Goal: Task Accomplishment & Management: Complete application form

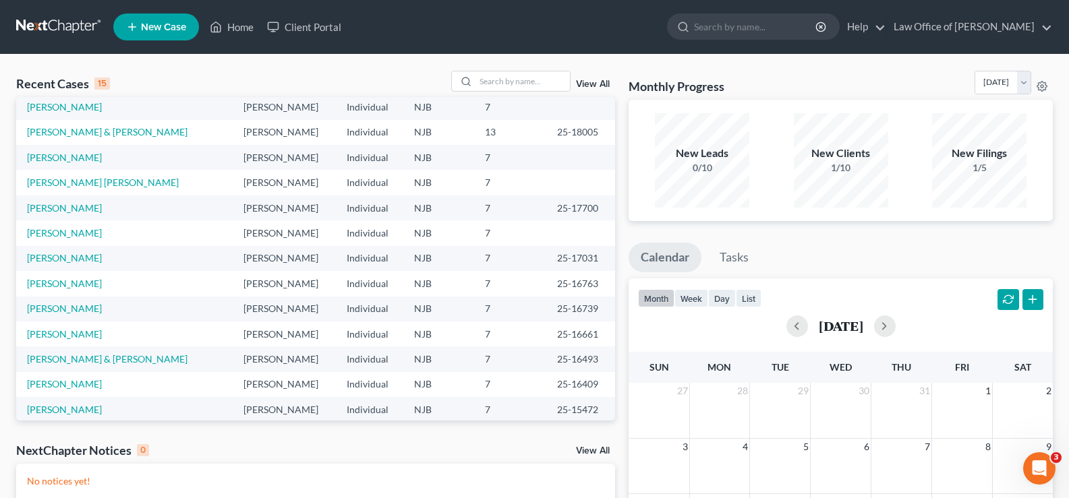
scroll to position [92, 0]
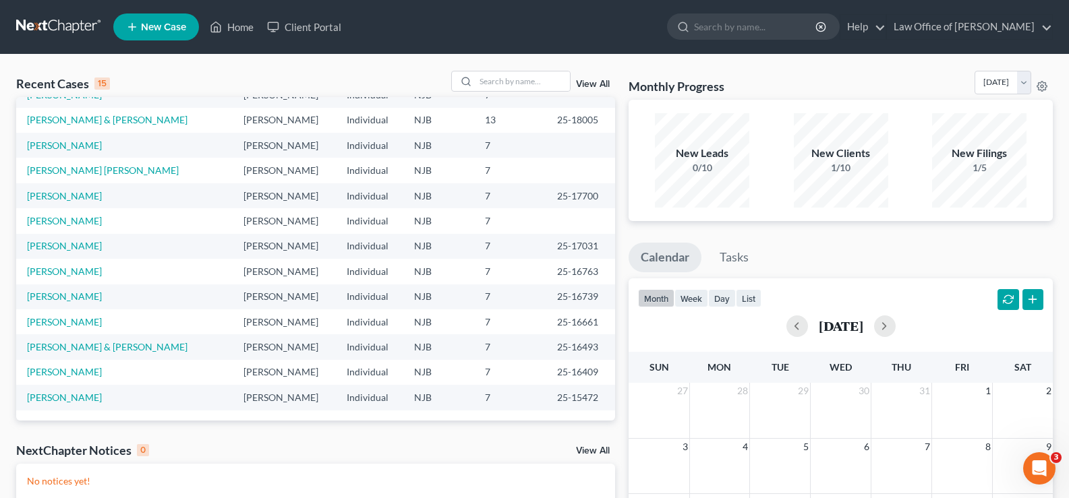
click at [592, 446] on div "NextChapter Notices 0 View All" at bounding box center [315, 453] width 599 height 22
click at [592, 449] on link "View All" at bounding box center [593, 451] width 34 height 9
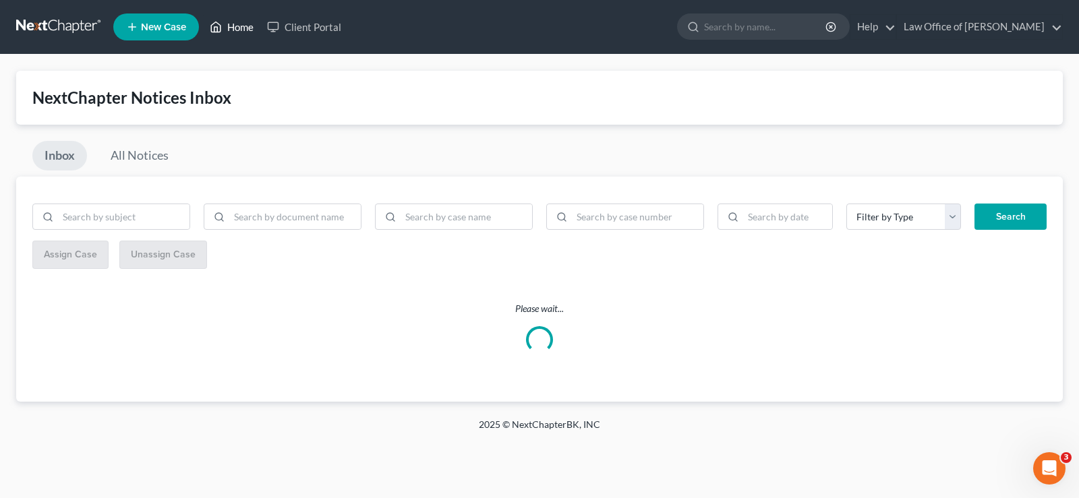
click at [235, 26] on link "Home" at bounding box center [231, 27] width 57 height 24
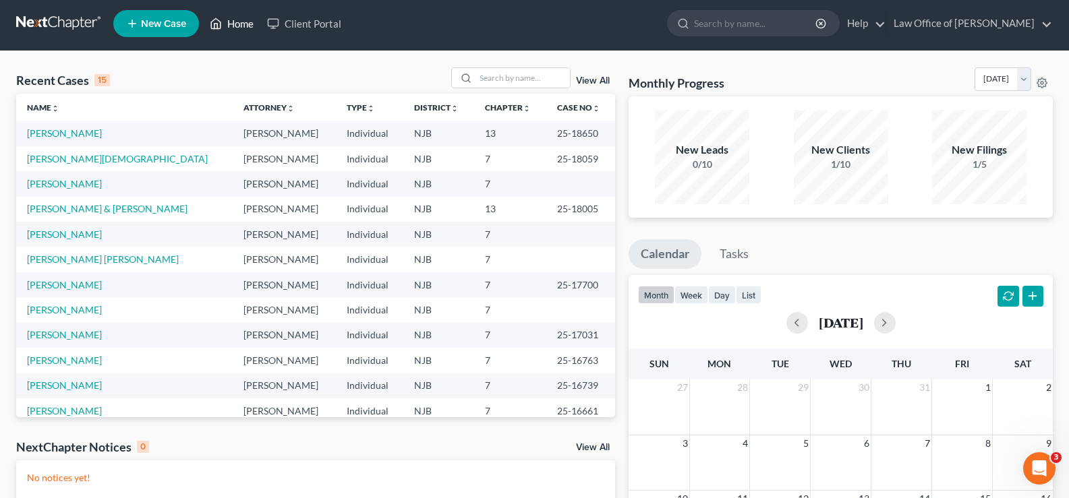
click at [238, 18] on link "Home" at bounding box center [231, 23] width 57 height 24
click at [595, 78] on link "View All" at bounding box center [593, 80] width 34 height 9
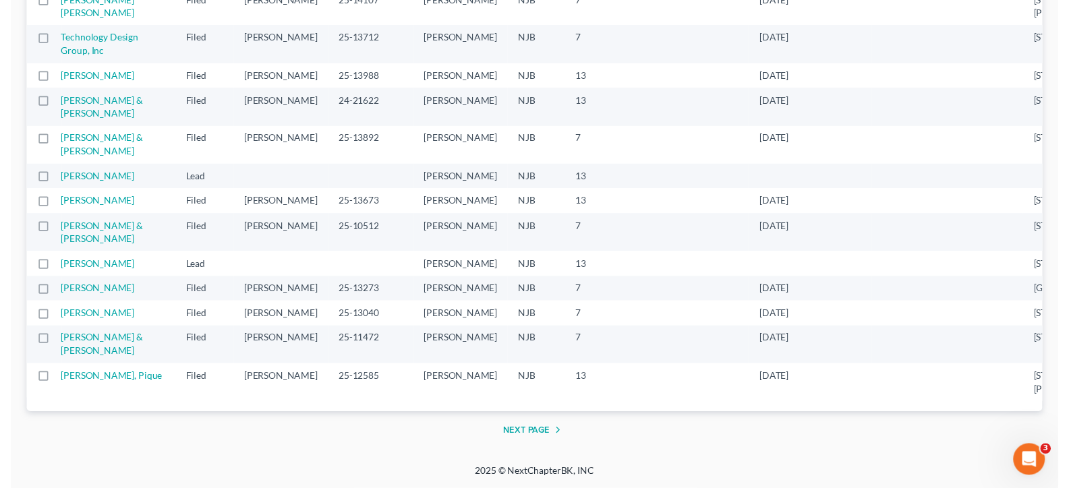
scroll to position [2353, 0]
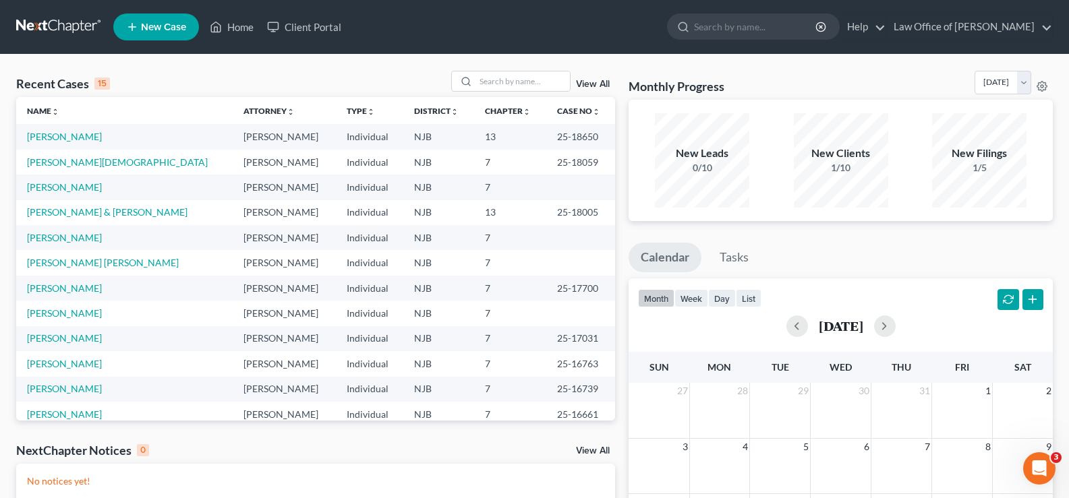
click at [146, 20] on link "New Case" at bounding box center [156, 26] width 86 height 27
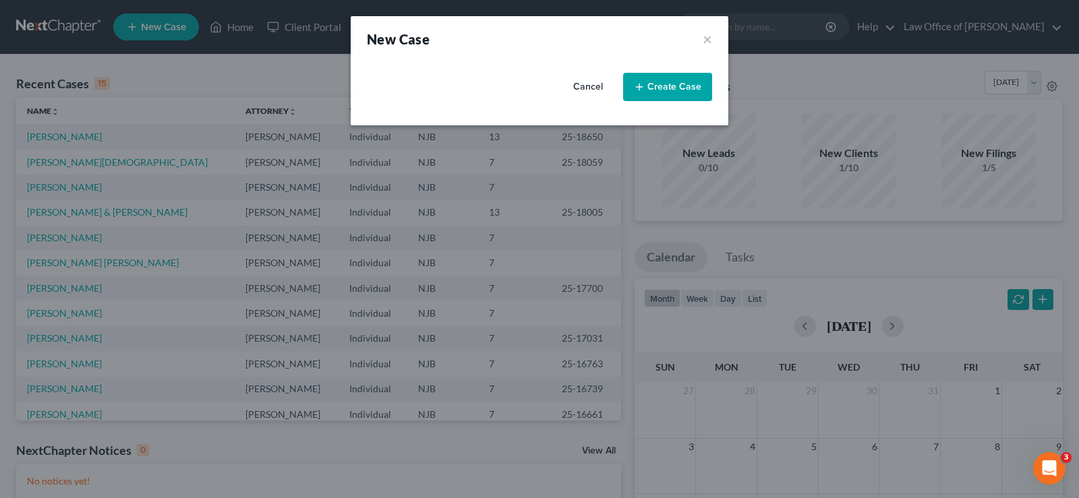
select select "51"
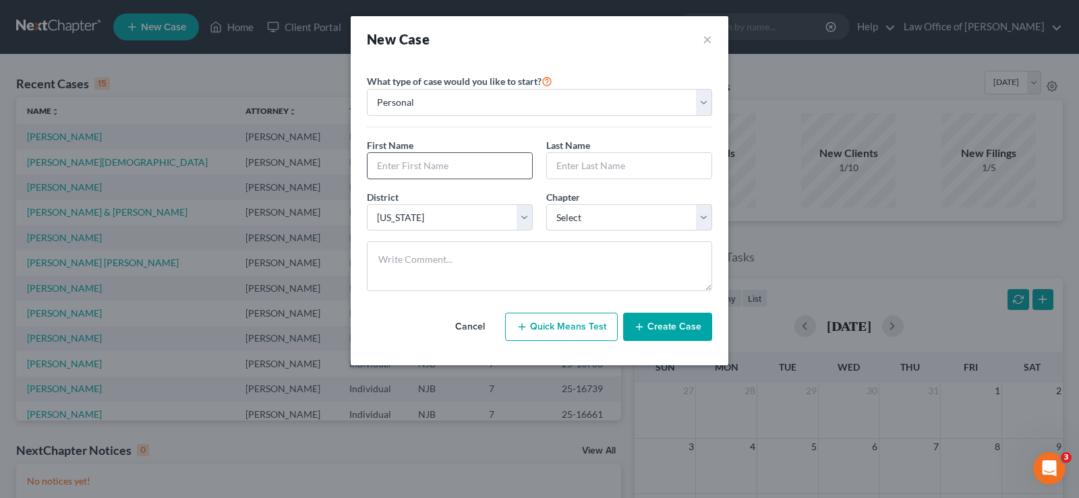
click at [400, 166] on input "text" at bounding box center [450, 166] width 165 height 26
type input "`"
click at [400, 165] on input "text" at bounding box center [450, 166] width 165 height 26
type input "[PERSON_NAME]"
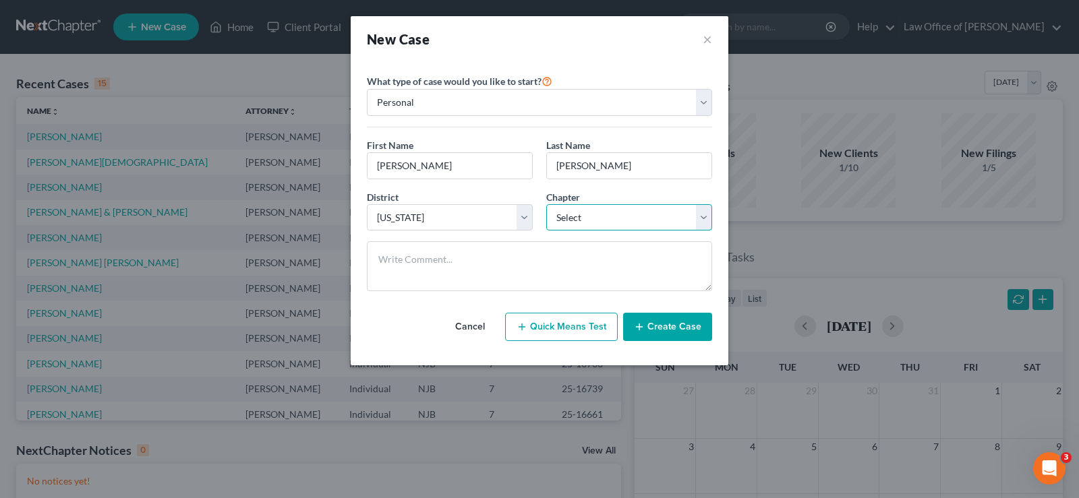
click at [613, 219] on select "Select 7 11 12 13" at bounding box center [629, 217] width 166 height 27
select select "0"
click at [546, 204] on select "Select 7 11 12 13" at bounding box center [629, 217] width 166 height 27
click at [666, 326] on button "Create Case" at bounding box center [667, 327] width 89 height 28
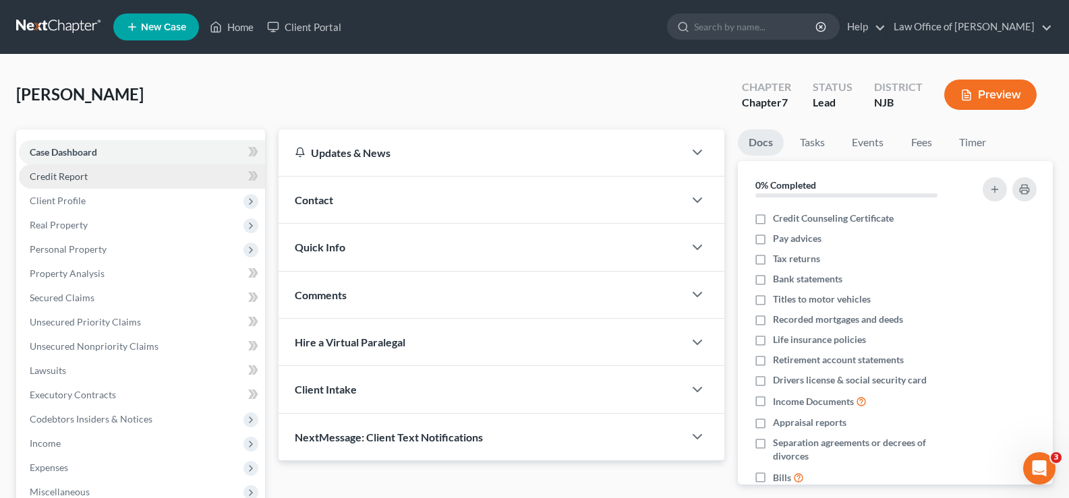
click at [71, 171] on span "Credit Report" at bounding box center [59, 176] width 58 height 11
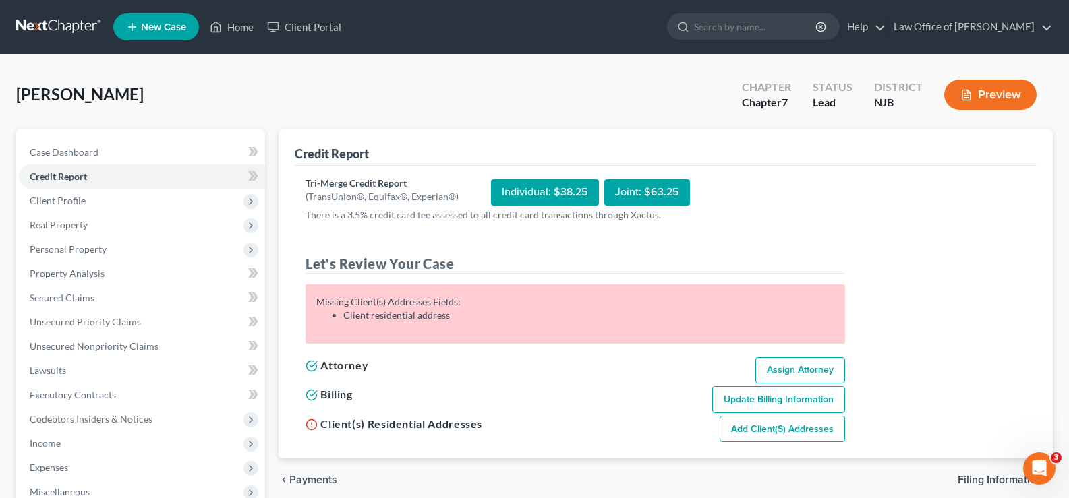
click at [786, 427] on link "Add Client(s) Addresses" at bounding box center [782, 429] width 125 height 27
select select "0"
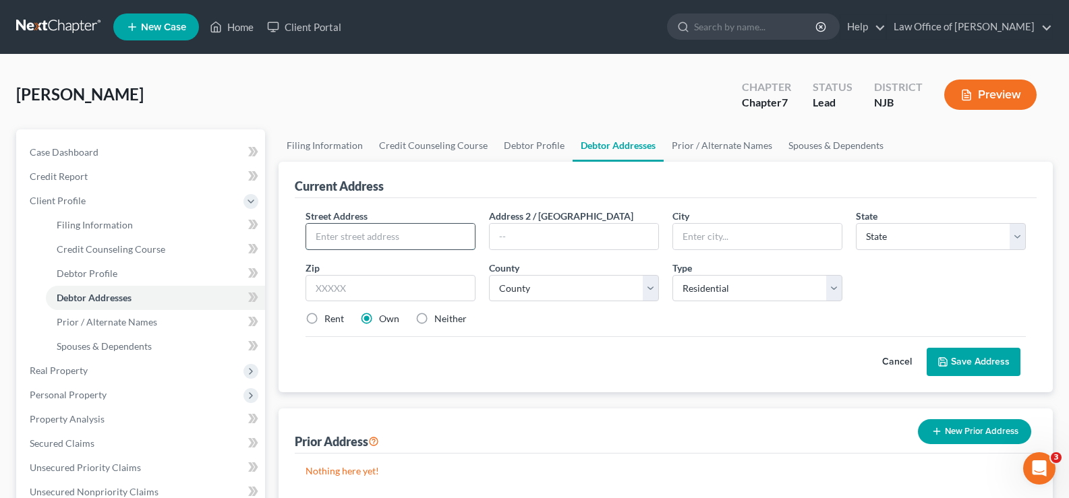
click at [346, 226] on input "text" at bounding box center [390, 237] width 169 height 26
type input "`"
type input "[STREET_ADDRESS]"
type input "[GEOGRAPHIC_DATA]"
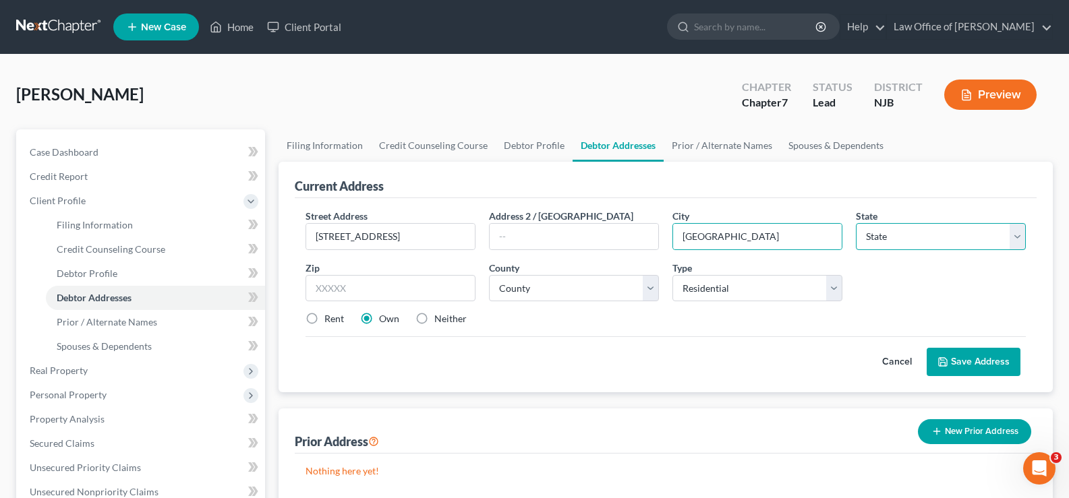
click at [953, 238] on select "State [US_STATE] AK AR AZ CA CO CT DE DC [GEOGRAPHIC_DATA] [GEOGRAPHIC_DATA] GU…" at bounding box center [941, 236] width 170 height 27
select select "33"
click at [856, 223] on select "State [US_STATE] AK AR AZ CA CO CT DE DC [GEOGRAPHIC_DATA] [GEOGRAPHIC_DATA] GU…" at bounding box center [941, 236] width 170 height 27
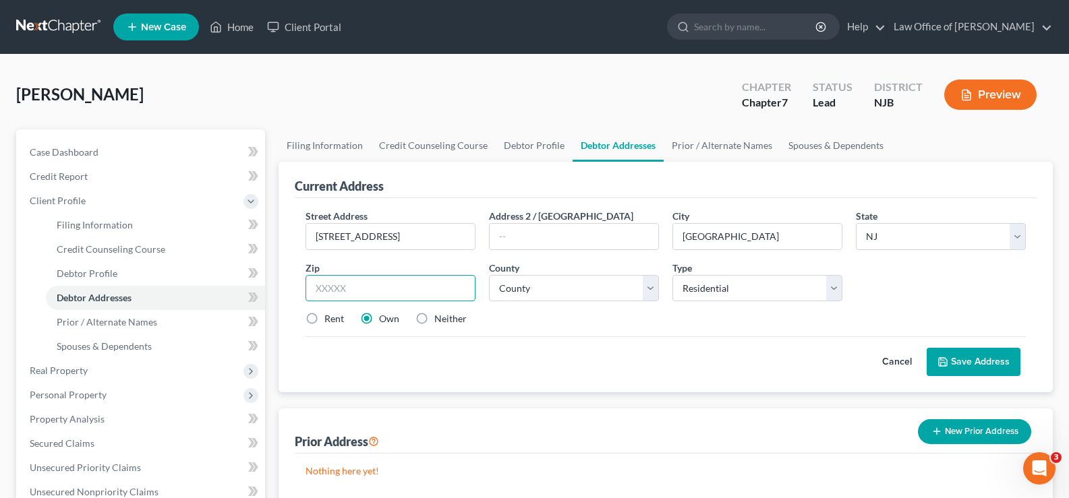
click at [368, 290] on input "text" at bounding box center [391, 288] width 170 height 27
type input "08734"
drag, startPoint x: 311, startPoint y: 317, endPoint x: 418, endPoint y: 343, distance: 109.6
click at [324, 318] on label "Rent" at bounding box center [334, 318] width 20 height 13
click at [330, 318] on input "Rent" at bounding box center [334, 316] width 9 height 9
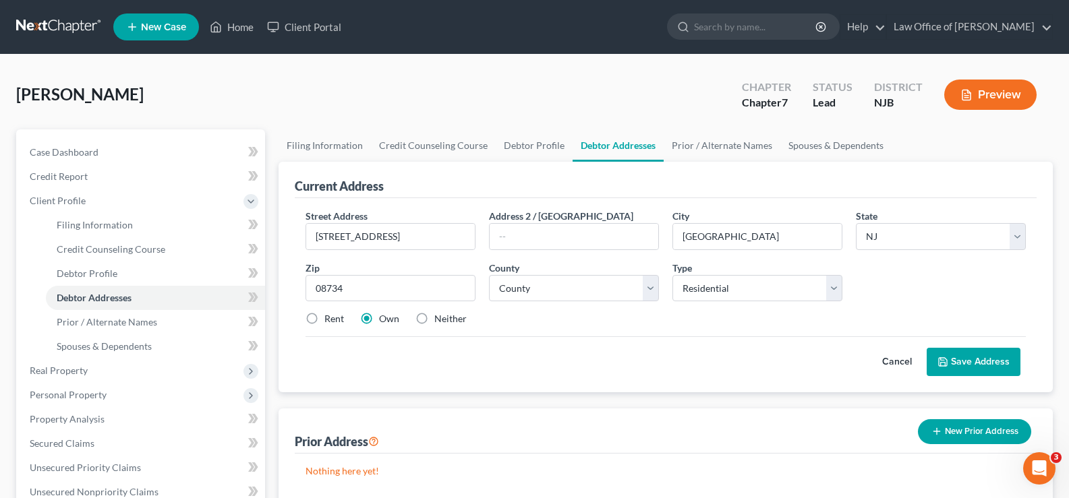
radio input "true"
click at [538, 291] on select "County [GEOGRAPHIC_DATA] [GEOGRAPHIC_DATA] [GEOGRAPHIC_DATA] [GEOGRAPHIC_DATA] …" at bounding box center [574, 288] width 170 height 27
select select "14"
click at [489, 275] on select "County [GEOGRAPHIC_DATA] [GEOGRAPHIC_DATA] [GEOGRAPHIC_DATA] [GEOGRAPHIC_DATA] …" at bounding box center [574, 288] width 170 height 27
click at [960, 355] on button "Save Address" at bounding box center [974, 362] width 94 height 28
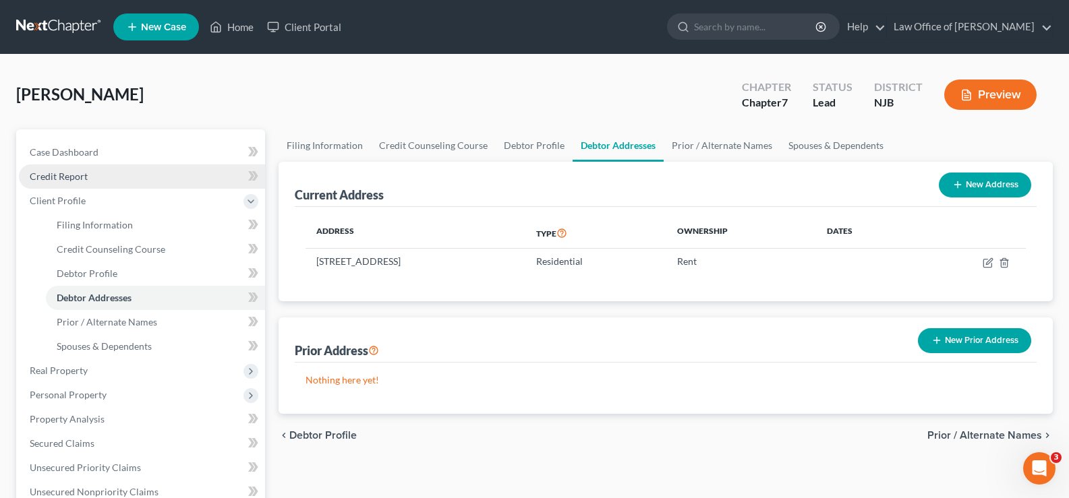
click at [72, 175] on span "Credit Report" at bounding box center [59, 176] width 58 height 11
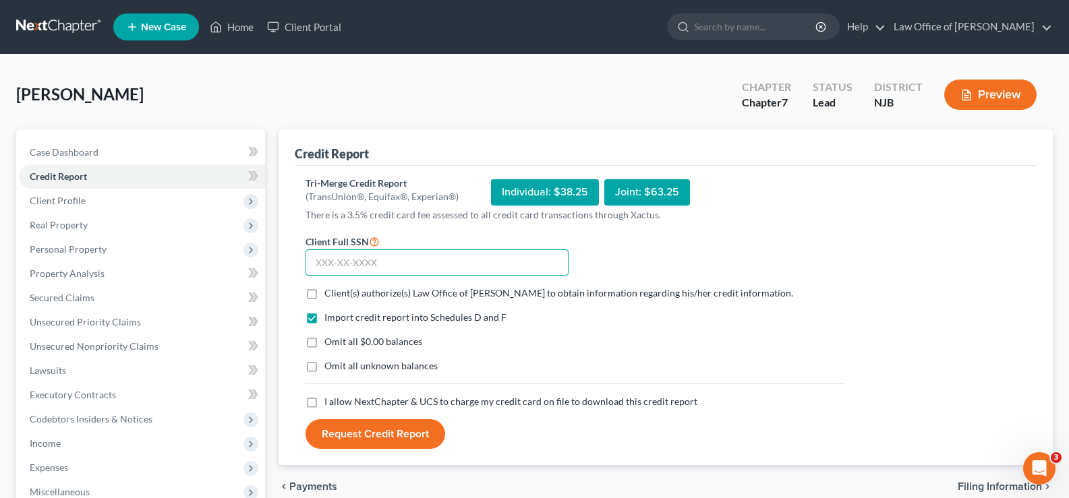
click at [346, 264] on input "text" at bounding box center [437, 263] width 263 height 27
type input "434-33-6525"
click at [324, 292] on label "Client(s) authorize(s) Law Office of [PERSON_NAME] to obtain information regard…" at bounding box center [558, 293] width 469 height 13
click at [330, 292] on input "Client(s) authorize(s) Law Office of [PERSON_NAME] to obtain information regard…" at bounding box center [334, 291] width 9 height 9
checkbox input "true"
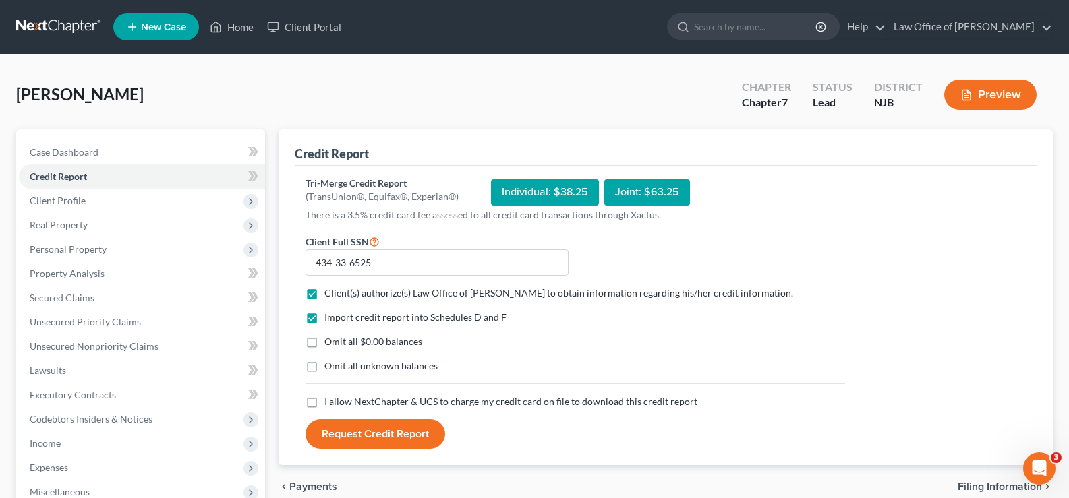
click at [324, 342] on label "Omit all $0.00 balances" at bounding box center [373, 341] width 98 height 13
click at [330, 342] on input "Omit all $0.00 balances" at bounding box center [334, 339] width 9 height 9
checkbox input "true"
click at [324, 402] on label "I allow NextChapter & UCS to charge my credit card on file to download this cre…" at bounding box center [510, 401] width 373 height 13
click at [330, 402] on input "I allow NextChapter & UCS to charge my credit card on file to download this cre…" at bounding box center [334, 399] width 9 height 9
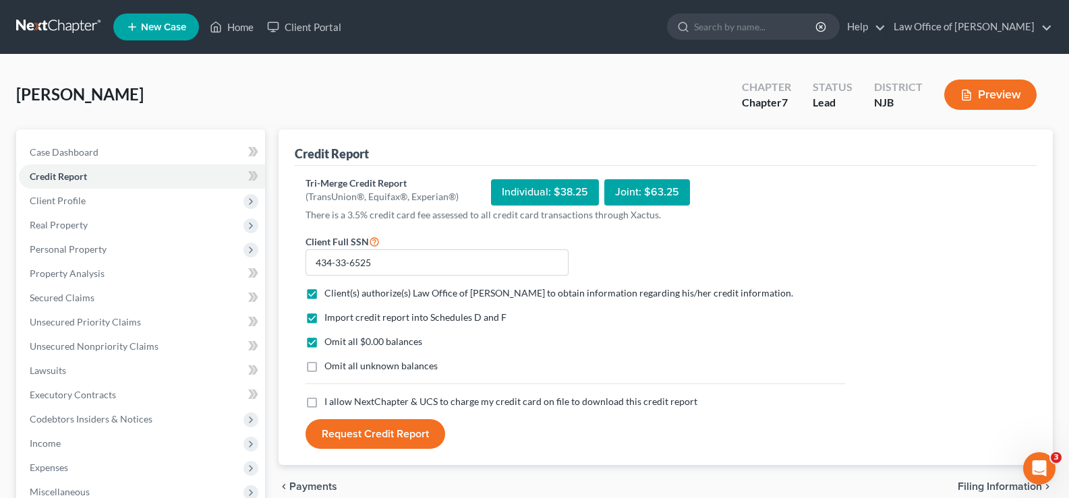
checkbox input "true"
click at [364, 436] on button "Request Credit Report" at bounding box center [376, 435] width 140 height 30
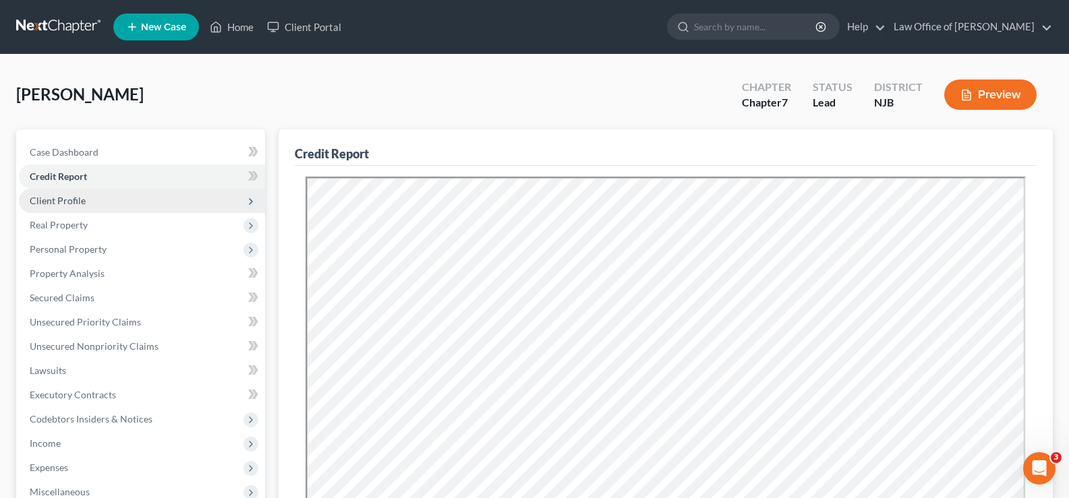
click at [57, 199] on span "Client Profile" at bounding box center [58, 200] width 56 height 11
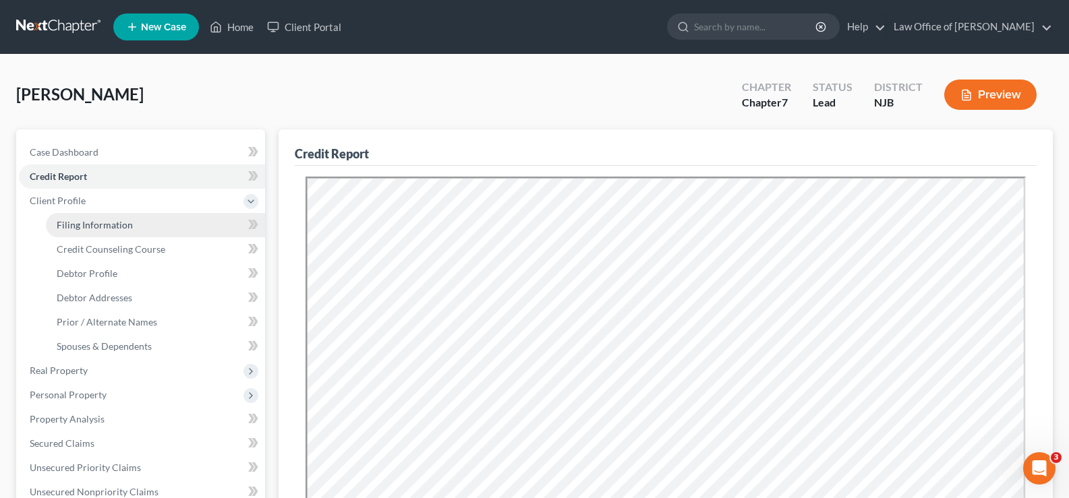
click at [96, 221] on span "Filing Information" at bounding box center [95, 224] width 76 height 11
select select "1"
select select "0"
select select "51"
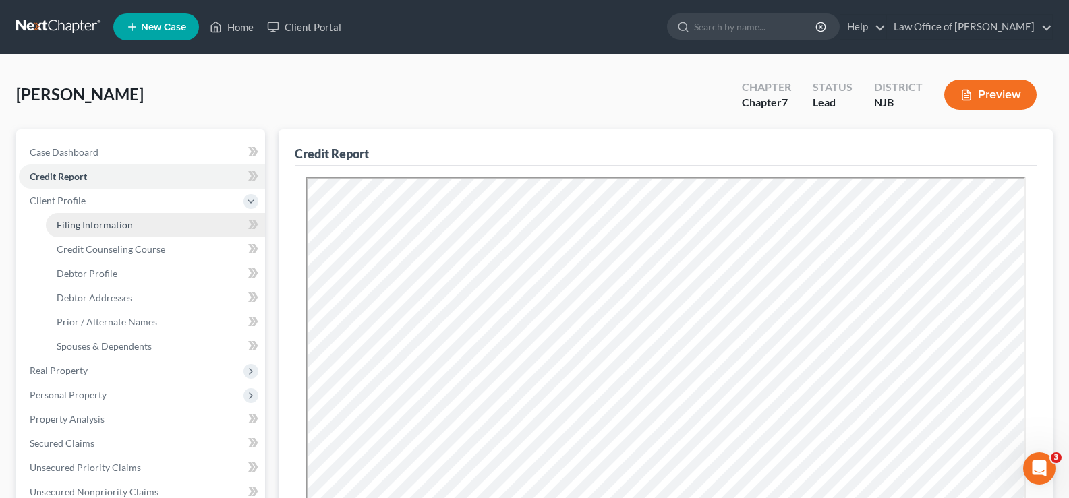
select select "33"
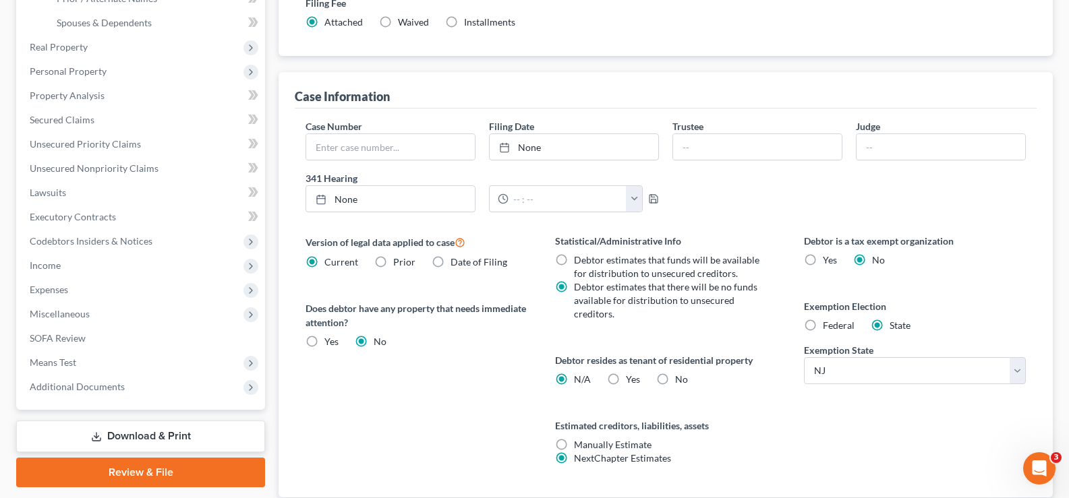
scroll to position [418, 0]
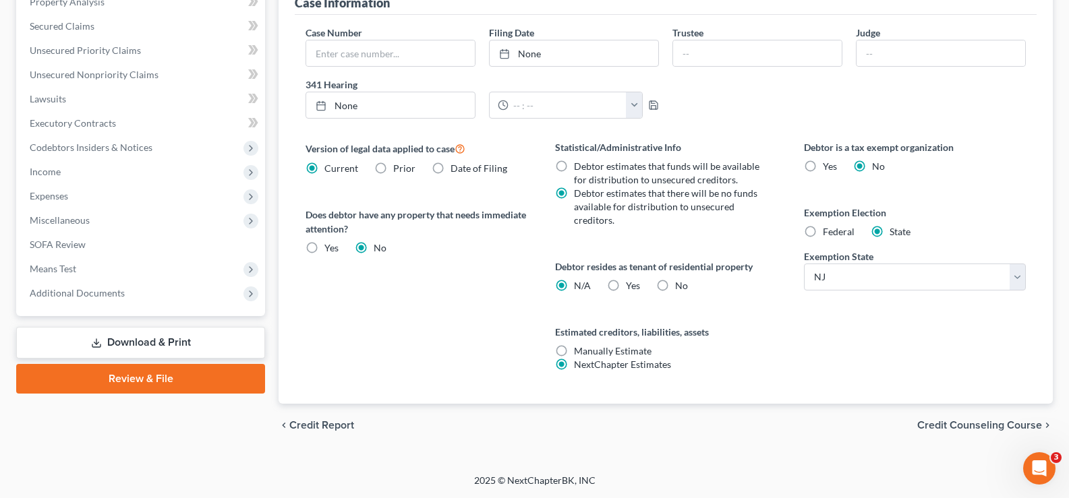
click at [823, 233] on label "Federal" at bounding box center [839, 231] width 32 height 13
click at [828, 233] on input "Federal" at bounding box center [832, 229] width 9 height 9
radio input "true"
radio input "false"
click at [989, 425] on span "Credit Counseling Course" at bounding box center [979, 425] width 125 height 11
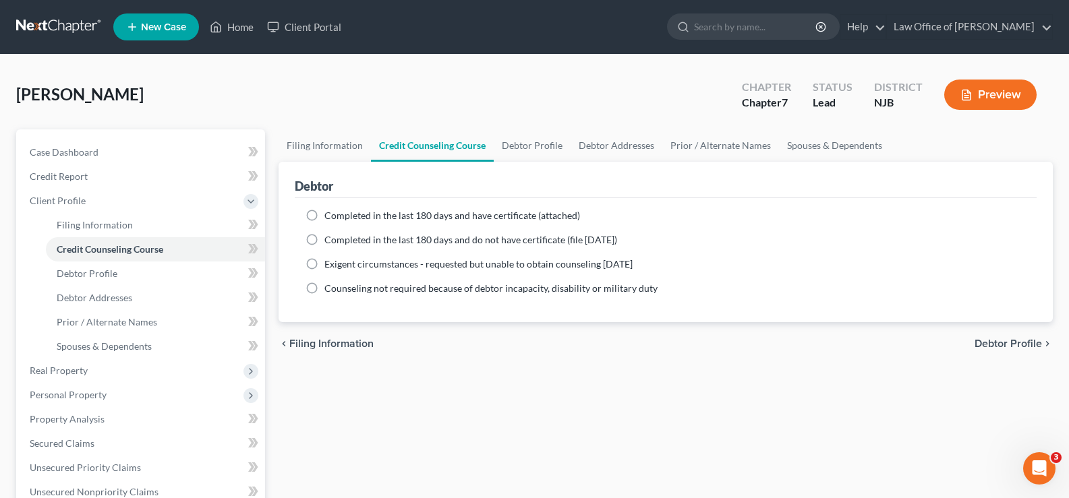
click at [324, 216] on label "Completed in the last 180 days and have certificate (attached)" at bounding box center [452, 215] width 256 height 13
click at [330, 216] on input "Completed in the last 180 days and have certificate (attached)" at bounding box center [334, 213] width 9 height 9
radio input "true"
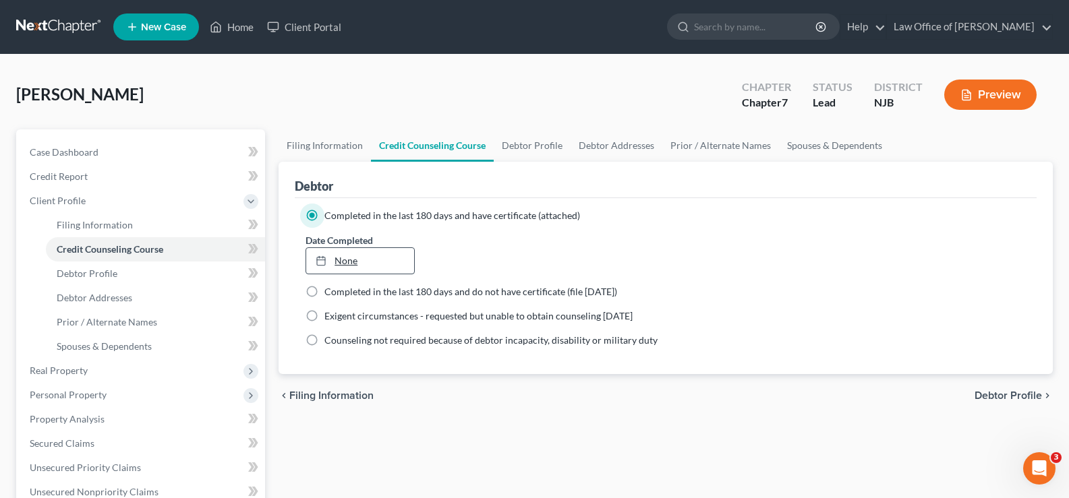
type input "[DATE]"
click at [337, 266] on link "[DATE]" at bounding box center [359, 261] width 107 height 26
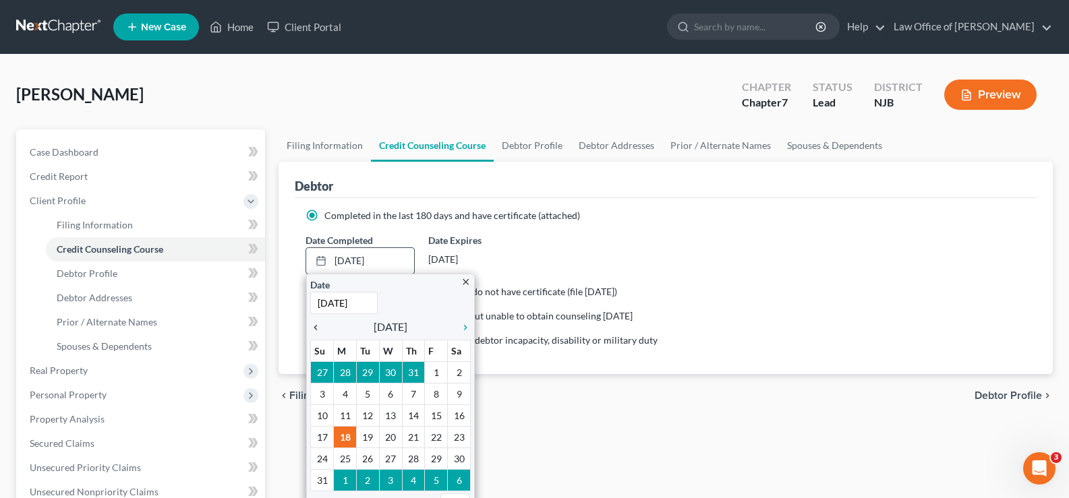
click at [316, 323] on icon "chevron_left" at bounding box center [319, 327] width 18 height 11
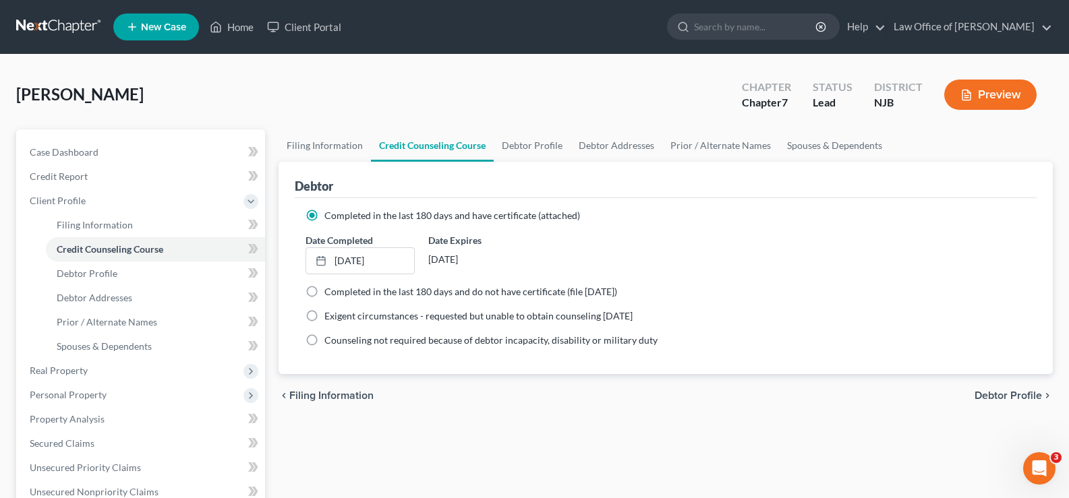
drag, startPoint x: 323, startPoint y: 414, endPoint x: 400, endPoint y: 412, distance: 76.9
click at [1010, 388] on div "chevron_left Filing Information Debtor Profile chevron_right" at bounding box center [666, 395] width 774 height 43
click at [1037, 392] on span "Debtor Profile" at bounding box center [1008, 396] width 67 height 11
select select "0"
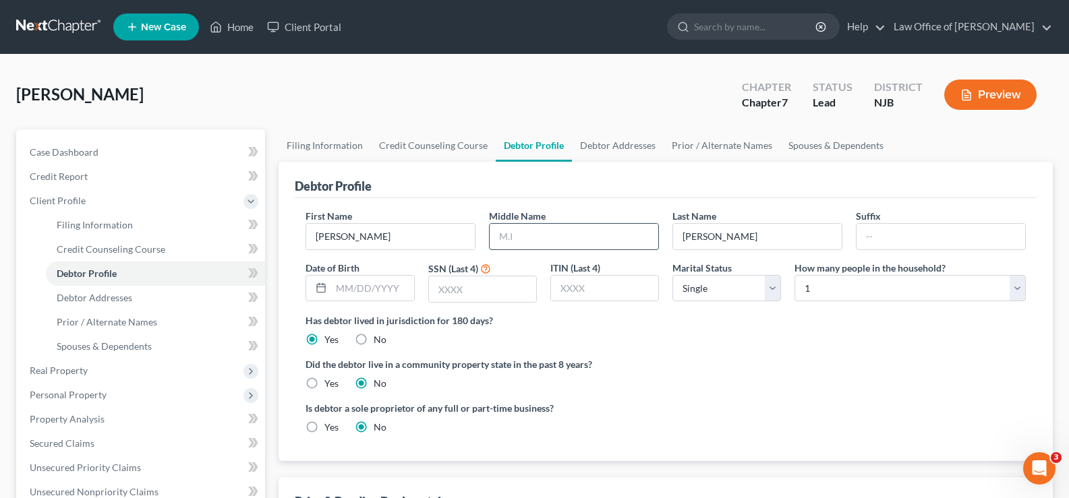
click at [527, 229] on input "text" at bounding box center [574, 237] width 169 height 26
type input "[PERSON_NAME]"
click at [344, 289] on input "text" at bounding box center [372, 289] width 82 height 26
type input "[DATE]"
click at [484, 291] on input "text" at bounding box center [482, 290] width 107 height 26
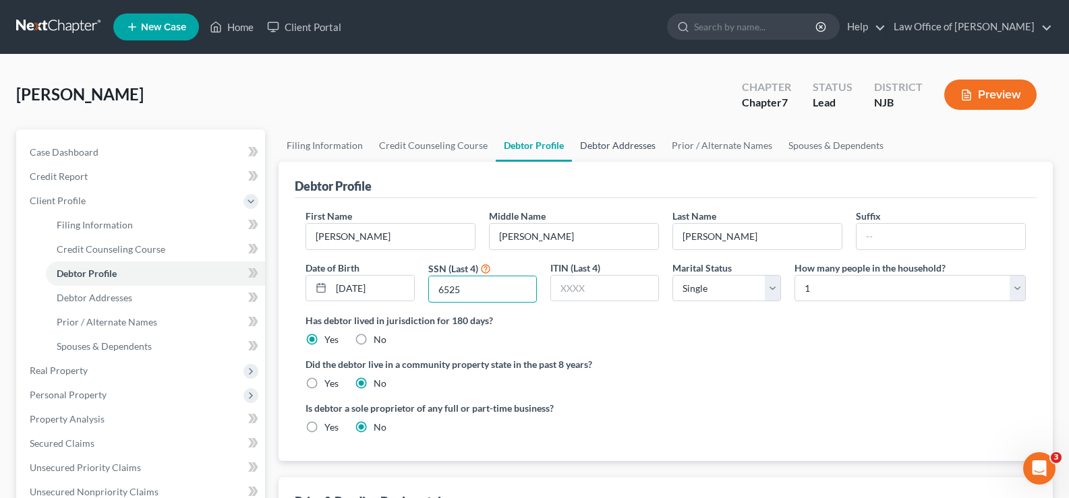
type input "6525"
click at [602, 144] on link "Debtor Addresses" at bounding box center [618, 146] width 92 height 32
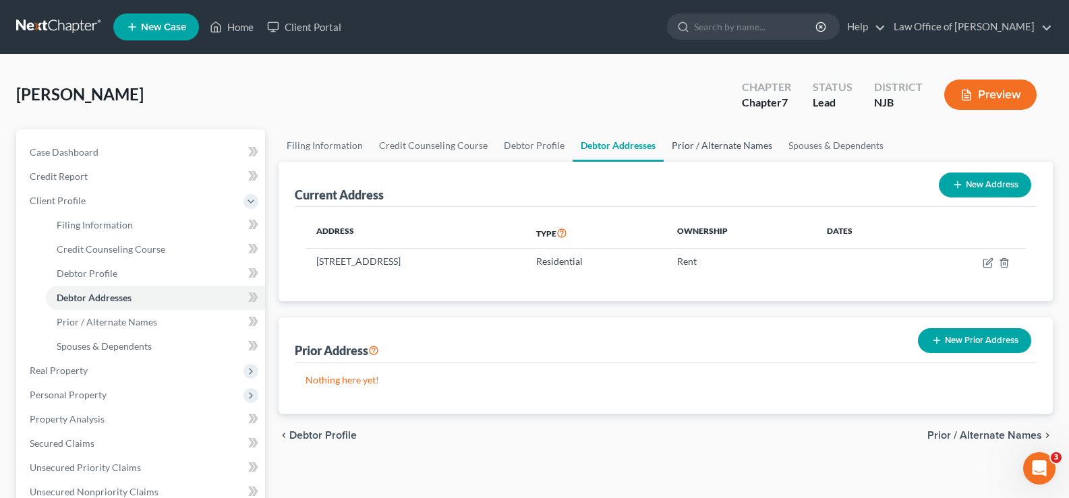
click at [697, 145] on link "Prior / Alternate Names" at bounding box center [722, 146] width 117 height 32
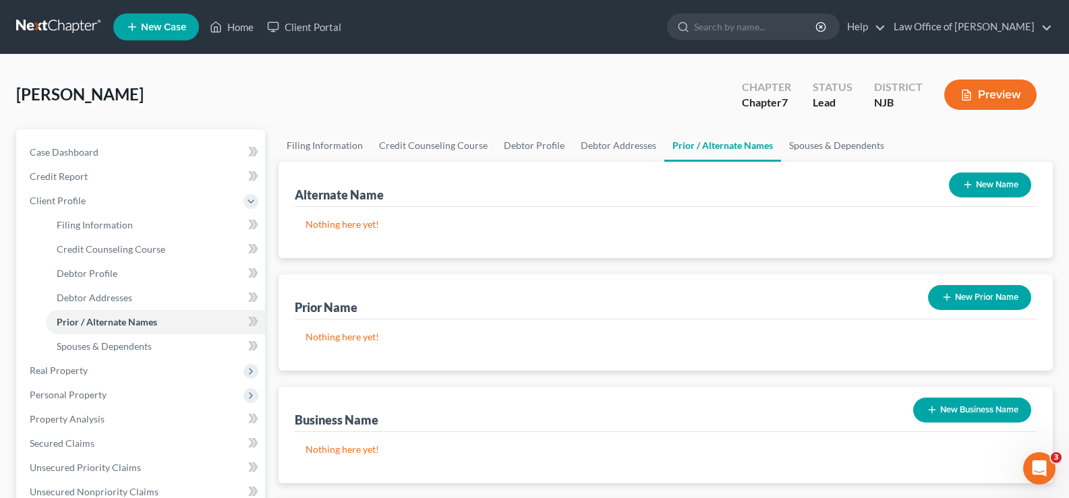
click at [943, 295] on icon "button" at bounding box center [947, 297] width 11 height 11
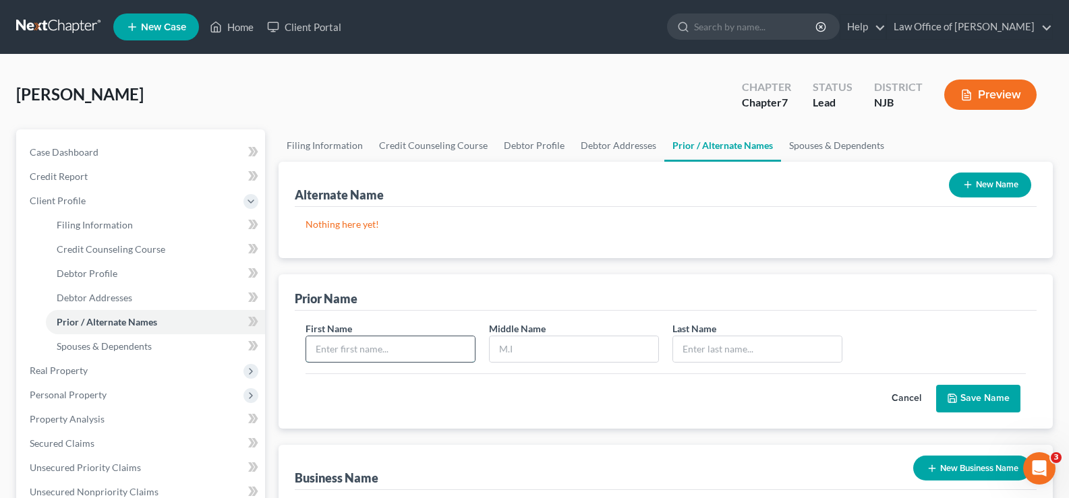
click at [361, 349] on input "text" at bounding box center [390, 350] width 169 height 26
type input "[PERSON_NAME]"
click at [969, 400] on button "Save Name" at bounding box center [978, 399] width 84 height 28
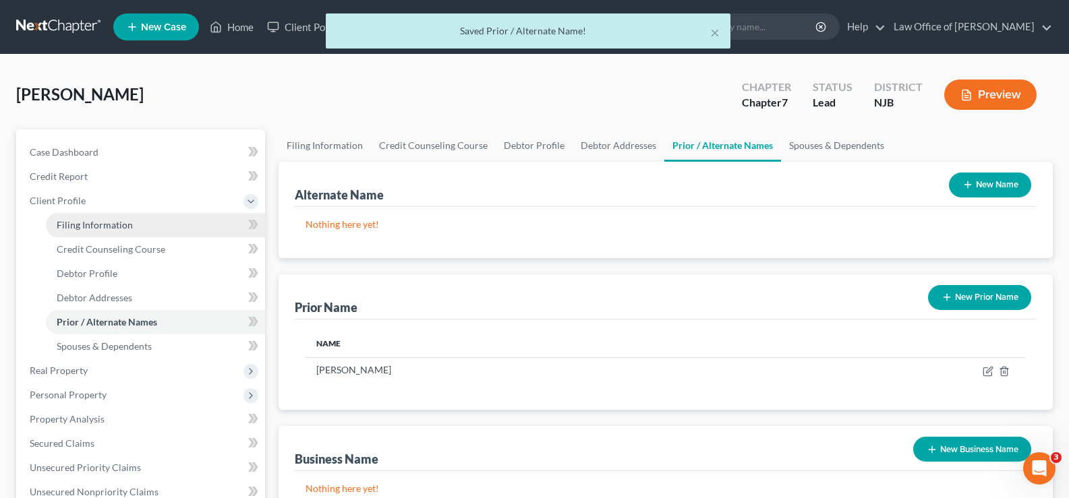
click at [82, 221] on span "Filing Information" at bounding box center [95, 224] width 76 height 11
select select "1"
select select "0"
select select "51"
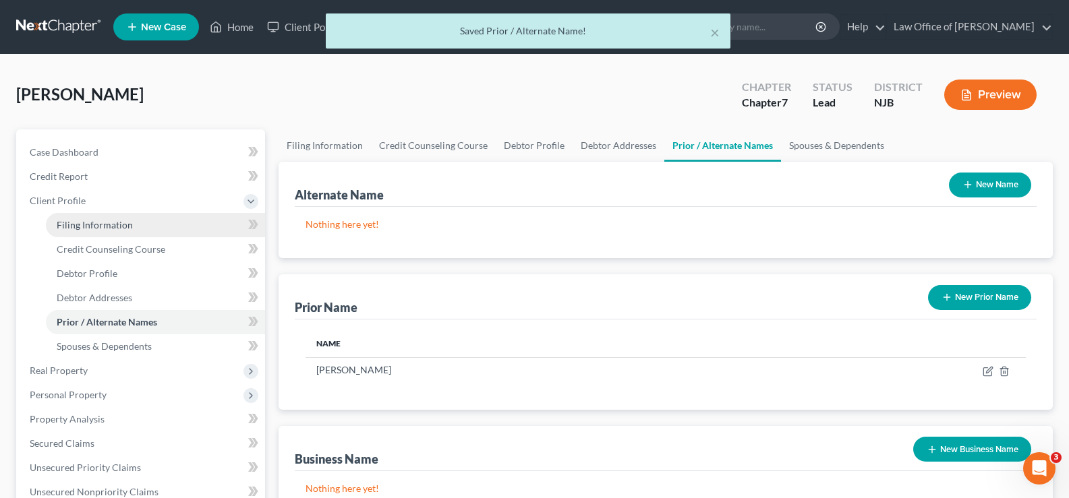
select select "0"
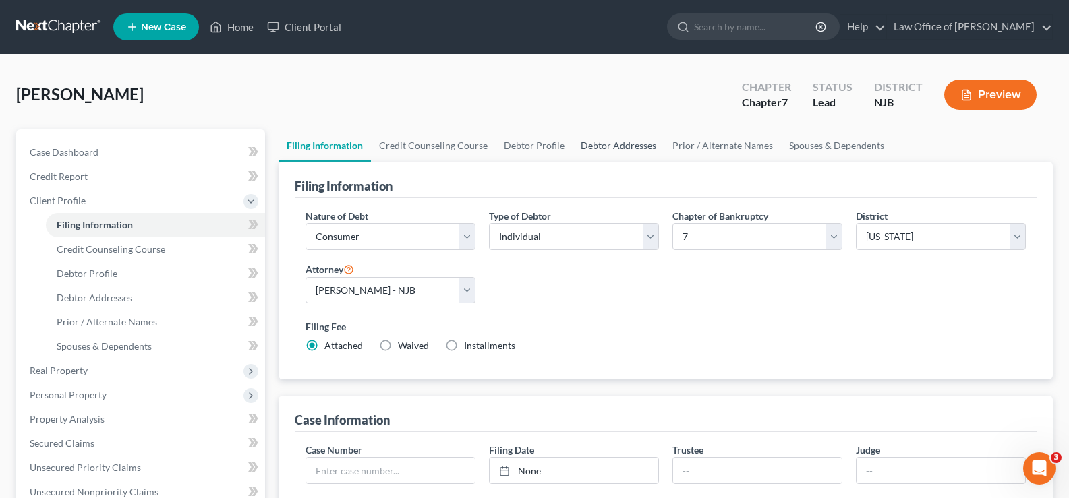
click at [602, 143] on link "Debtor Addresses" at bounding box center [619, 146] width 92 height 32
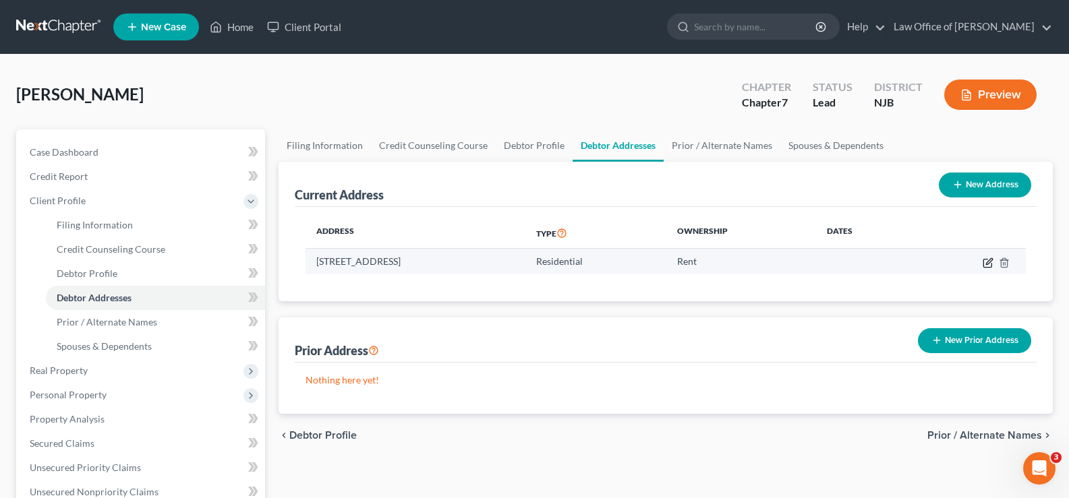
click at [988, 261] on icon "button" at bounding box center [989, 261] width 6 height 6
select select "33"
select select "14"
select select "0"
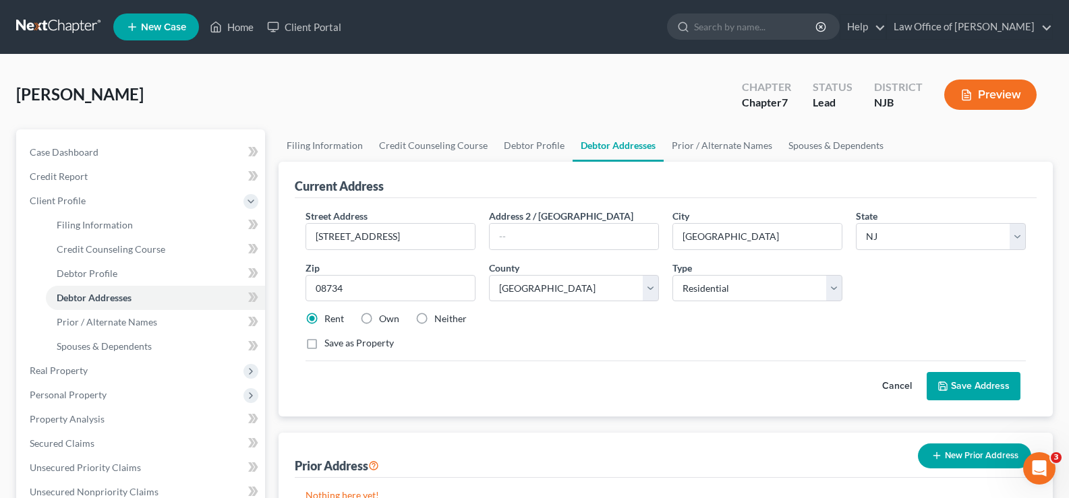
click at [434, 316] on label "Neither" at bounding box center [450, 318] width 32 height 13
click at [440, 316] on input "Neither" at bounding box center [444, 316] width 9 height 9
radio input "true"
click at [963, 383] on button "Save Address" at bounding box center [974, 386] width 94 height 28
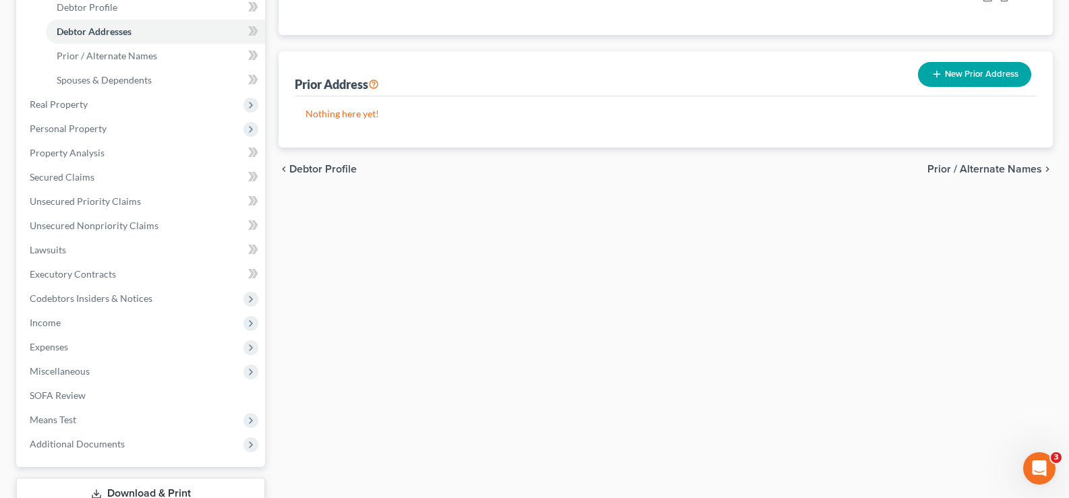
scroll to position [272, 0]
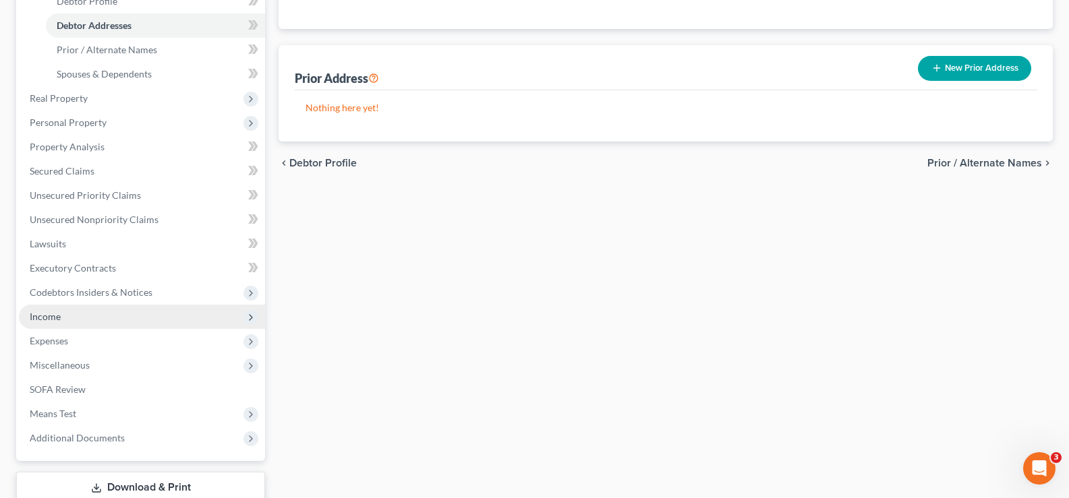
click at [45, 318] on span "Income" at bounding box center [45, 316] width 31 height 11
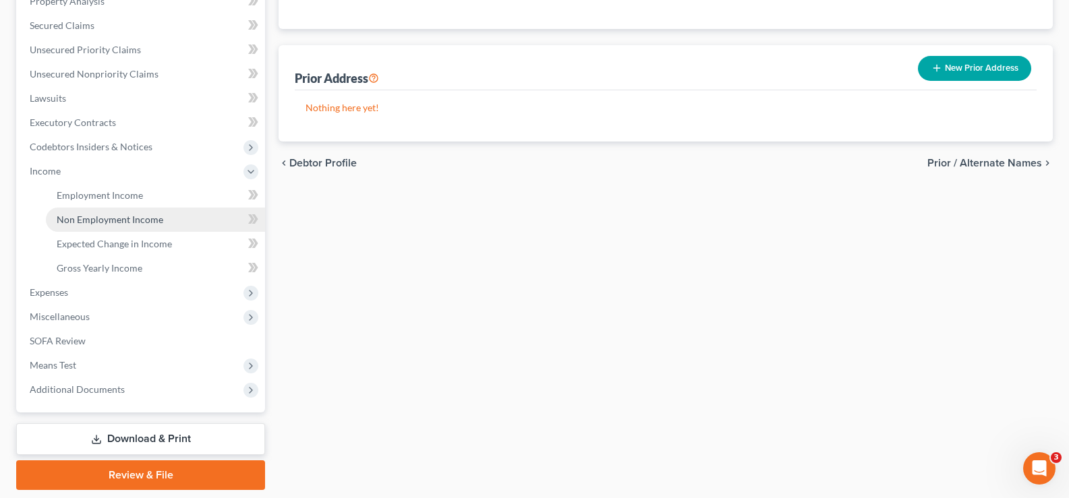
click at [92, 217] on span "Non Employment Income" at bounding box center [110, 219] width 107 height 11
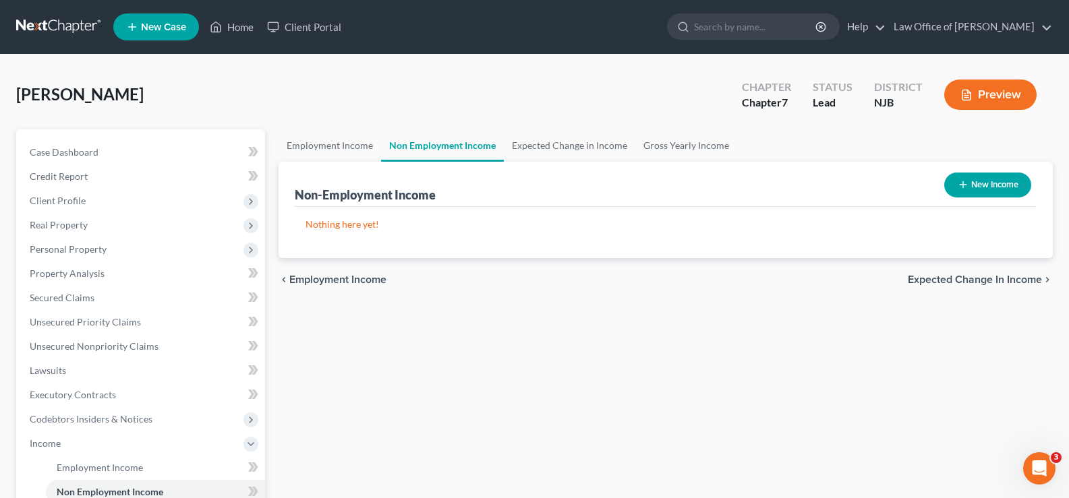
click at [1008, 177] on button "New Income" at bounding box center [987, 185] width 87 height 25
select select "0"
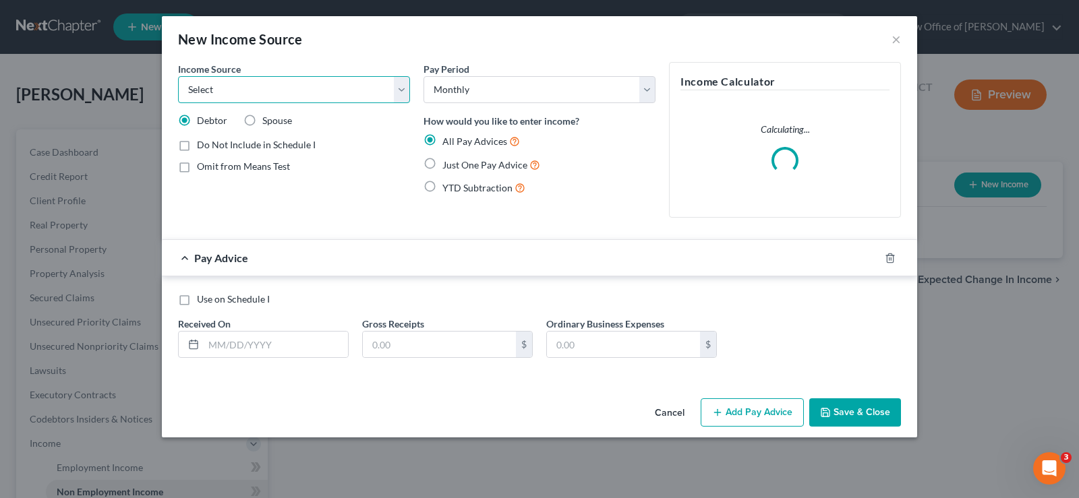
click at [270, 98] on select "Select Unemployment Disability (from employer) Pension Retirement Social Securi…" at bounding box center [294, 89] width 232 height 27
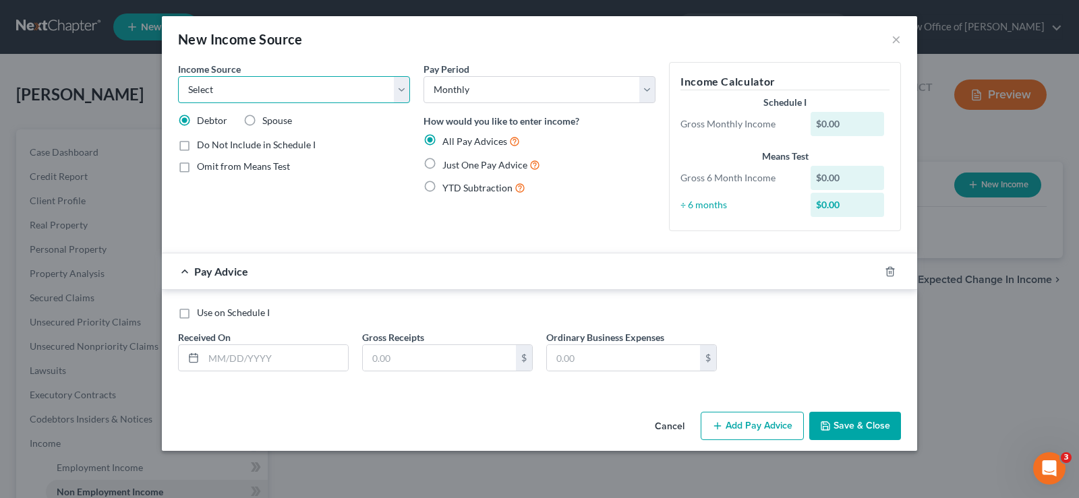
select select "7"
click at [178, 76] on select "Select Unemployment Disability (from employer) Pension Retirement Social Securi…" at bounding box center [294, 89] width 232 height 27
click at [197, 310] on label "Use on Schedule I" at bounding box center [233, 312] width 73 height 13
click at [202, 310] on input "Use on Schedule I" at bounding box center [206, 310] width 9 height 9
checkbox input "true"
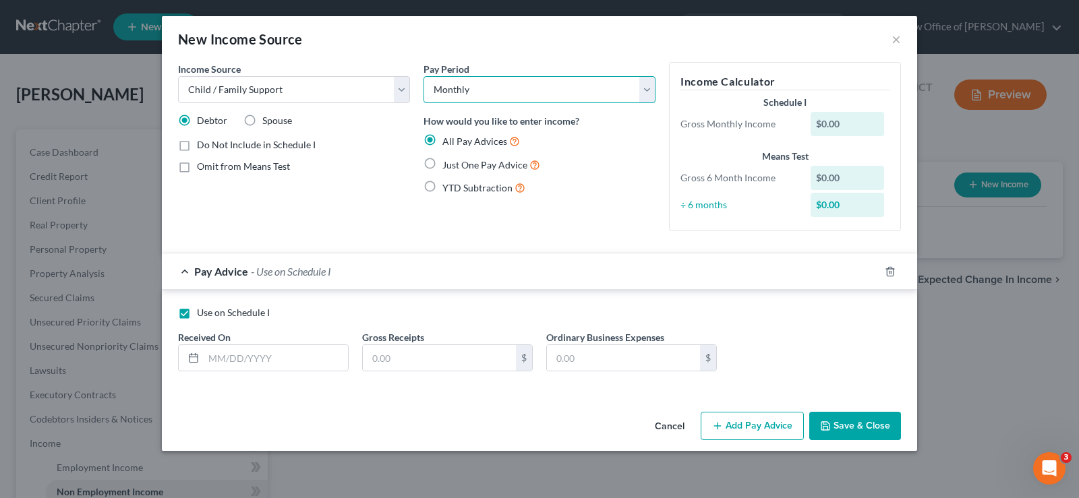
click at [643, 86] on select "Select Monthly Twice Monthly Every Other Week Weekly" at bounding box center [540, 89] width 232 height 27
select select "1"
click at [424, 76] on select "Select Monthly Twice Monthly Every Other Week Weekly" at bounding box center [540, 89] width 232 height 27
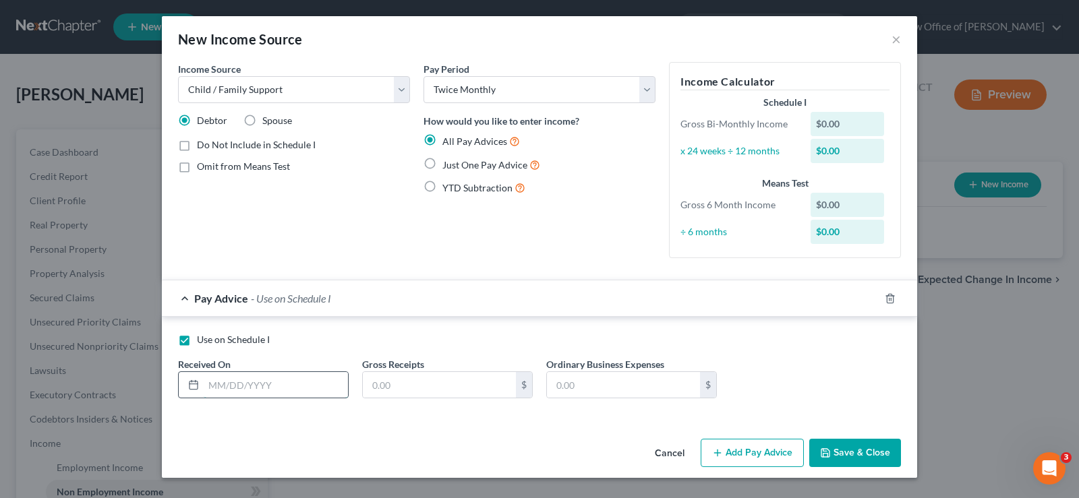
click at [214, 380] on input "text" at bounding box center [276, 385] width 144 height 26
type input "[DATE]"
type input "1,000"
click at [739, 458] on button "Add Pay Advice" at bounding box center [752, 453] width 103 height 28
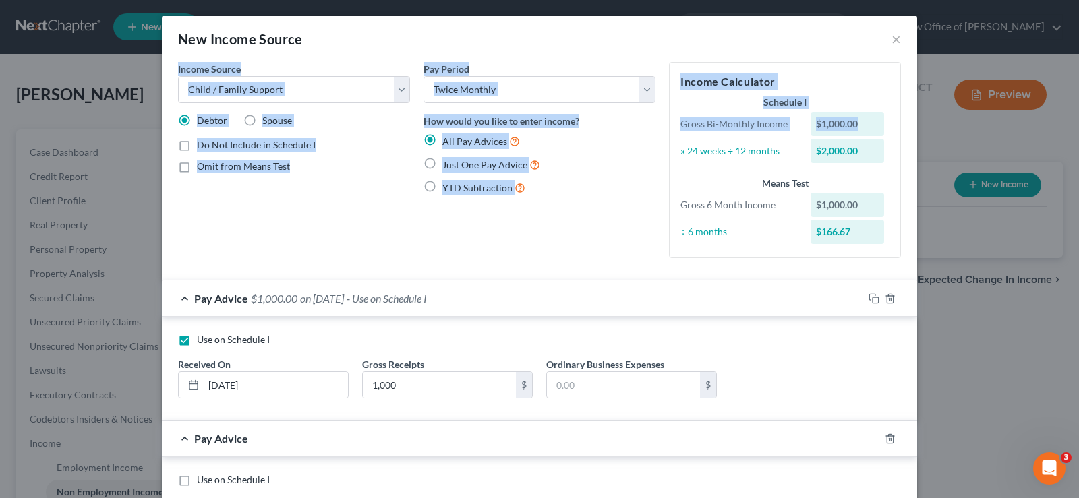
drag, startPoint x: 1068, startPoint y: 26, endPoint x: 1072, endPoint y: 98, distance: 72.2
click at [1072, 109] on div "New Income Source × Income Source * Select Unemployment Disability (from employ…" at bounding box center [539, 249] width 1079 height 498
drag, startPoint x: 562, startPoint y: 196, endPoint x: 604, endPoint y: 216, distance: 46.5
click at [563, 196] on div "Pay Period Select Monthly Twice Monthly Every Other Week Weekly How would you l…" at bounding box center [540, 165] width 246 height 207
click at [587, 246] on div "Pay Period Select Monthly Twice Monthly Every Other Week Weekly How would you l…" at bounding box center [540, 165] width 246 height 207
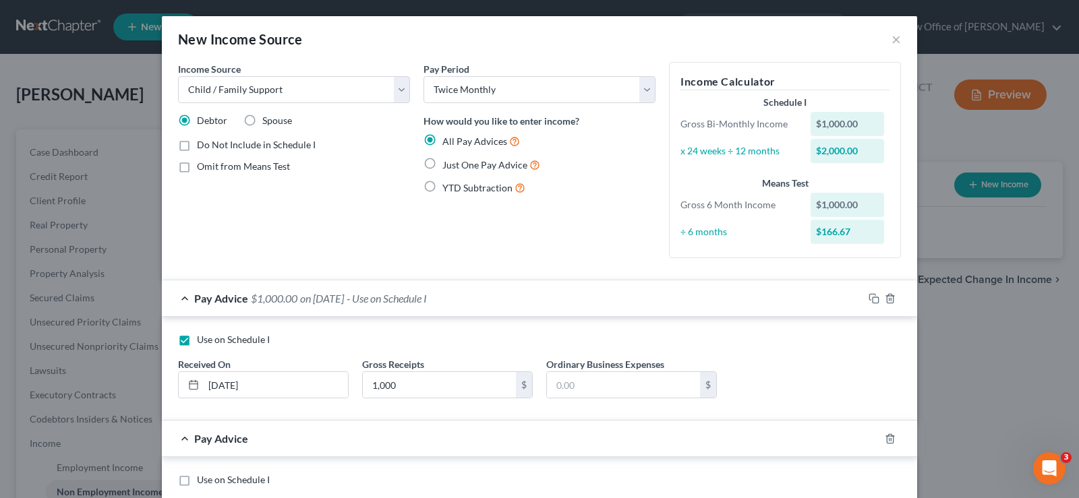
click at [674, 42] on div "New Income Source ×" at bounding box center [539, 39] width 755 height 46
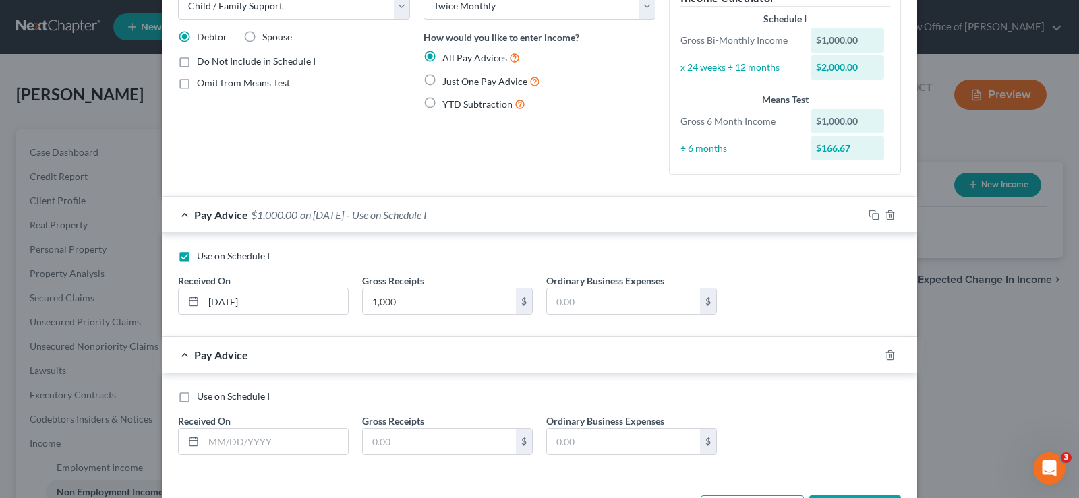
scroll to position [136, 0]
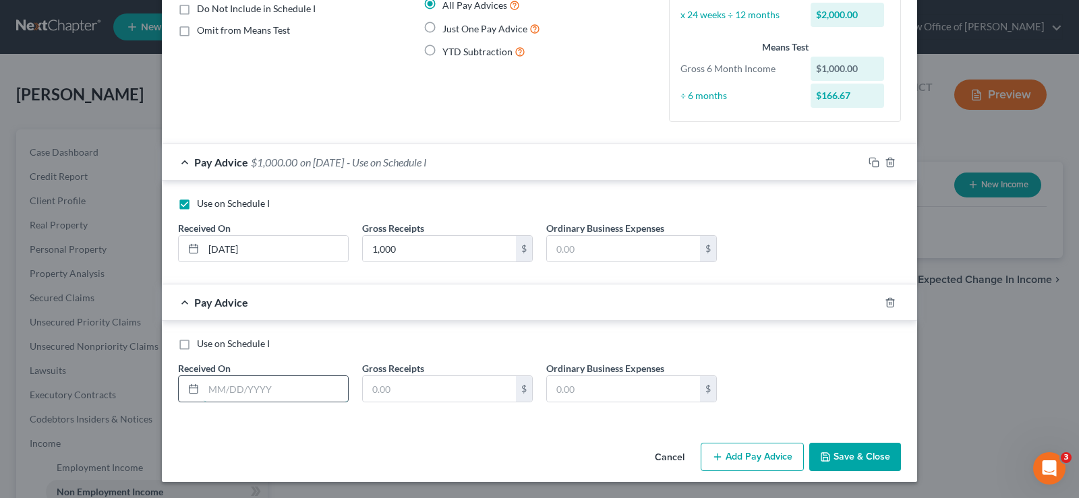
click at [227, 391] on input "text" at bounding box center [276, 389] width 144 height 26
type input "[DATE]"
type input "1,000"
drag, startPoint x: 764, startPoint y: 451, endPoint x: 685, endPoint y: 492, distance: 89.3
click at [762, 452] on button "Add Pay Advice" at bounding box center [752, 457] width 103 height 28
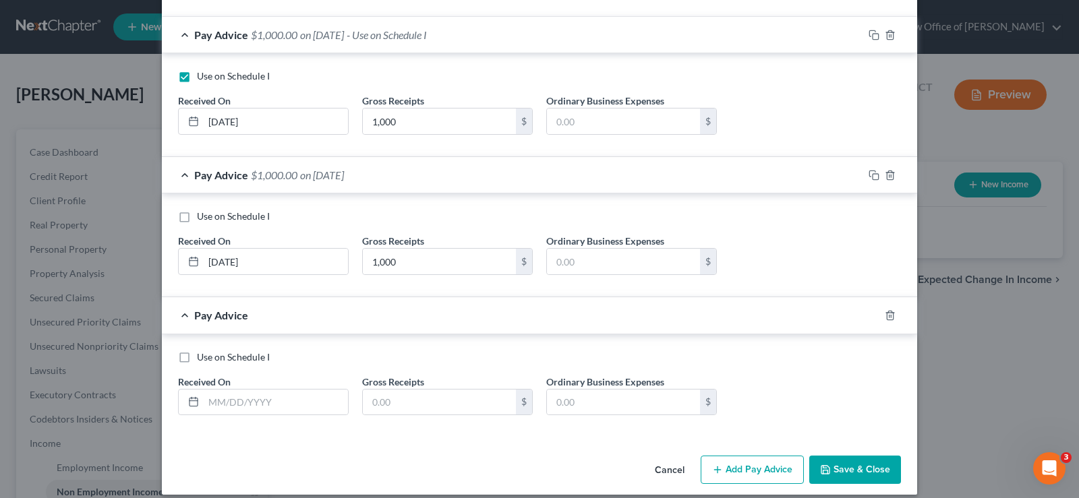
scroll to position [277, 0]
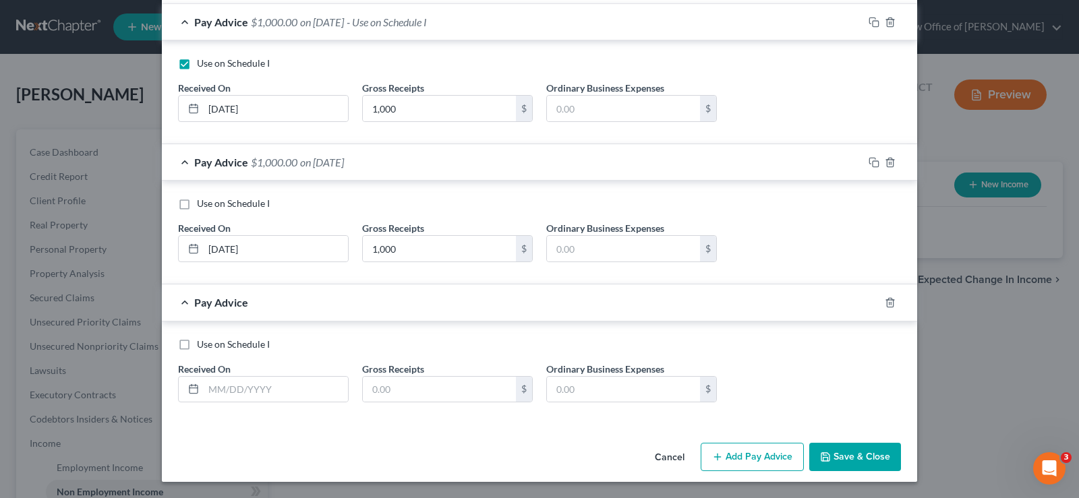
click at [197, 204] on label "Use on Schedule I" at bounding box center [233, 203] width 73 height 13
click at [202, 204] on input "Use on Schedule I" at bounding box center [206, 201] width 9 height 9
checkbox input "true"
checkbox input "false"
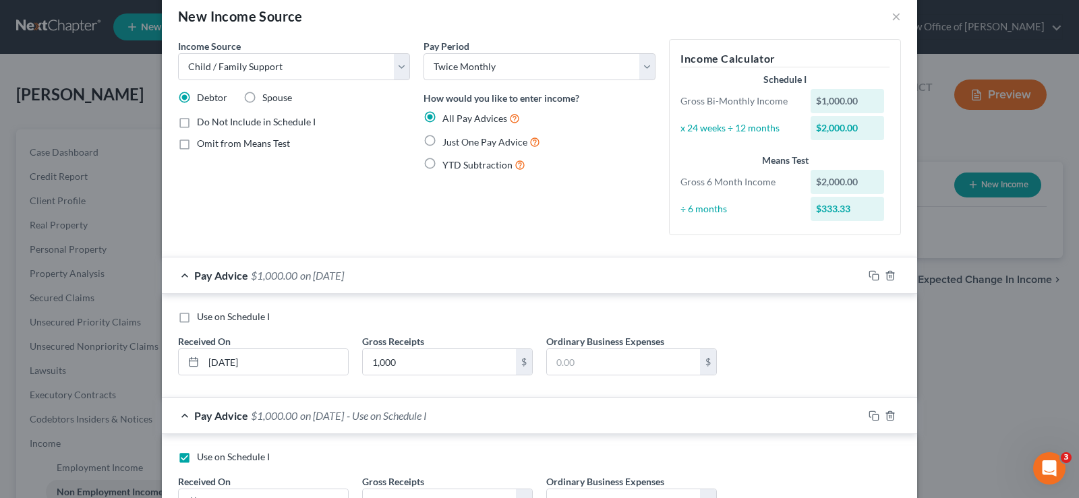
scroll to position [66, 0]
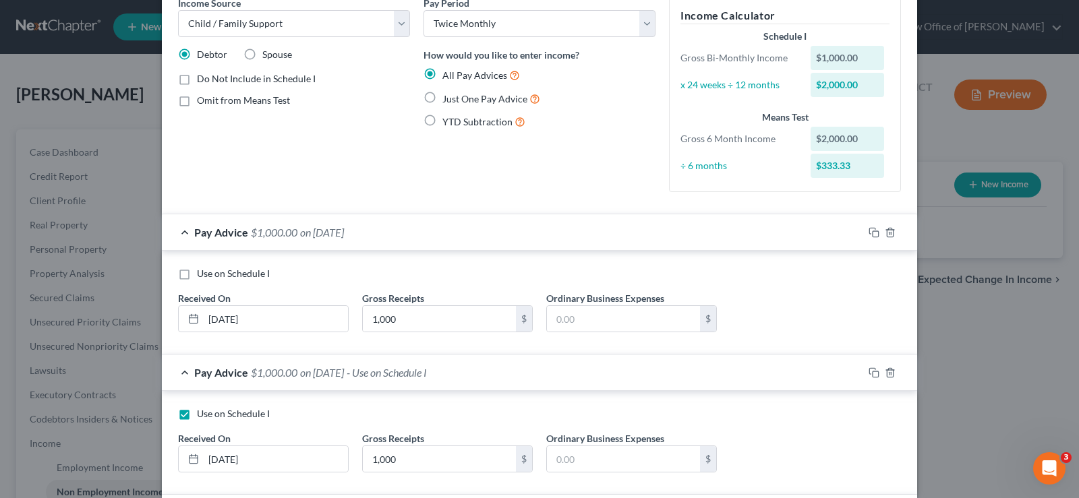
click at [197, 416] on label "Use on Schedule I" at bounding box center [233, 413] width 73 height 13
click at [202, 416] on input "Use on Schedule I" at bounding box center [206, 411] width 9 height 9
checkbox input "false"
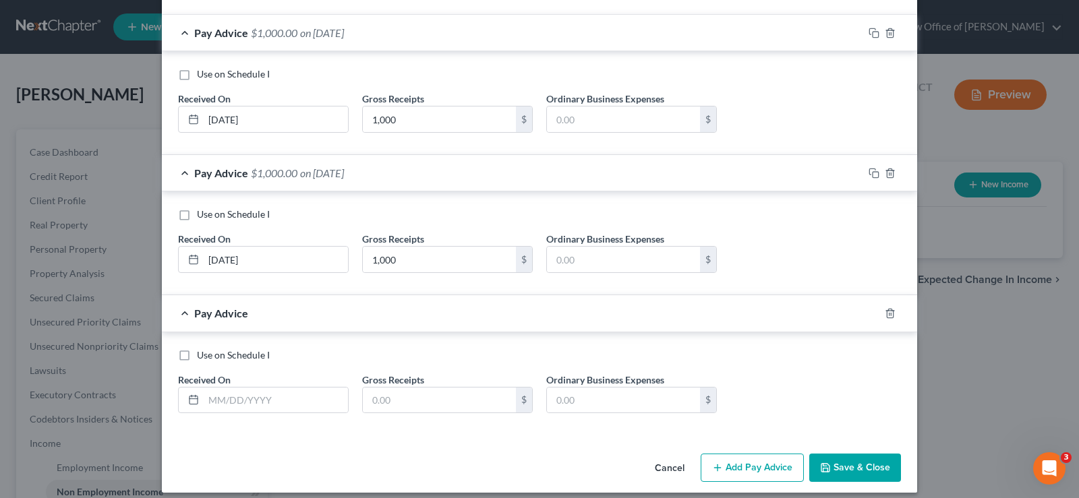
scroll to position [277, 0]
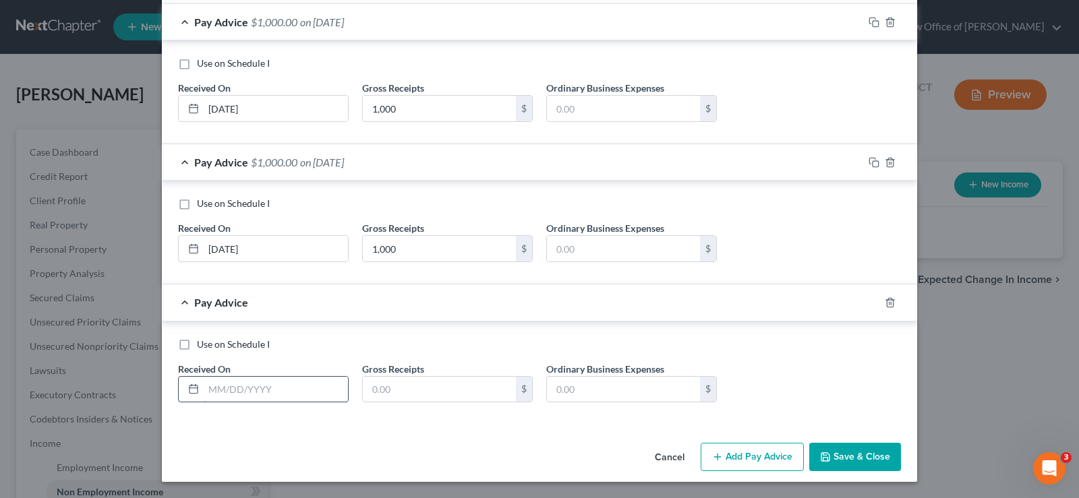
click at [218, 389] on input "text" at bounding box center [276, 390] width 144 height 26
type input "[DATE]"
type input "1,000"
click at [751, 459] on button "Add Pay Advice" at bounding box center [752, 457] width 103 height 28
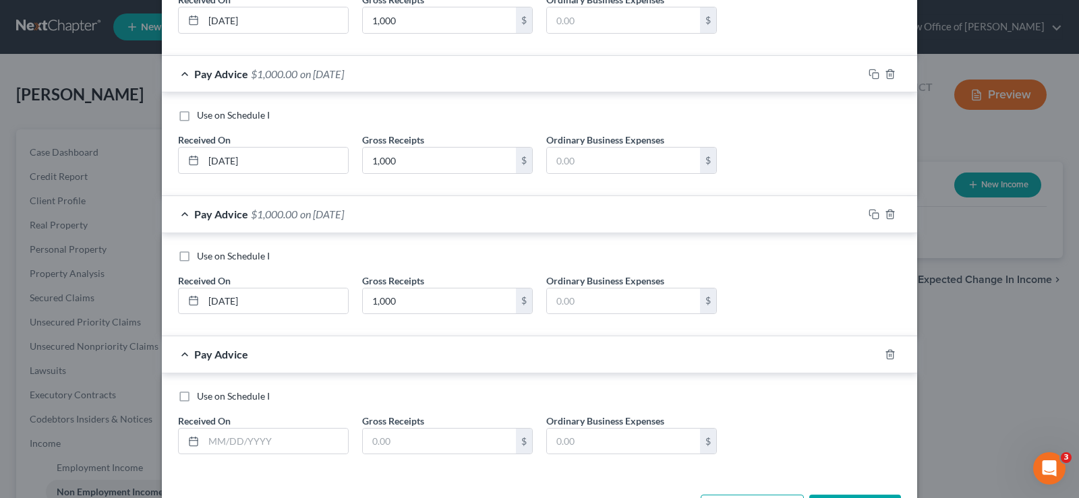
scroll to position [417, 0]
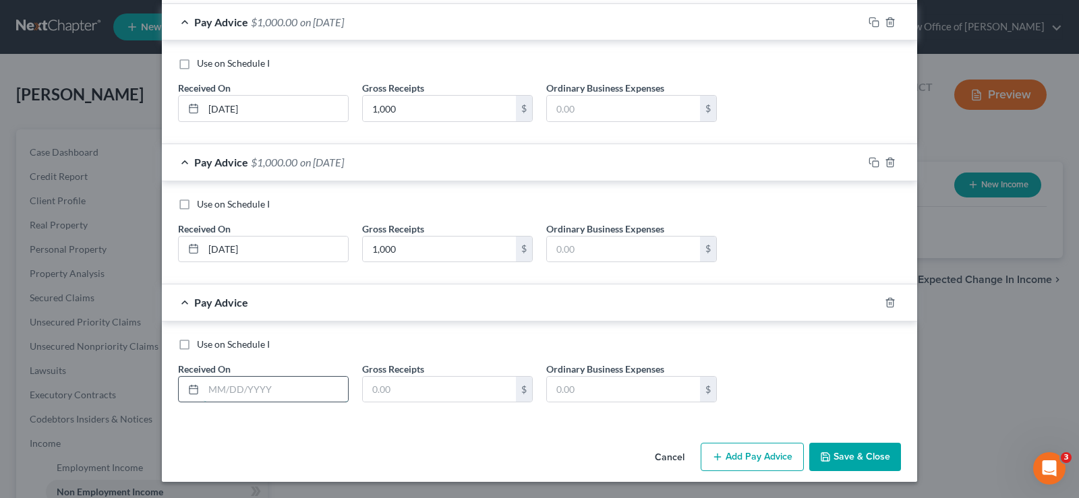
click at [243, 391] on input "text" at bounding box center [276, 390] width 144 height 26
type input "[DATE]"
type input "1,000"
click at [749, 459] on button "Add Pay Advice" at bounding box center [752, 457] width 103 height 28
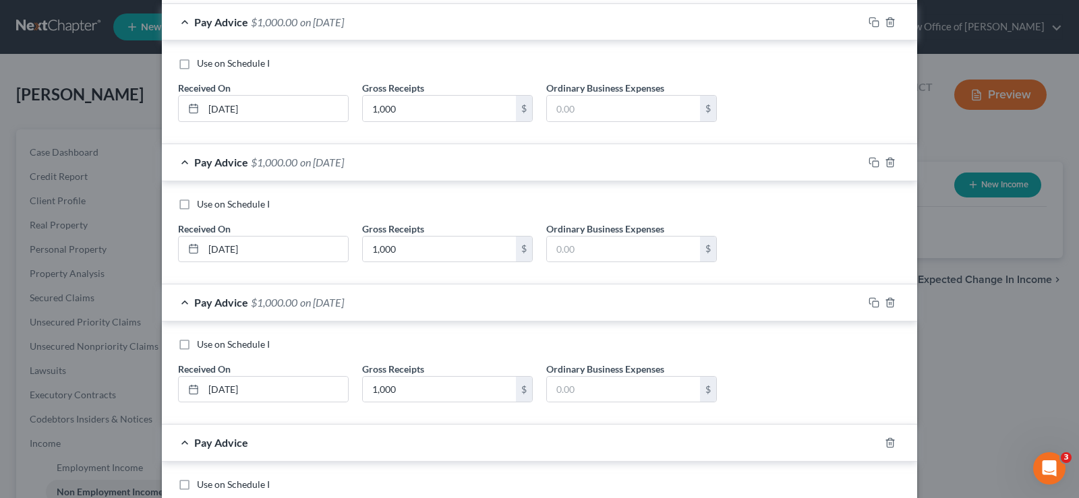
scroll to position [557, 0]
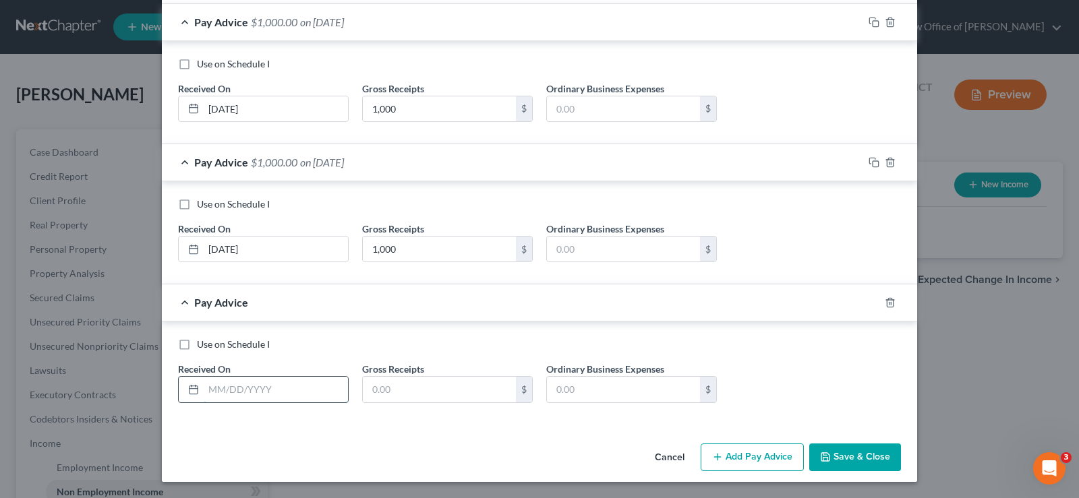
click at [211, 383] on input "text" at bounding box center [276, 390] width 144 height 26
type input "[DATE]"
type input "1,000"
click at [739, 459] on button "Add Pay Advice" at bounding box center [752, 458] width 103 height 28
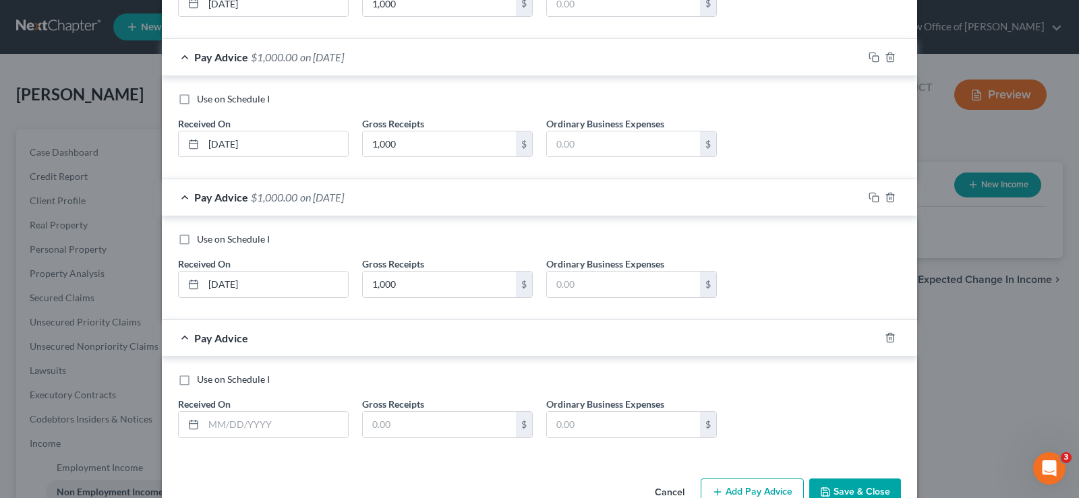
scroll to position [697, 0]
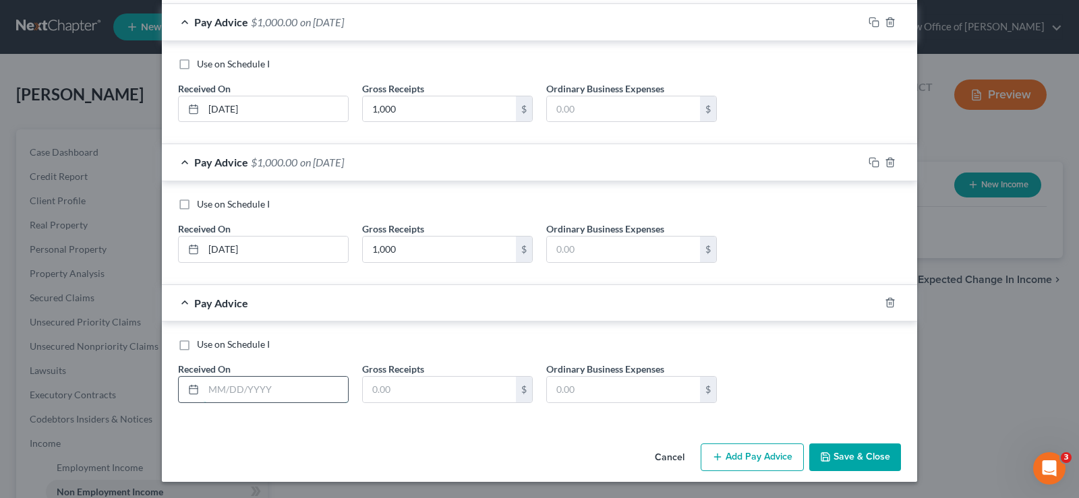
click at [221, 392] on input "text" at bounding box center [276, 390] width 144 height 26
type input "[DATE]"
type input "1,000"
click at [764, 459] on button "Add Pay Advice" at bounding box center [752, 458] width 103 height 28
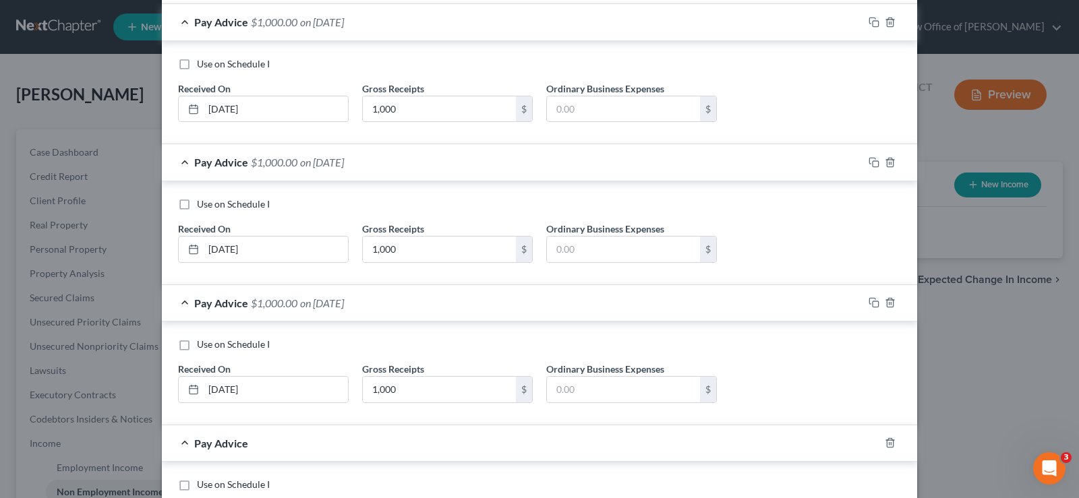
scroll to position [838, 0]
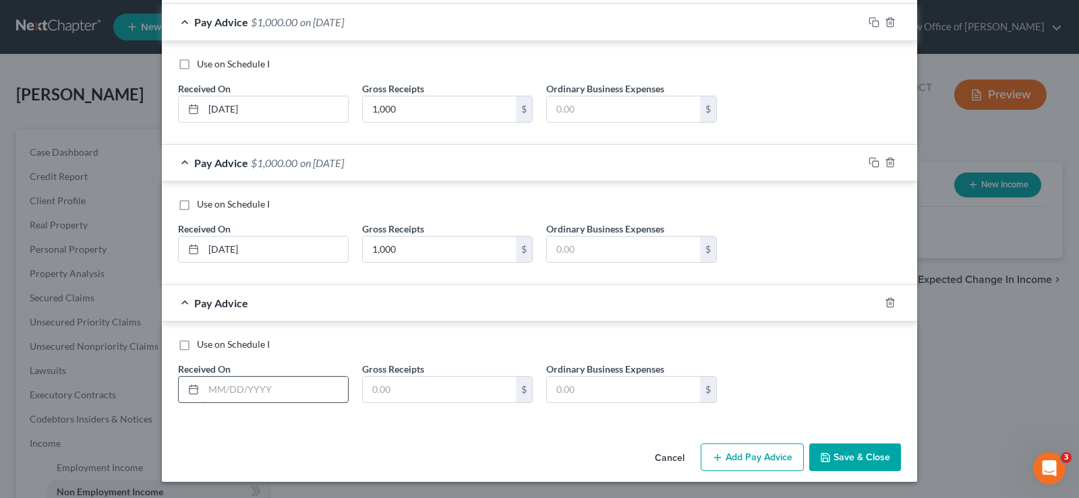
drag, startPoint x: 178, startPoint y: 349, endPoint x: 213, endPoint y: 396, distance: 58.8
click at [197, 349] on label "Use on Schedule I" at bounding box center [233, 344] width 73 height 13
click at [202, 347] on input "Use on Schedule I" at bounding box center [206, 342] width 9 height 9
checkbox input "true"
click at [218, 394] on input "text" at bounding box center [276, 390] width 144 height 26
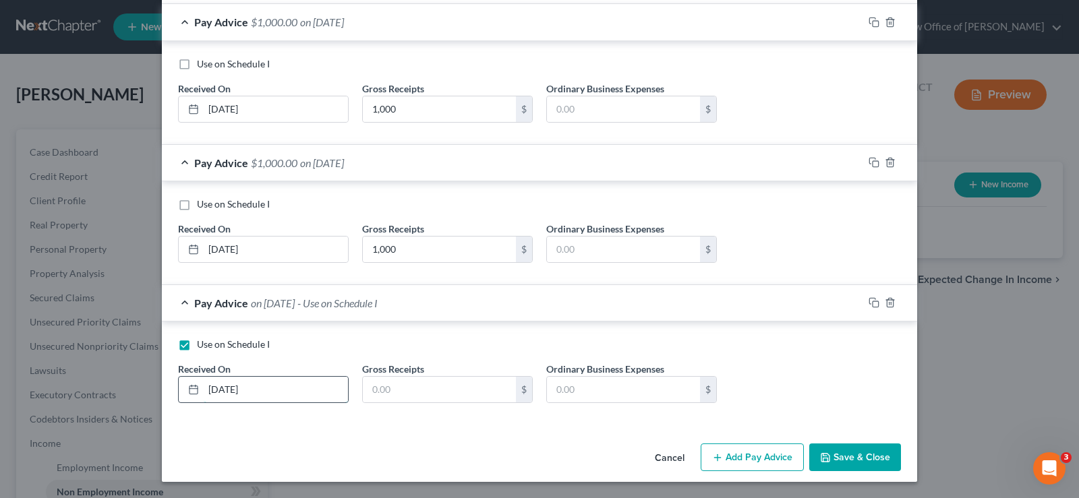
type input "[DATE]"
type input "560.00"
click at [872, 461] on button "Save & Close" at bounding box center [855, 458] width 92 height 28
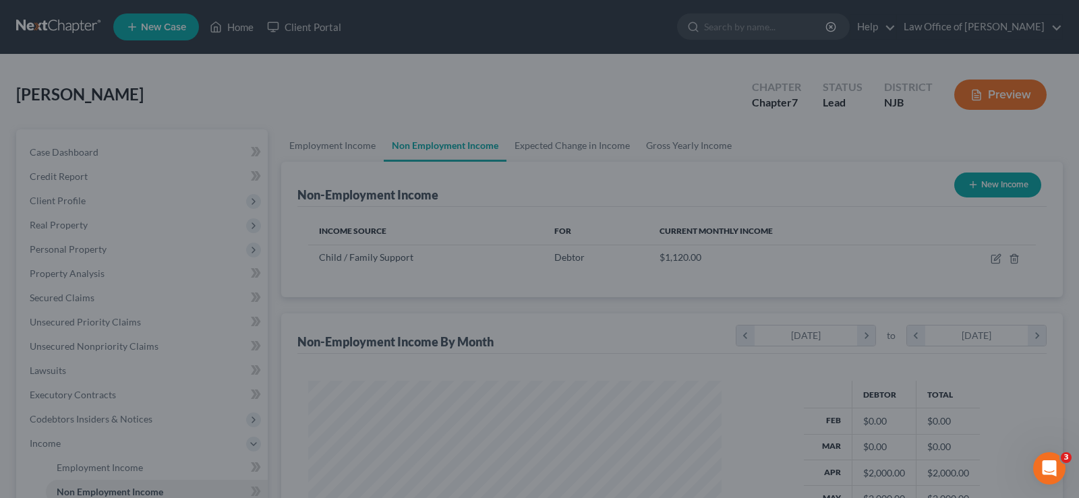
scroll to position [242, 436]
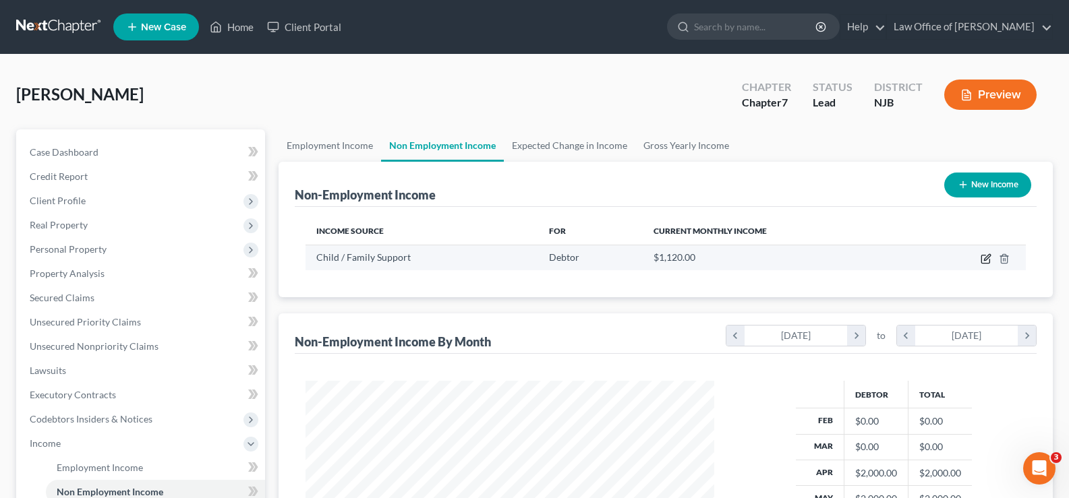
click at [987, 256] on icon "button" at bounding box center [986, 259] width 11 height 11
select select "7"
select select "1"
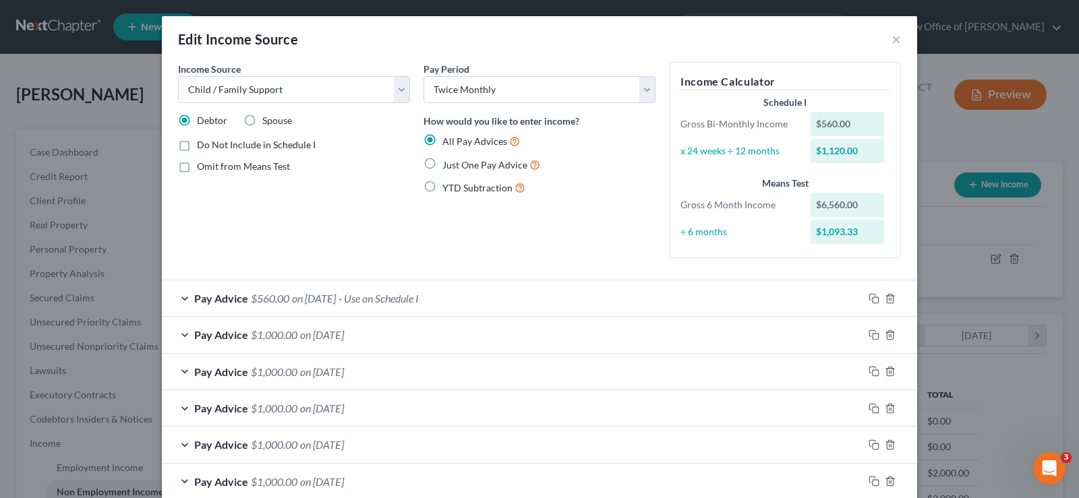
scroll to position [113, 0]
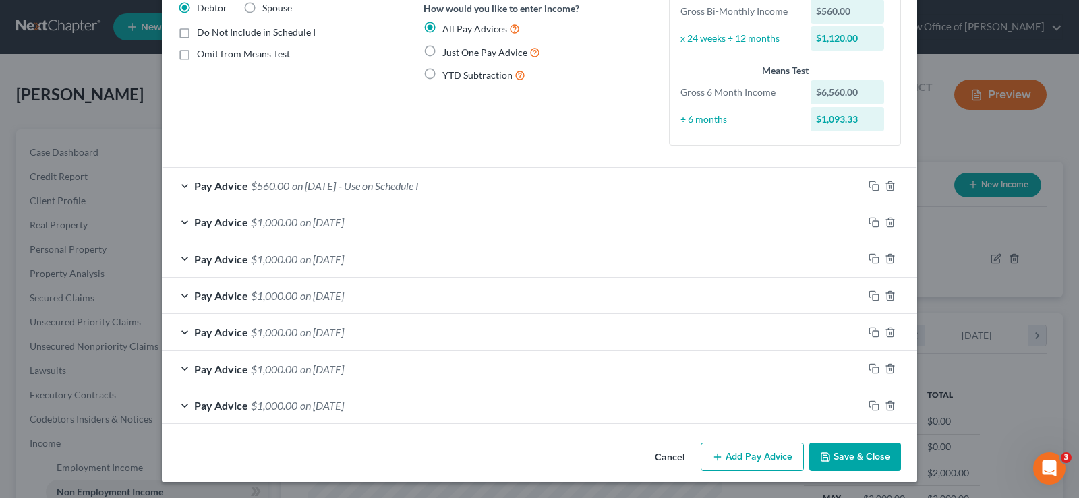
click at [730, 456] on button "Add Pay Advice" at bounding box center [752, 457] width 103 height 28
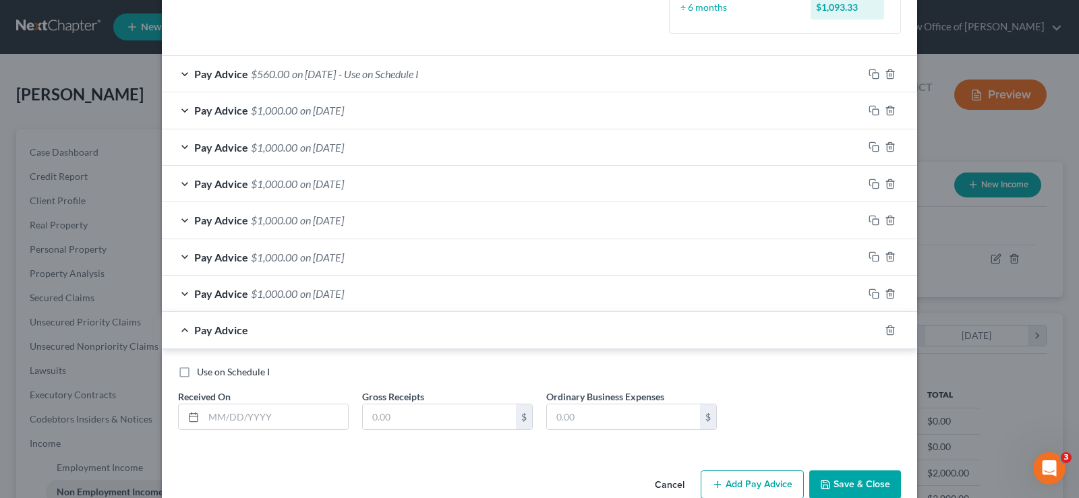
scroll to position [252, 0]
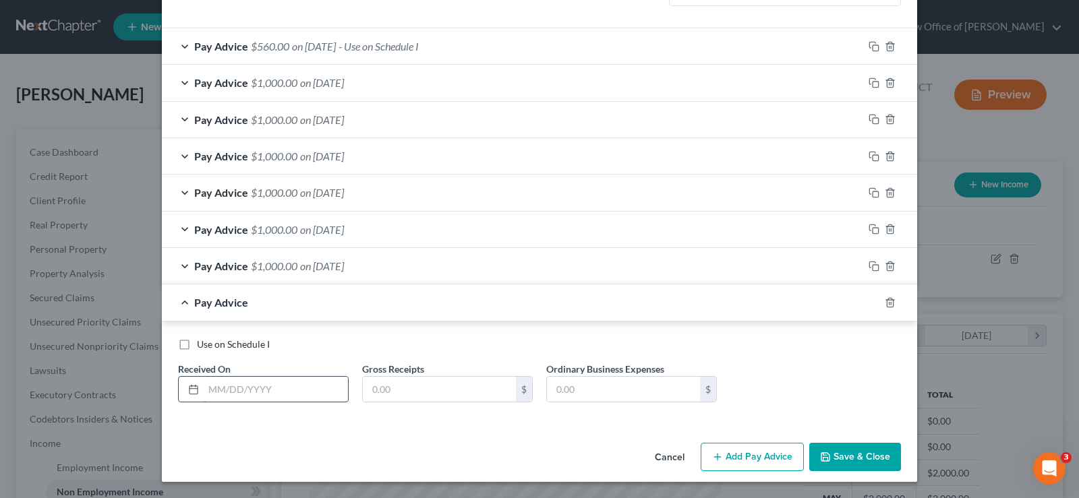
click at [223, 388] on input "text" at bounding box center [276, 390] width 144 height 26
type input "[DATE]"
type input "1,000"
click at [757, 454] on button "Add Pay Advice" at bounding box center [752, 457] width 103 height 28
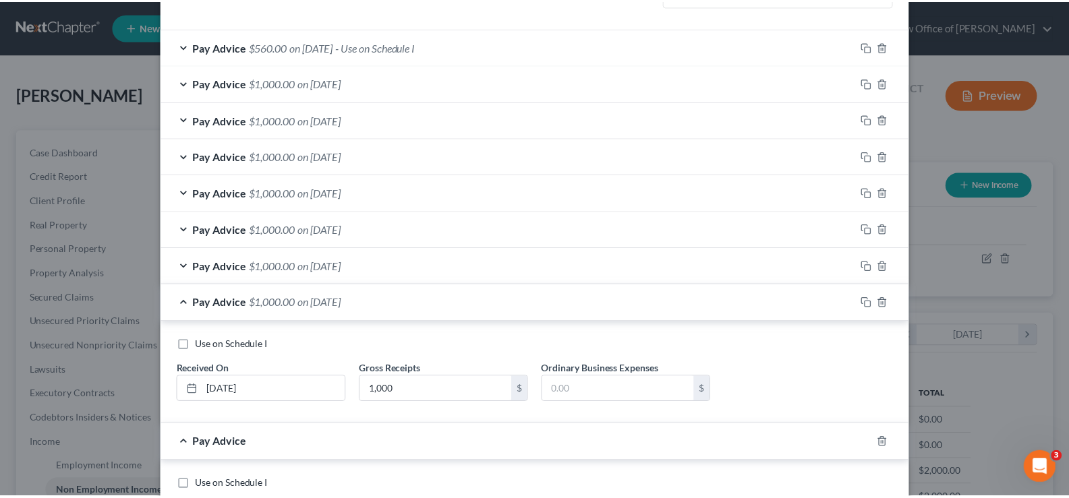
scroll to position [393, 0]
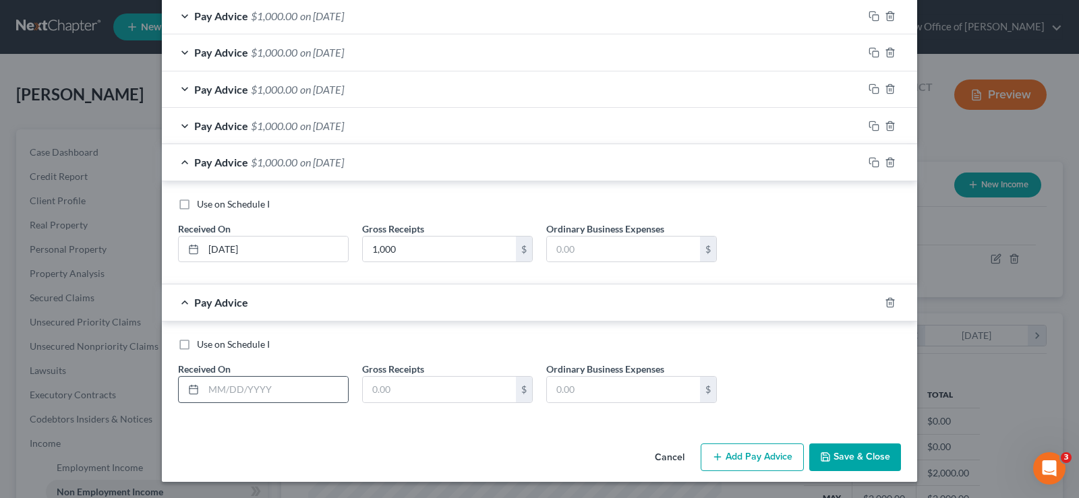
click at [192, 384] on icon at bounding box center [193, 389] width 11 height 11
click at [204, 392] on input "text" at bounding box center [276, 390] width 144 height 26
type input "[DATE]"
type input "1,000"
drag, startPoint x: 824, startPoint y: 455, endPoint x: 846, endPoint y: 457, distance: 21.7
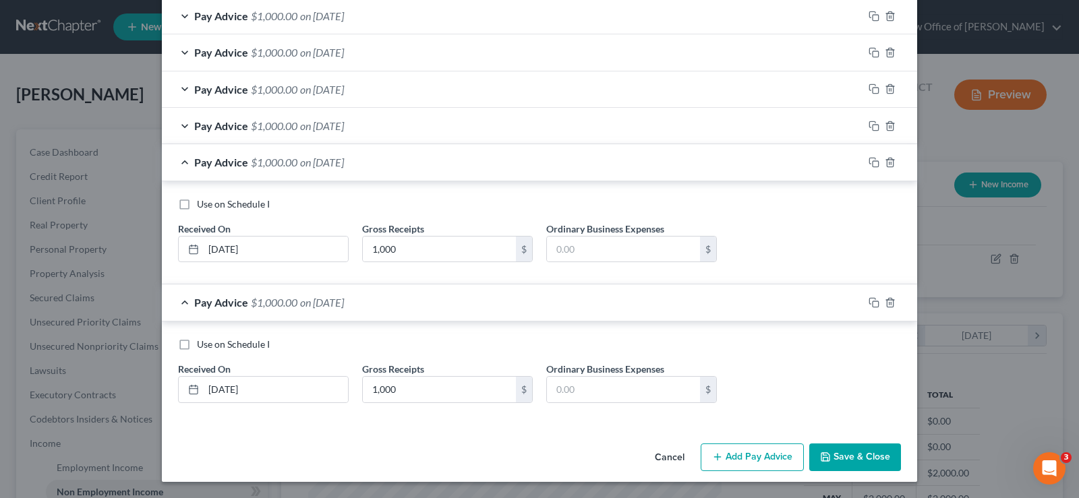
click at [834, 456] on button "Save & Close" at bounding box center [855, 458] width 92 height 28
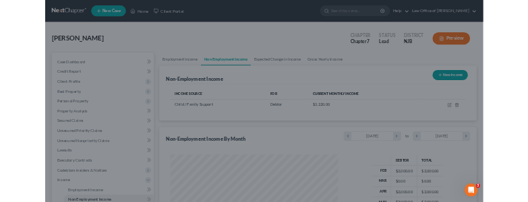
scroll to position [674252, 674057]
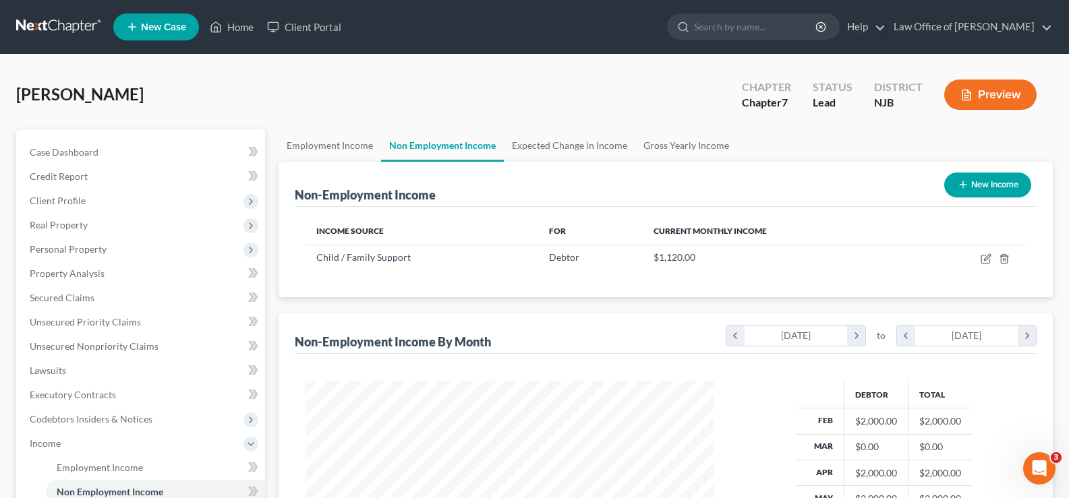
click at [974, 478] on div "Debtor Total Feb $2,000.00 $2,000.00 Mar $0.00 $0.00 Apr $2,000.00 $2,000.00 Ma…" at bounding box center [884, 501] width 312 height 241
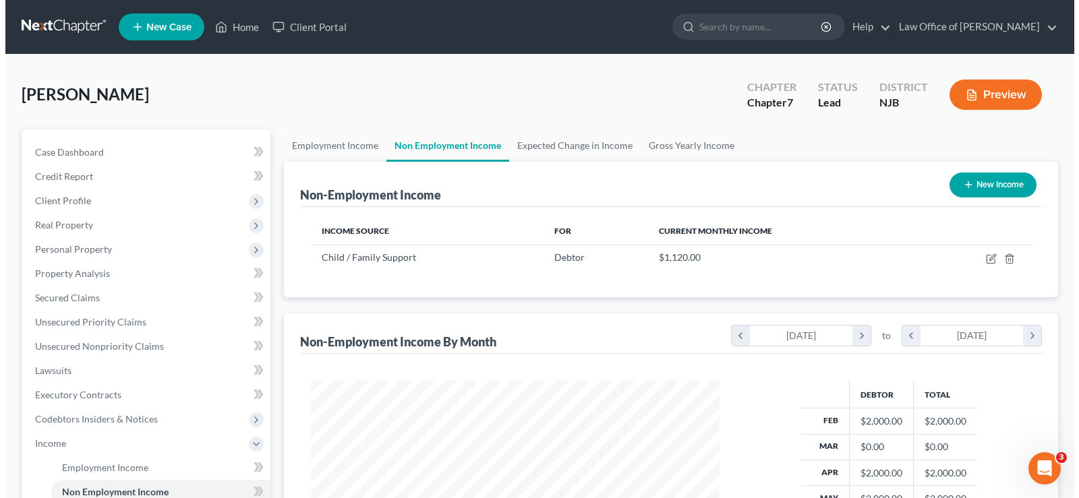
scroll to position [242, 436]
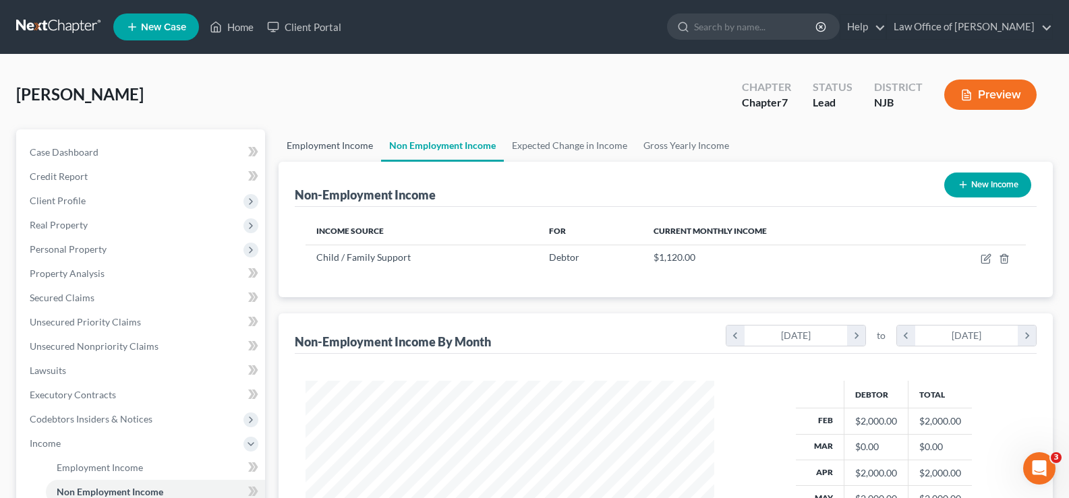
click at [309, 140] on link "Employment Income" at bounding box center [330, 146] width 103 height 32
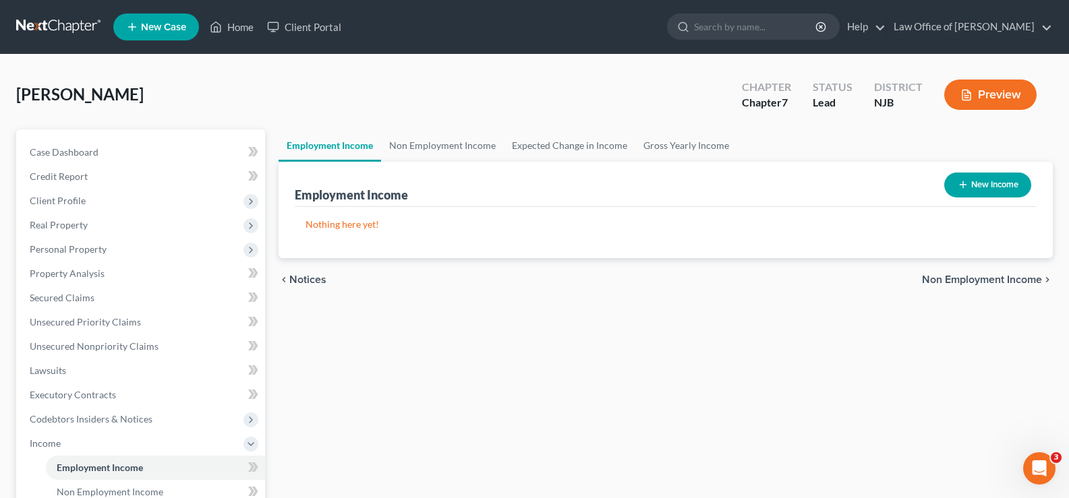
click at [990, 180] on button "New Income" at bounding box center [987, 185] width 87 height 25
select select "0"
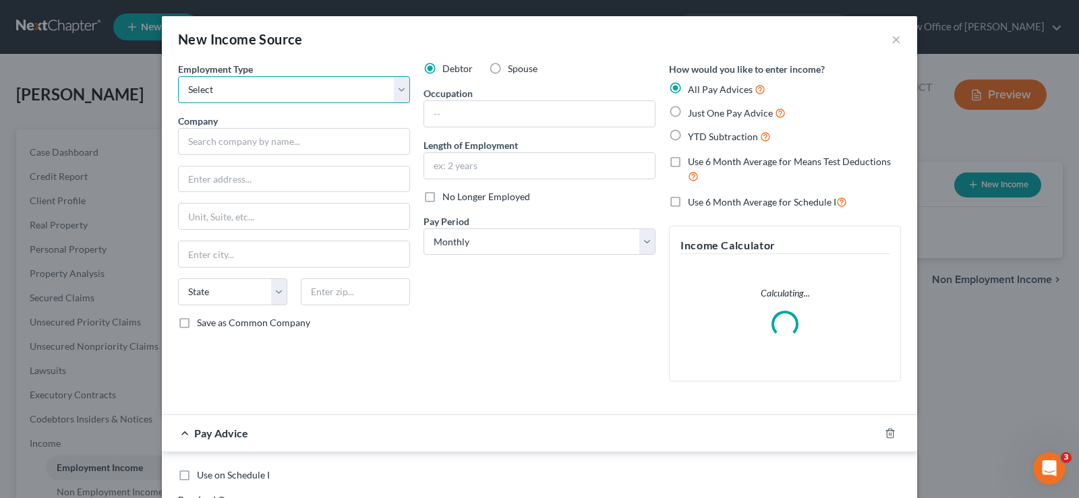
click at [231, 96] on select "Select Full or [DEMOGRAPHIC_DATA] Employment Self Employment" at bounding box center [294, 89] width 232 height 27
select select "0"
click at [178, 76] on select "Select Full or [DEMOGRAPHIC_DATA] Employment Self Employment" at bounding box center [294, 89] width 232 height 27
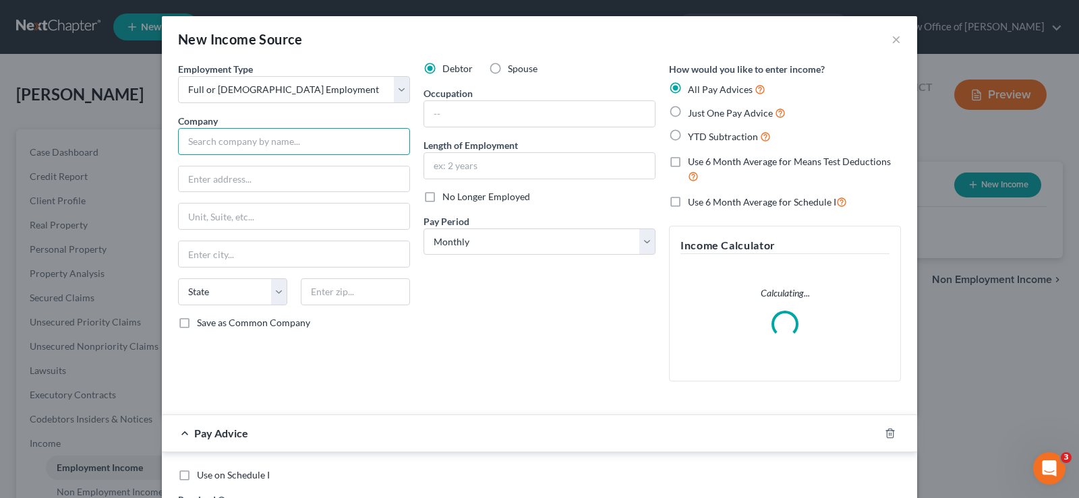
click at [219, 146] on input "text" at bounding box center [294, 141] width 232 height 27
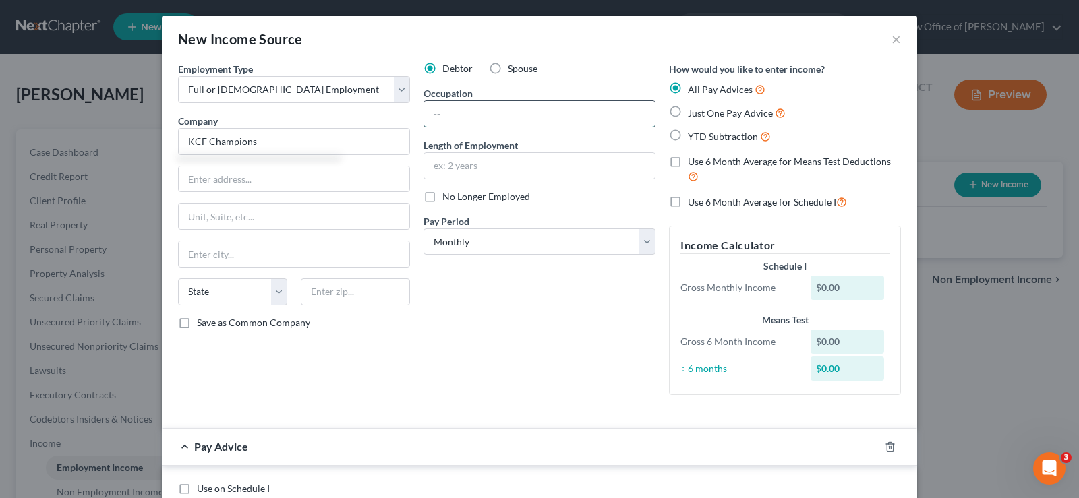
click at [456, 105] on input "text" at bounding box center [539, 114] width 231 height 26
type input "KCF Champions"
type input "Teacher"
click at [474, 163] on input "text" at bounding box center [539, 166] width 231 height 26
type input "4 years"
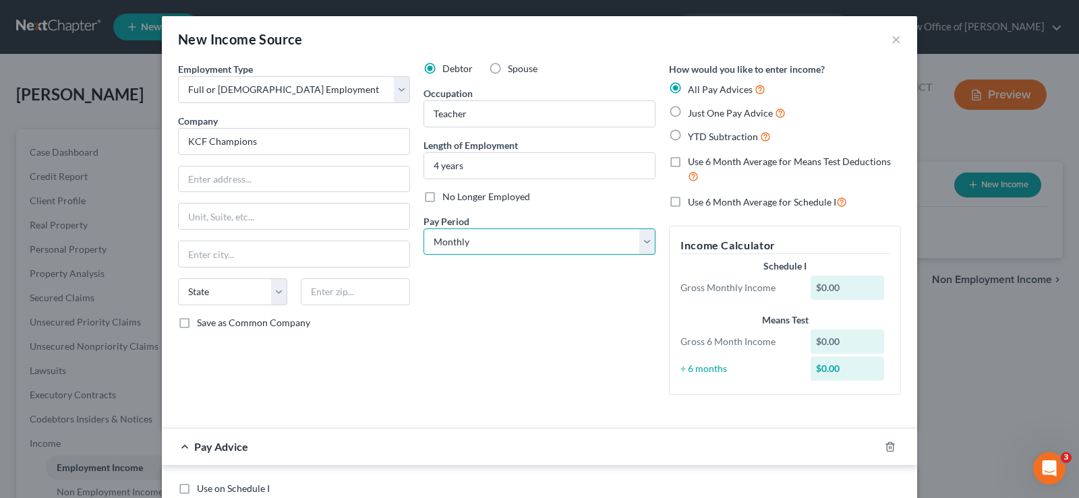
click at [476, 239] on select "Select Monthly Twice Monthly Every Other Week Weekly" at bounding box center [540, 242] width 232 height 27
select select "2"
click at [424, 229] on select "Select Monthly Twice Monthly Every Other Week Weekly" at bounding box center [540, 242] width 232 height 27
click at [688, 133] on label "YTD Subtraction" at bounding box center [729, 137] width 83 height 16
click at [693, 133] on input "YTD Subtraction" at bounding box center [697, 133] width 9 height 9
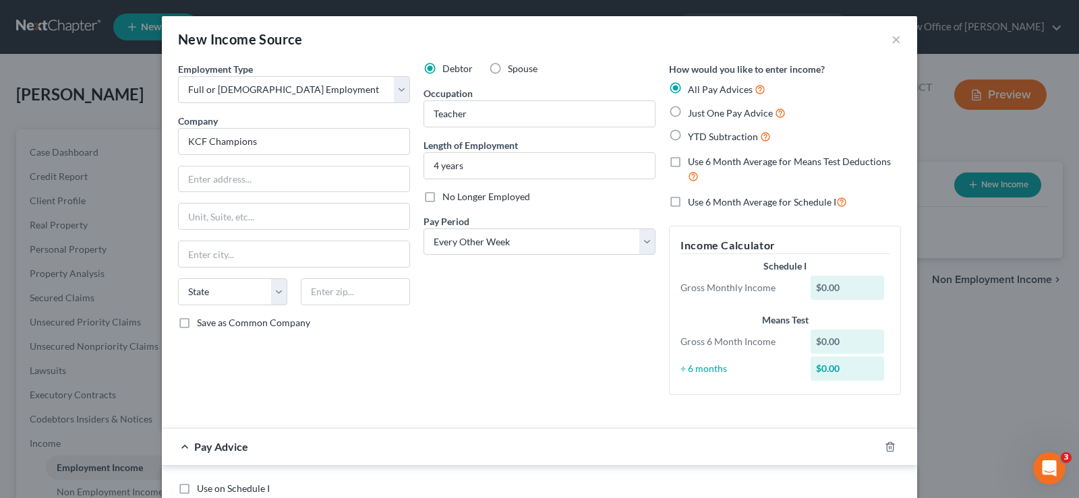
radio input "true"
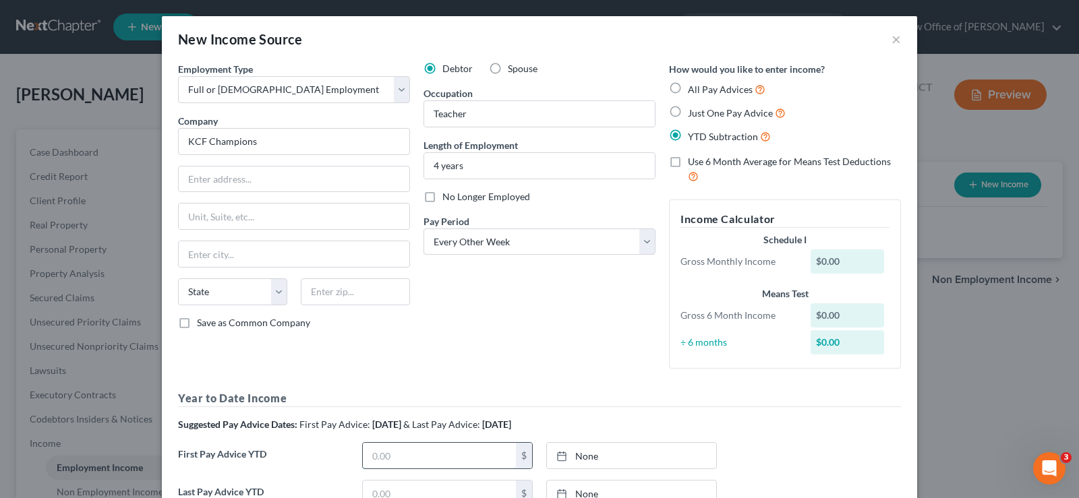
click at [390, 453] on input "text" at bounding box center [439, 456] width 153 height 26
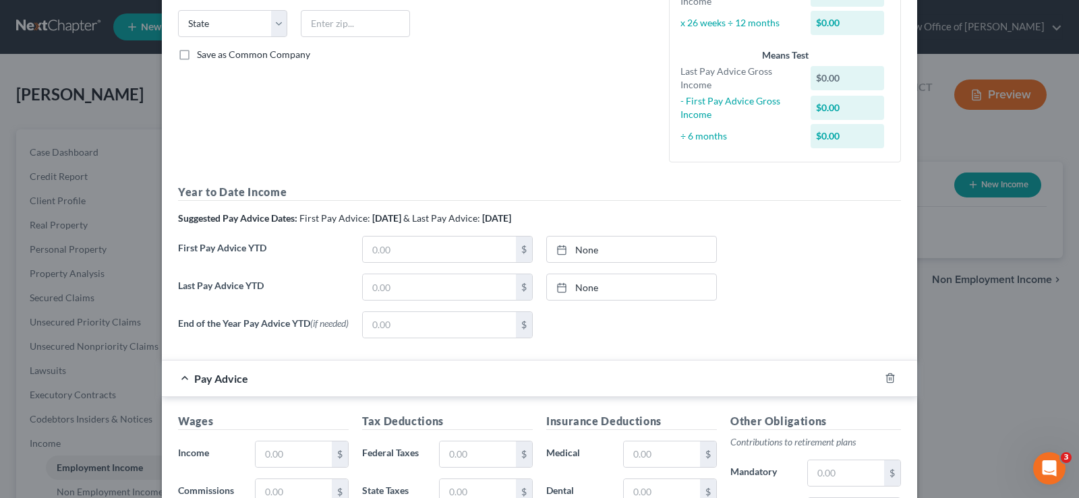
scroll to position [342, 0]
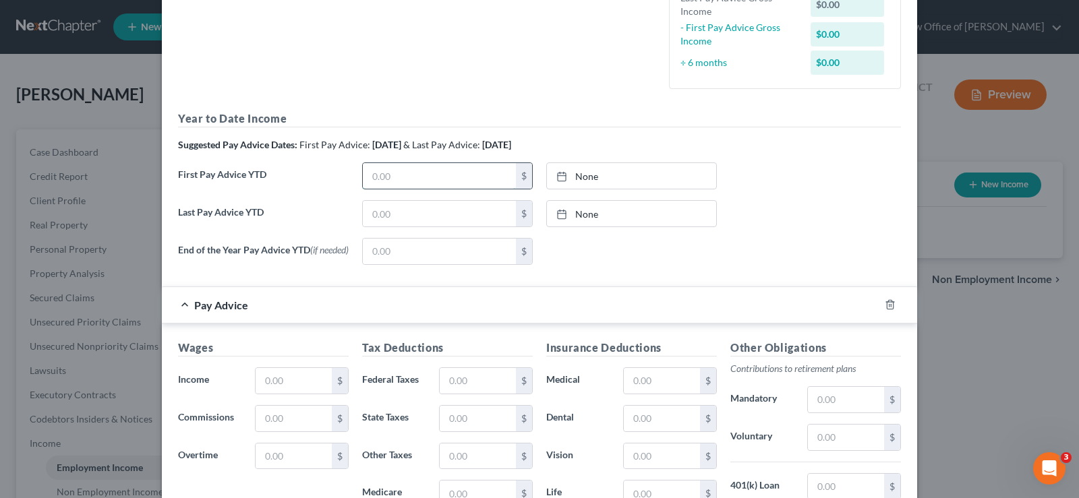
click at [384, 174] on input "text" at bounding box center [439, 176] width 153 height 26
click at [364, 171] on input "text" at bounding box center [439, 176] width 153 height 26
type input "4,535.60"
click at [574, 175] on link "[DATE]" at bounding box center [631, 176] width 169 height 26
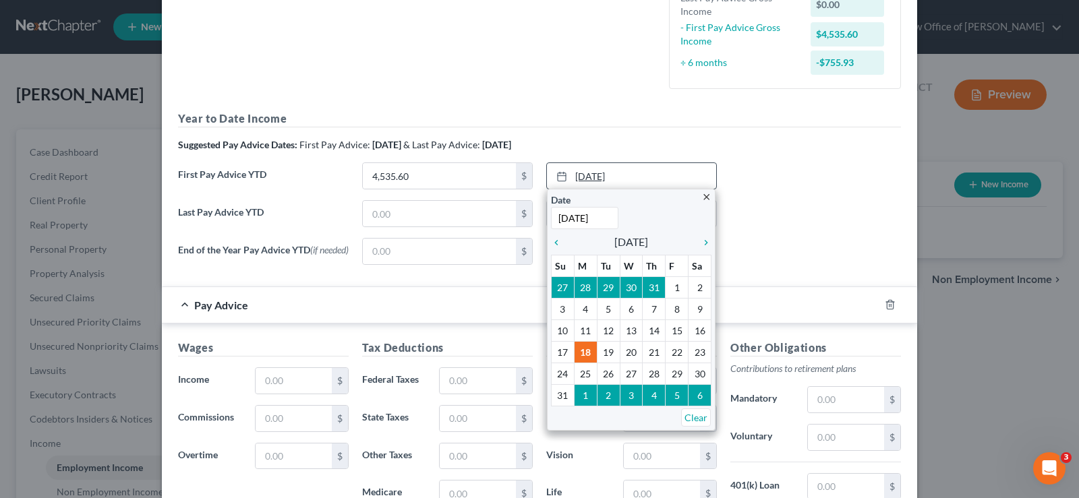
type input "[DATE]"
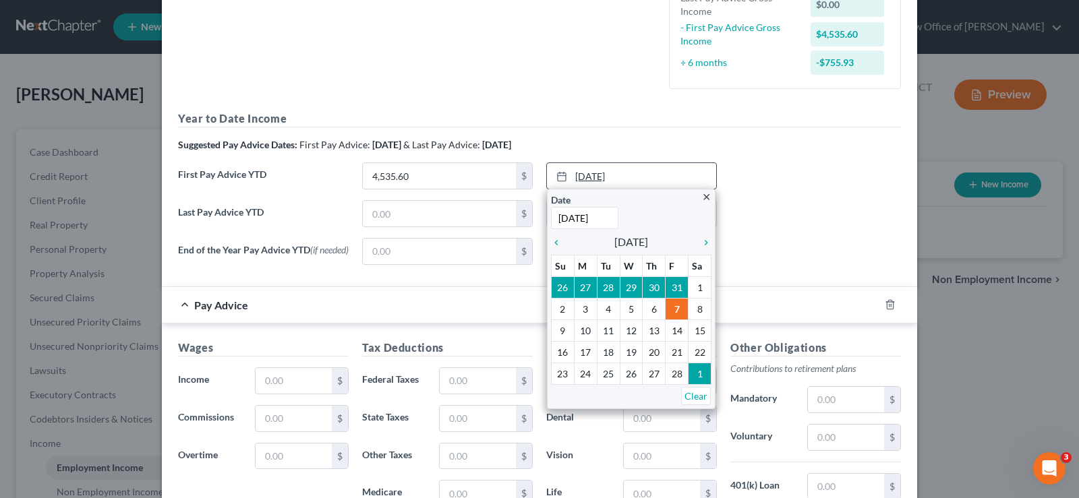
click at [594, 175] on link "[DATE]" at bounding box center [631, 176] width 169 height 26
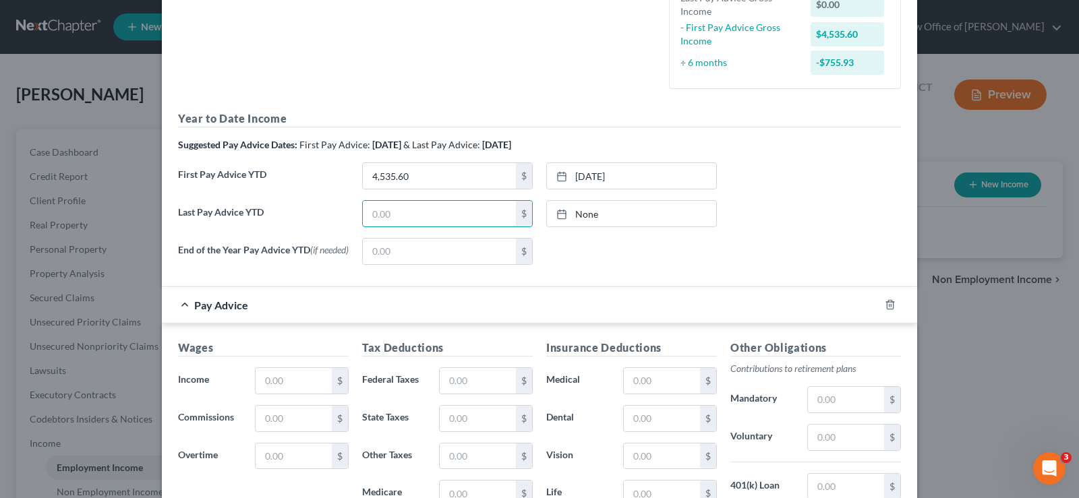
drag, startPoint x: 374, startPoint y: 209, endPoint x: 337, endPoint y: 206, distance: 37.2
click at [374, 208] on input "text" at bounding box center [439, 214] width 153 height 26
click at [376, 214] on input "text" at bounding box center [439, 214] width 153 height 26
click at [464, 218] on input "9,005.51" at bounding box center [439, 214] width 153 height 26
type input "13,302.03"
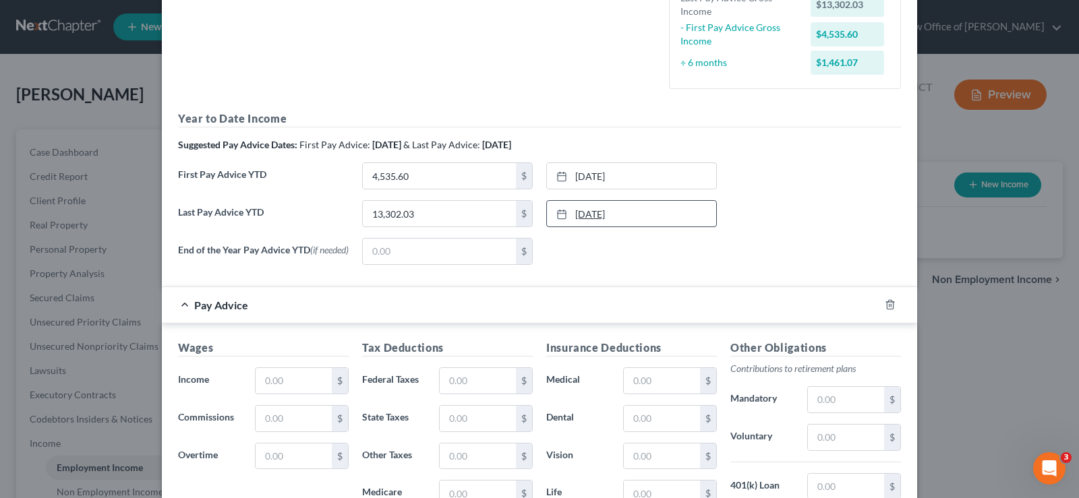
click at [582, 212] on link "[DATE]" at bounding box center [631, 214] width 169 height 26
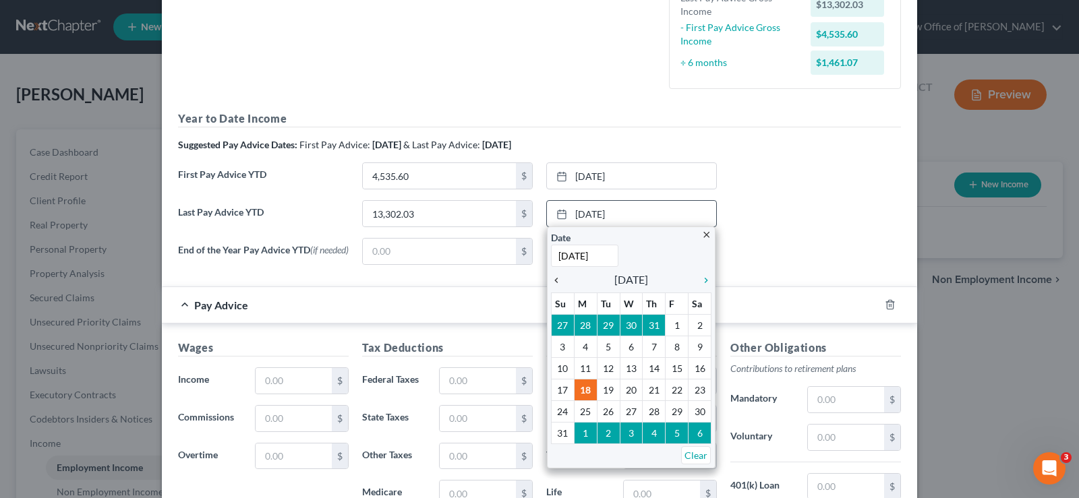
click at [551, 279] on icon "chevron_left" at bounding box center [560, 280] width 18 height 11
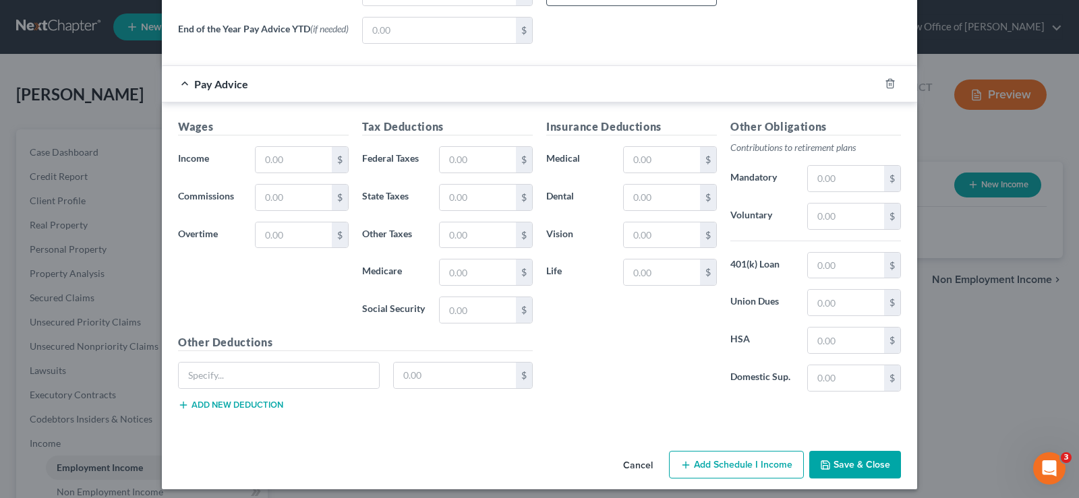
scroll to position [389, 0]
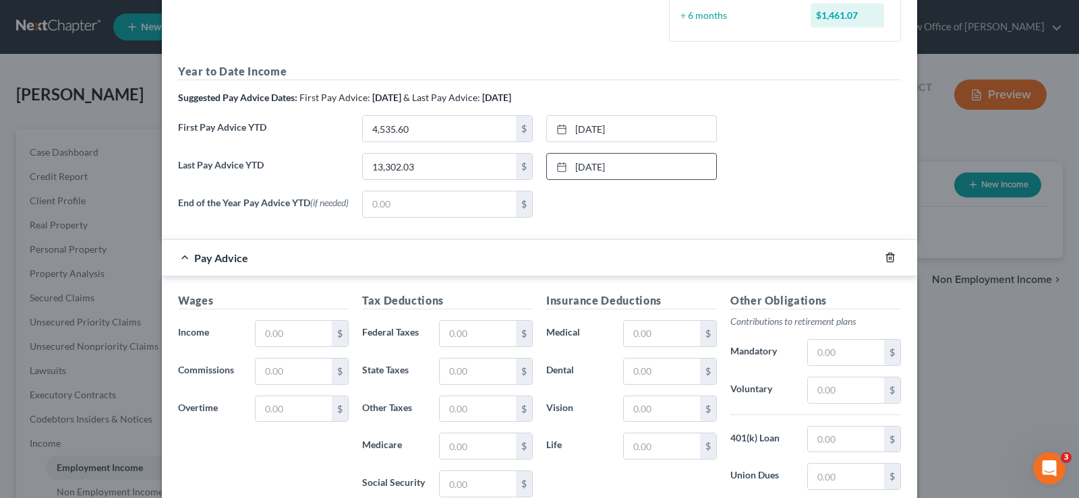
click at [885, 257] on icon "button" at bounding box center [890, 257] width 11 height 11
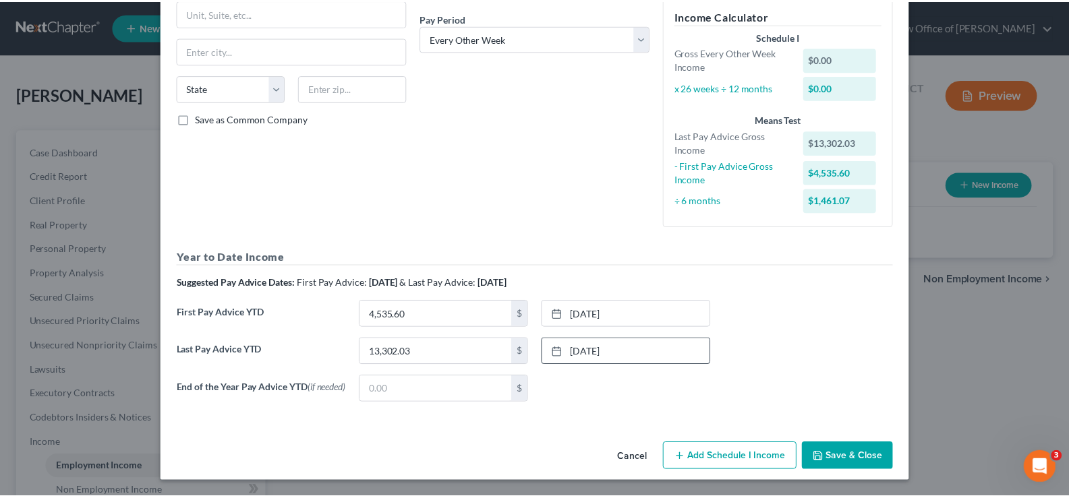
scroll to position [207, 0]
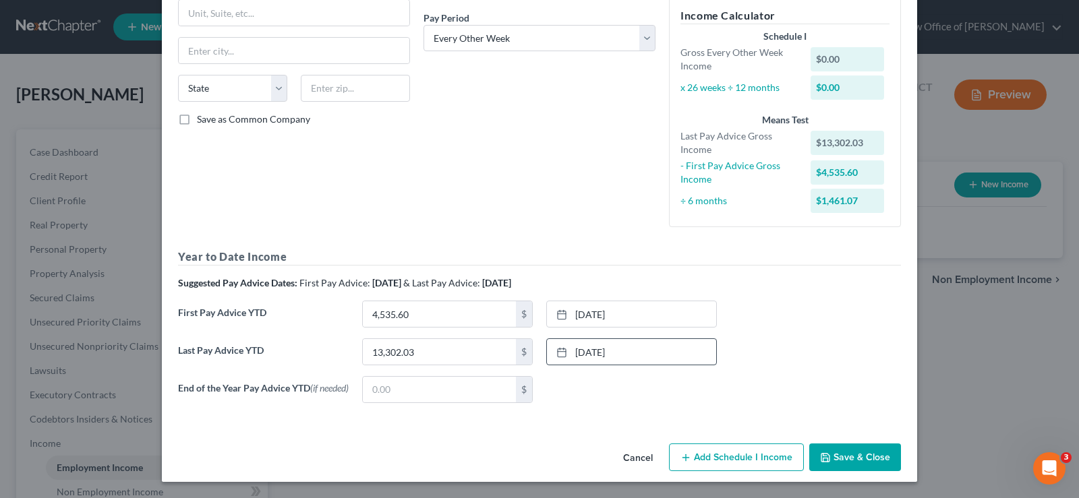
click at [838, 452] on button "Save & Close" at bounding box center [855, 458] width 92 height 28
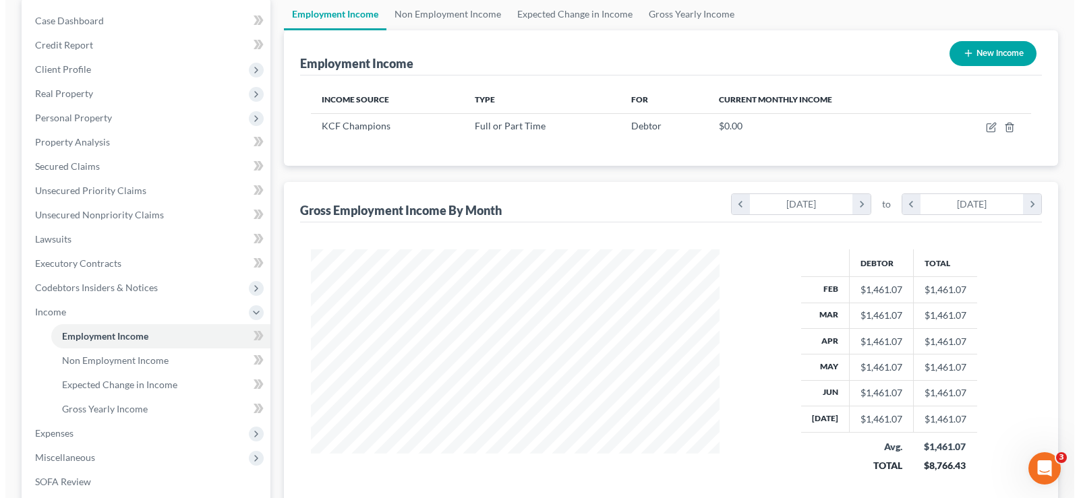
scroll to position [139, 0]
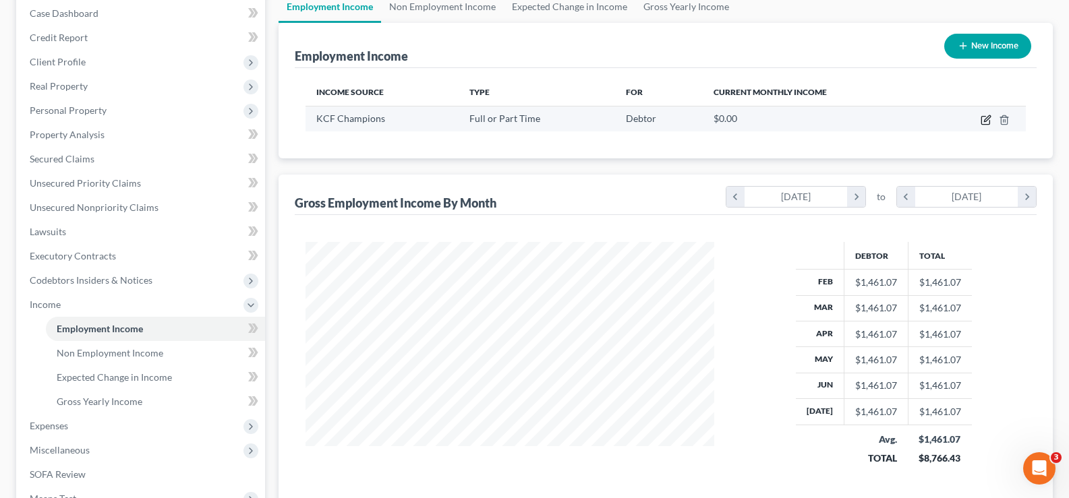
click at [989, 117] on icon "button" at bounding box center [986, 120] width 11 height 11
select select "0"
select select "2"
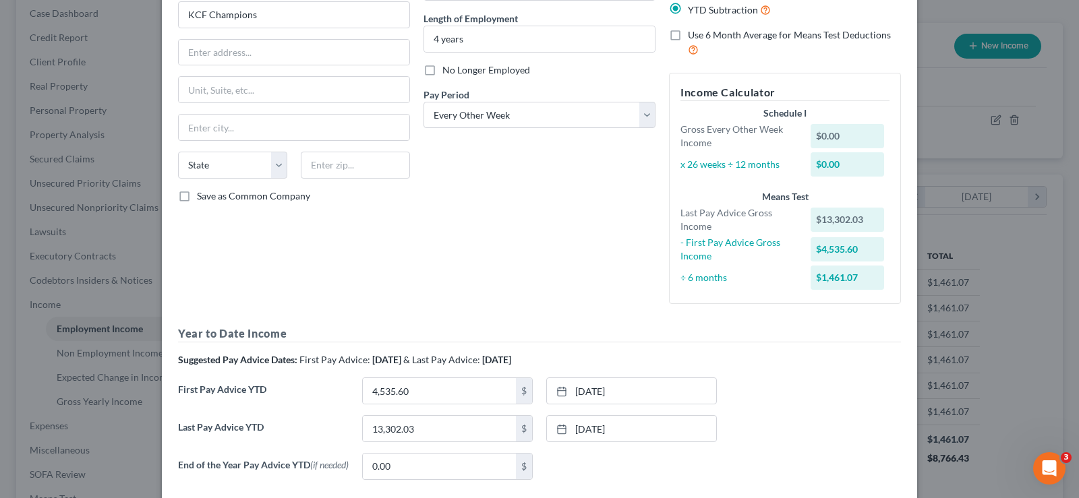
scroll to position [138, 0]
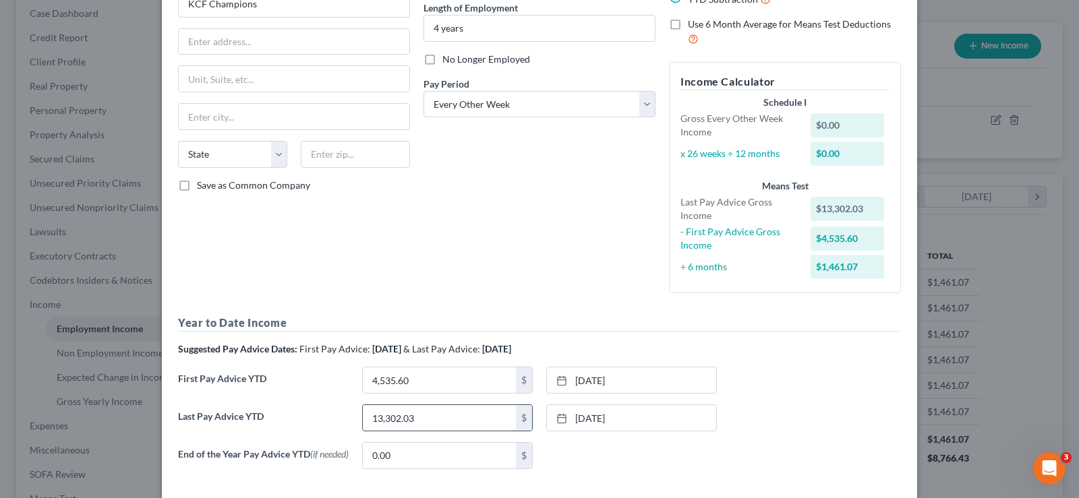
click at [443, 413] on input "13,302.03" at bounding box center [439, 418] width 153 height 26
type input "18,547"
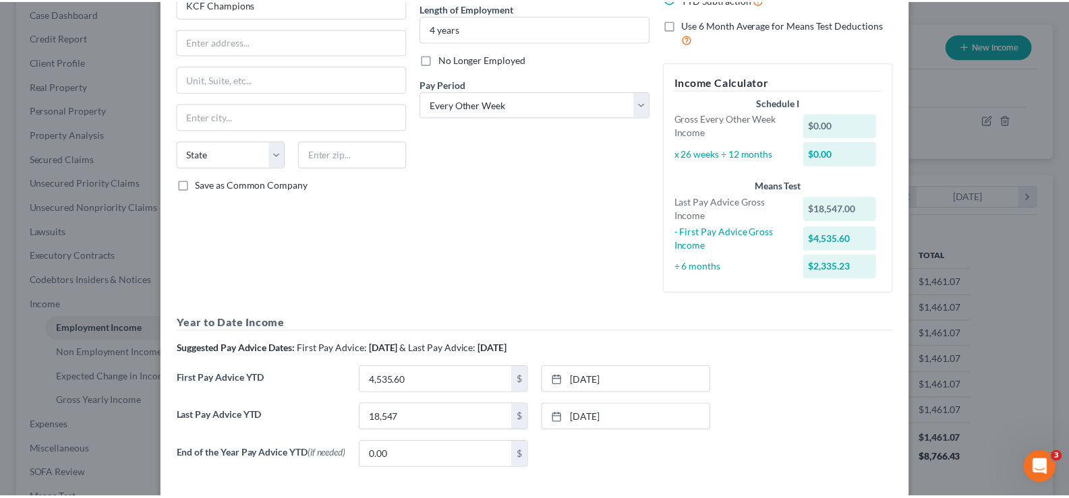
scroll to position [207, 0]
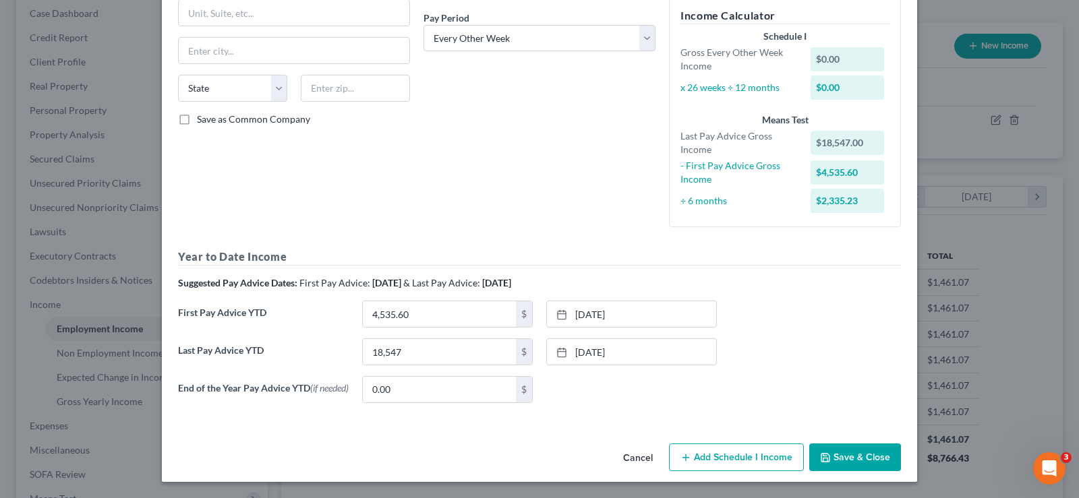
click at [844, 454] on button "Save & Close" at bounding box center [855, 458] width 92 height 28
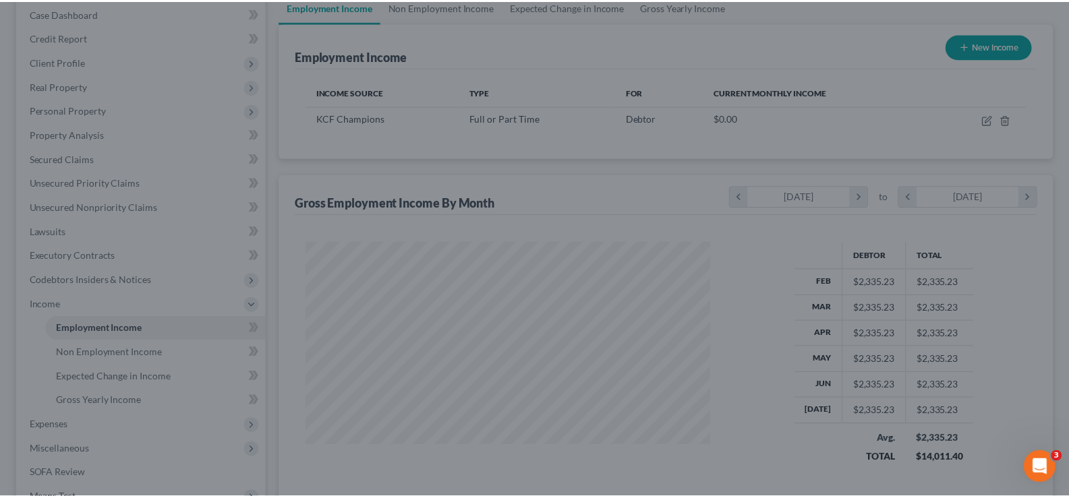
scroll to position [674252, 674057]
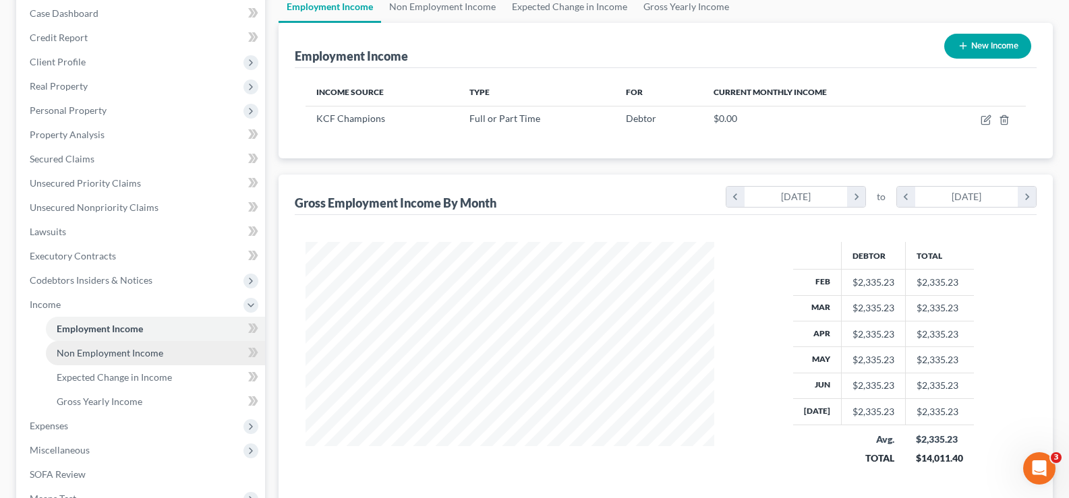
click at [129, 349] on span "Non Employment Income" at bounding box center [110, 352] width 107 height 11
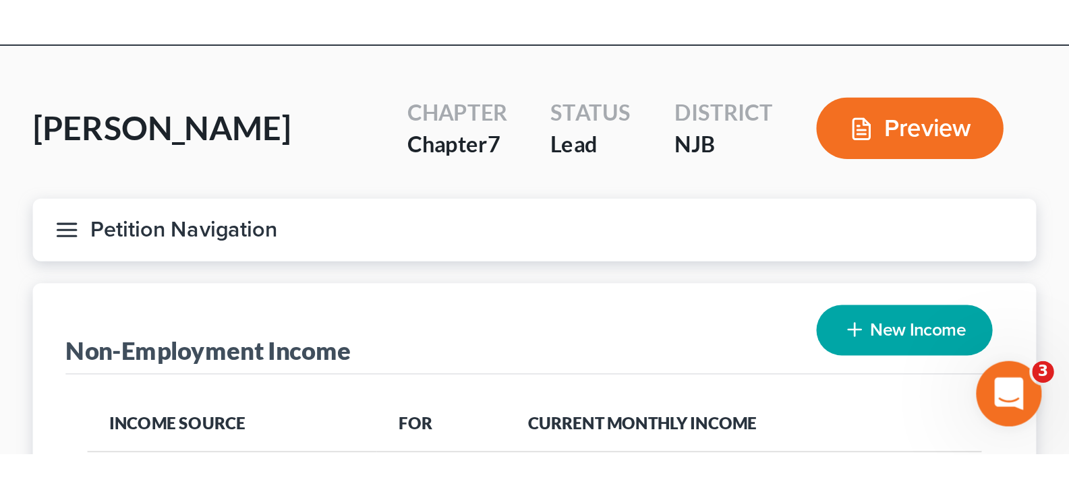
scroll to position [242, 436]
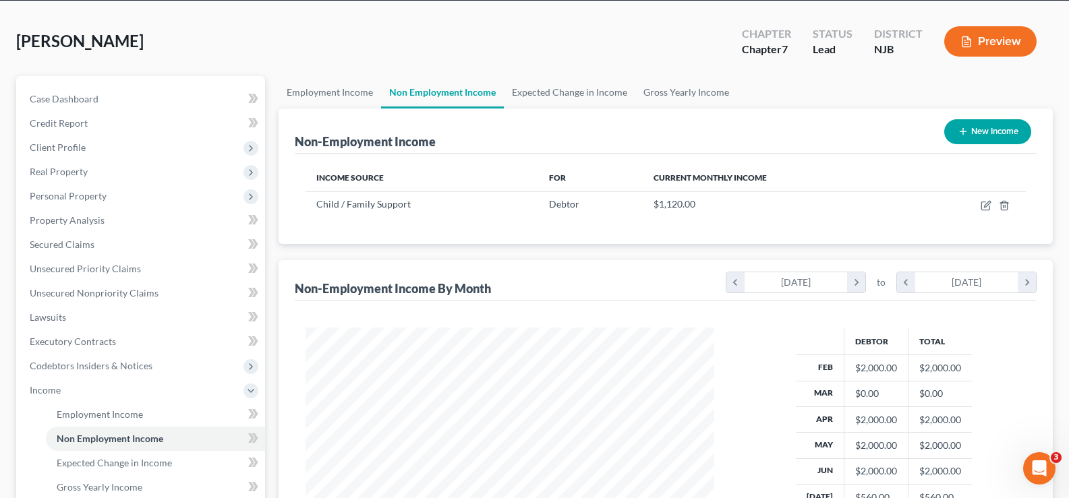
drag, startPoint x: 1023, startPoint y: 132, endPoint x: 1035, endPoint y: 89, distance: 44.8
click at [1035, 89] on ui-view "Employment Income Non Employment Income Expected Change in Income Gross Yearly …" at bounding box center [666, 360] width 774 height 569
click at [316, 86] on link "Employment Income" at bounding box center [330, 92] width 103 height 32
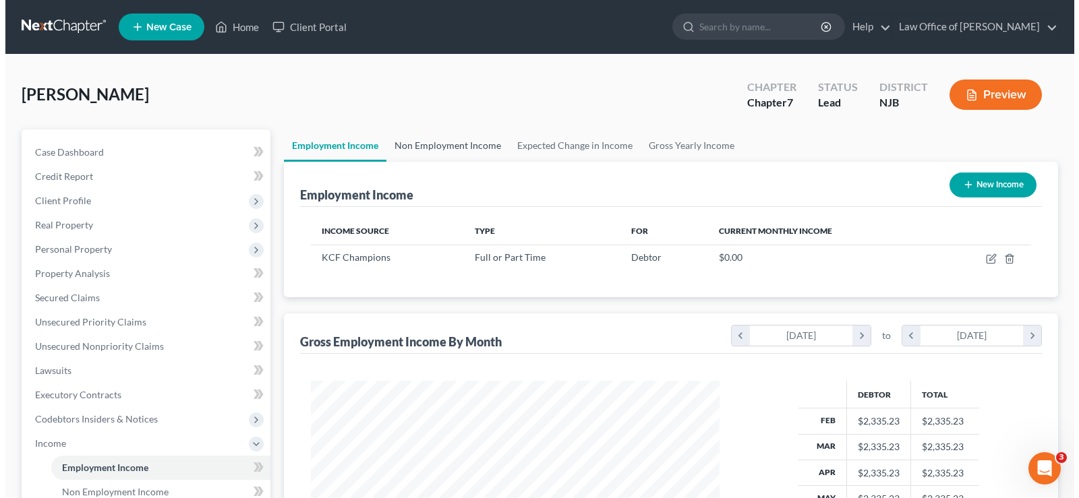
scroll to position [242, 436]
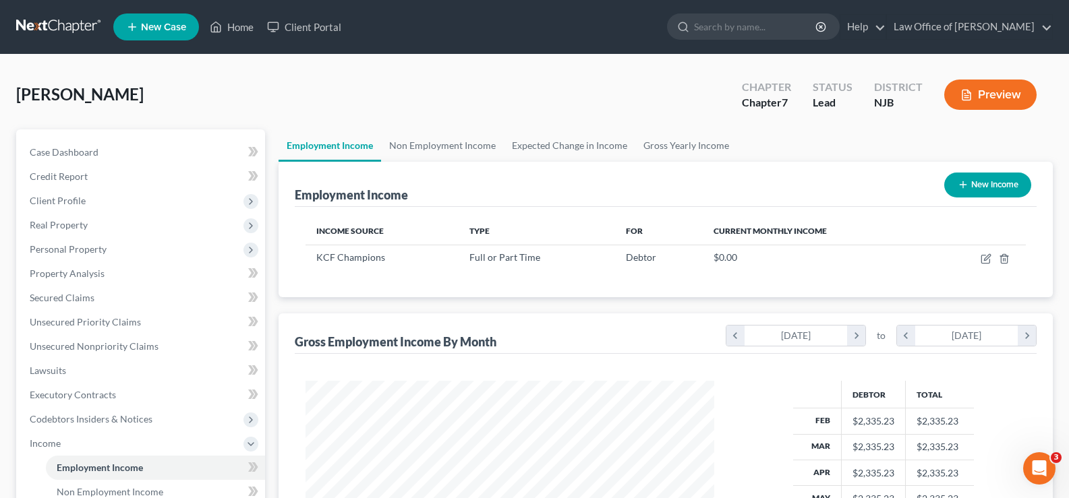
click at [998, 183] on button "New Income" at bounding box center [987, 185] width 87 height 25
select select "0"
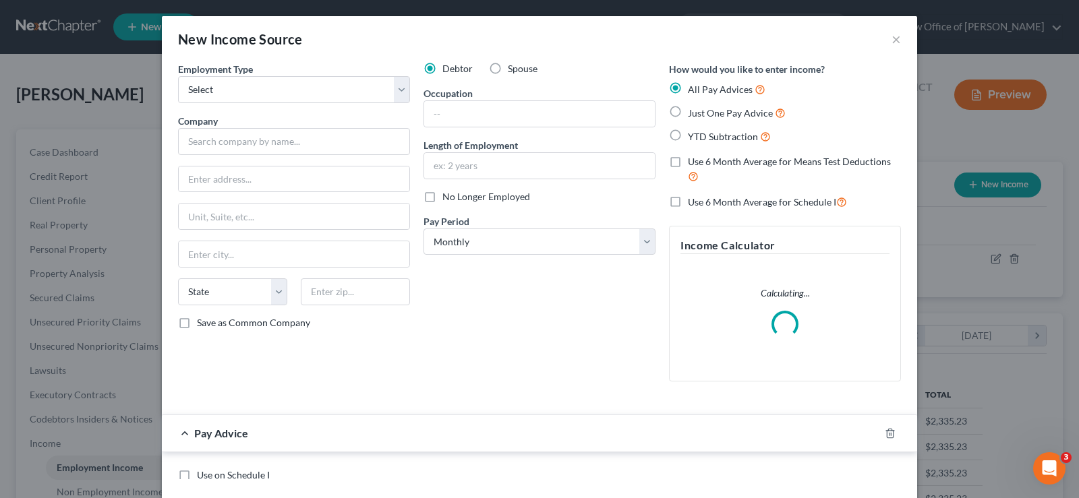
scroll to position [242, 440]
click at [239, 89] on select "Select Full or [DEMOGRAPHIC_DATA] Employment Self Employment" at bounding box center [294, 89] width 232 height 27
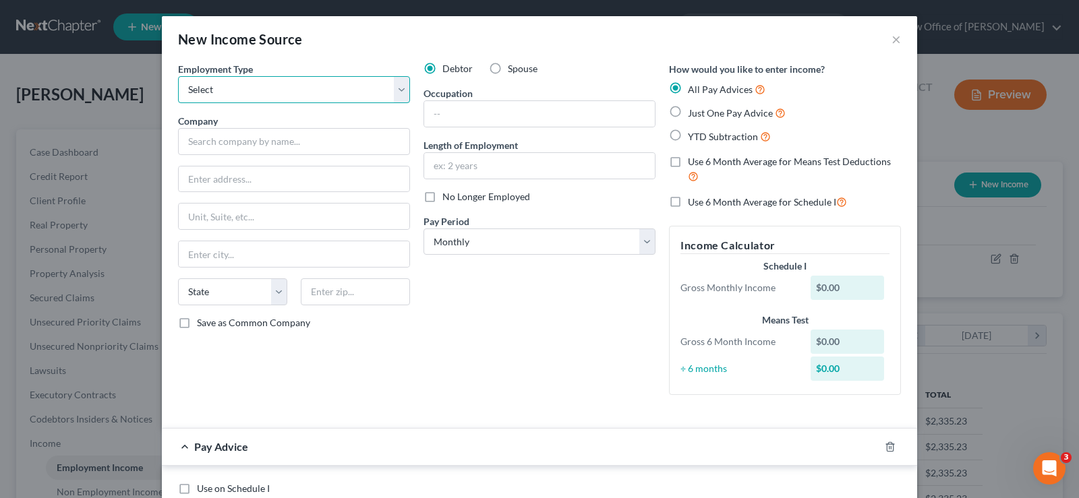
select select "0"
click at [178, 76] on select "Select Full or [DEMOGRAPHIC_DATA] Employment Self Employment" at bounding box center [294, 89] width 232 height 27
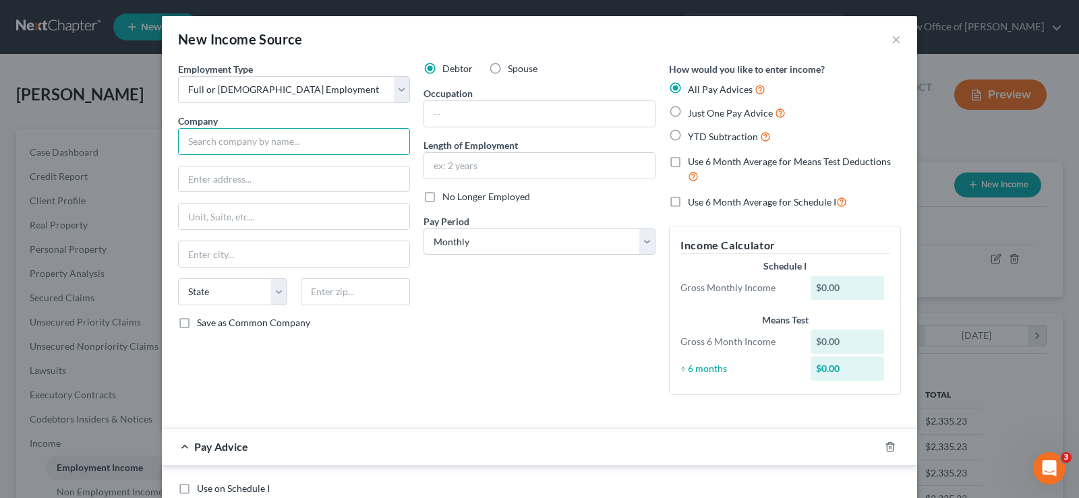
click at [227, 142] on input "text" at bounding box center [294, 141] width 232 height 27
type input "JHG Global"
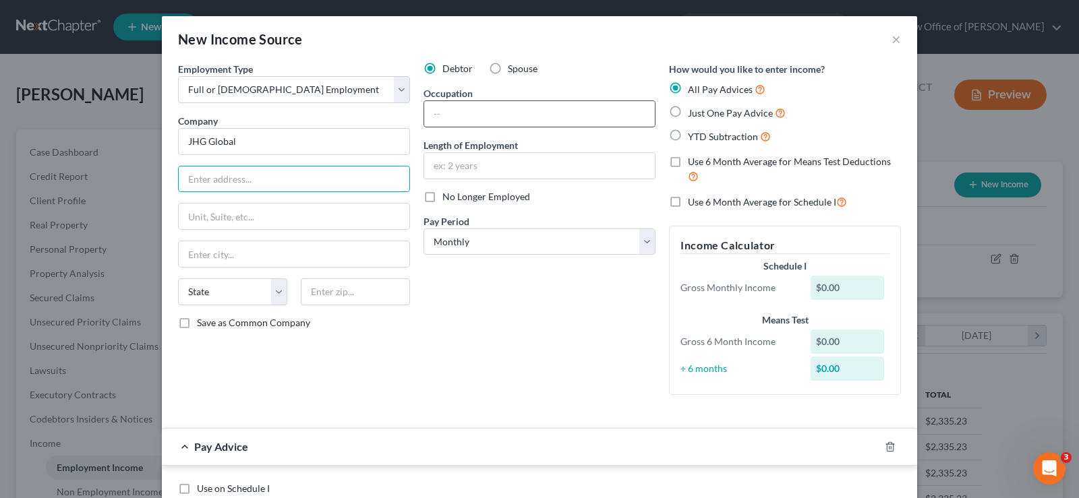
click at [437, 113] on input "text" at bounding box center [539, 114] width 231 height 26
type input "Teacher summer job"
drag, startPoint x: 673, startPoint y: 131, endPoint x: 672, endPoint y: 148, distance: 17.5
click at [688, 132] on label "YTD Subtraction" at bounding box center [729, 137] width 83 height 16
click at [693, 132] on input "YTD Subtraction" at bounding box center [697, 133] width 9 height 9
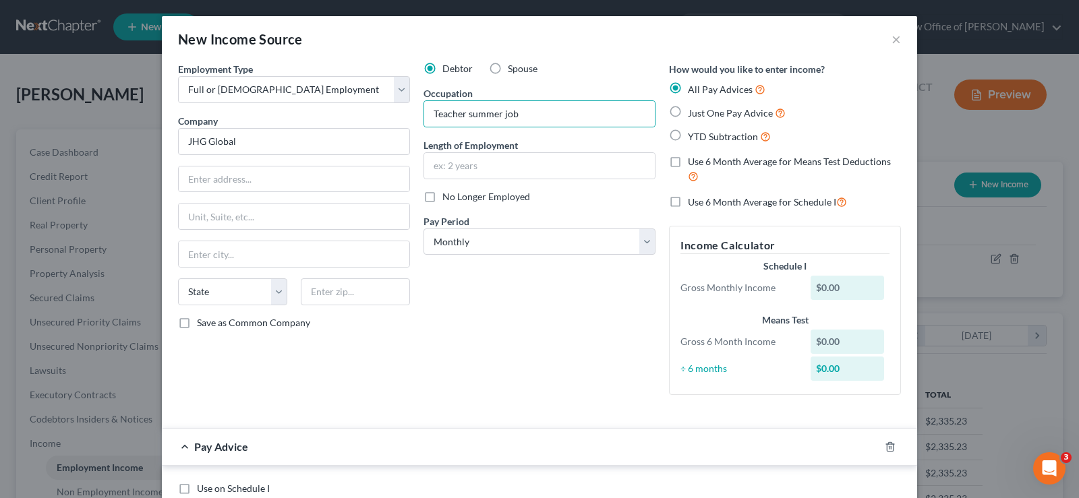
radio input "true"
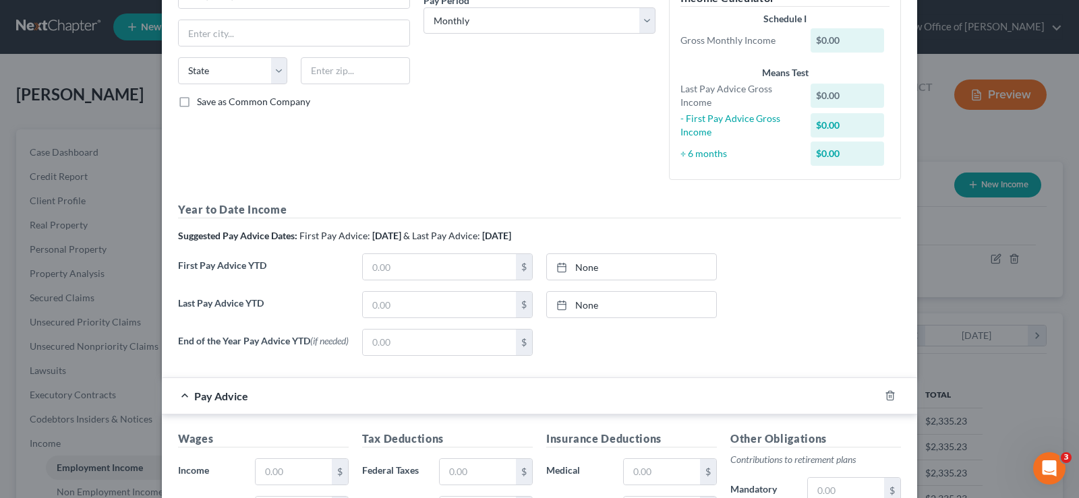
scroll to position [225, 0]
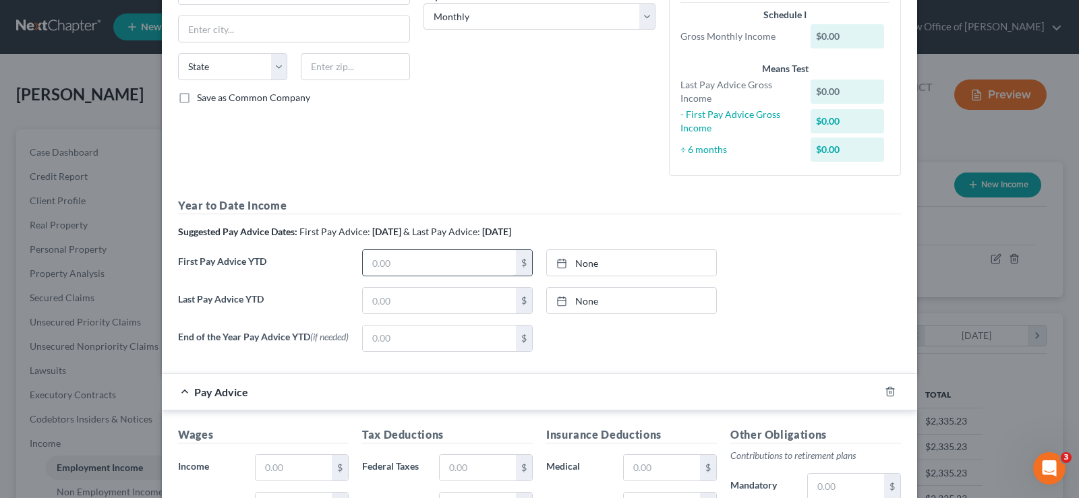
drag, startPoint x: 376, startPoint y: 264, endPoint x: 1003, endPoint y: 179, distance: 633.1
click at [377, 264] on input "text" at bounding box center [439, 263] width 153 height 26
drag, startPoint x: 393, startPoint y: 261, endPoint x: 928, endPoint y: 305, distance: 536.7
click at [393, 260] on input "text" at bounding box center [439, 263] width 153 height 26
click at [375, 256] on input "text" at bounding box center [439, 263] width 153 height 26
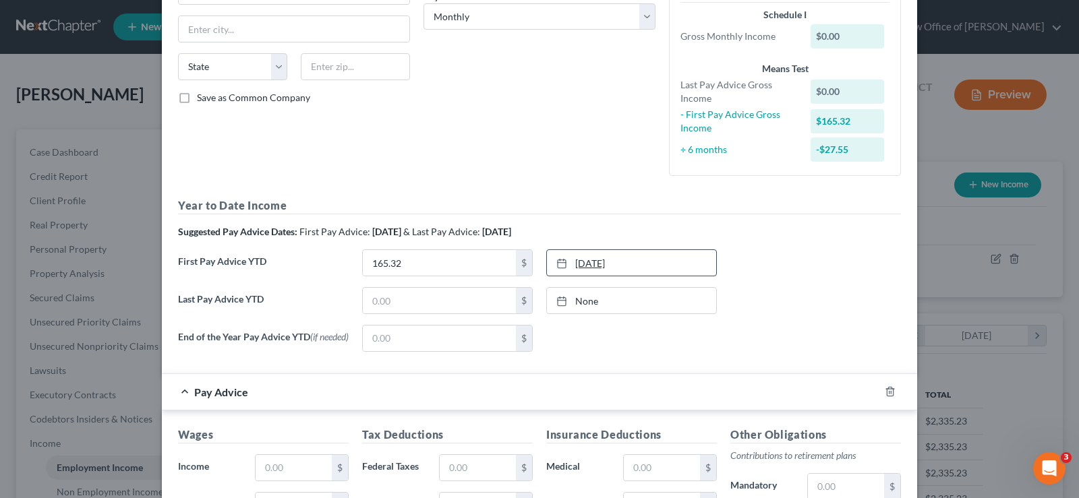
click at [616, 257] on link "[DATE]" at bounding box center [631, 263] width 169 height 26
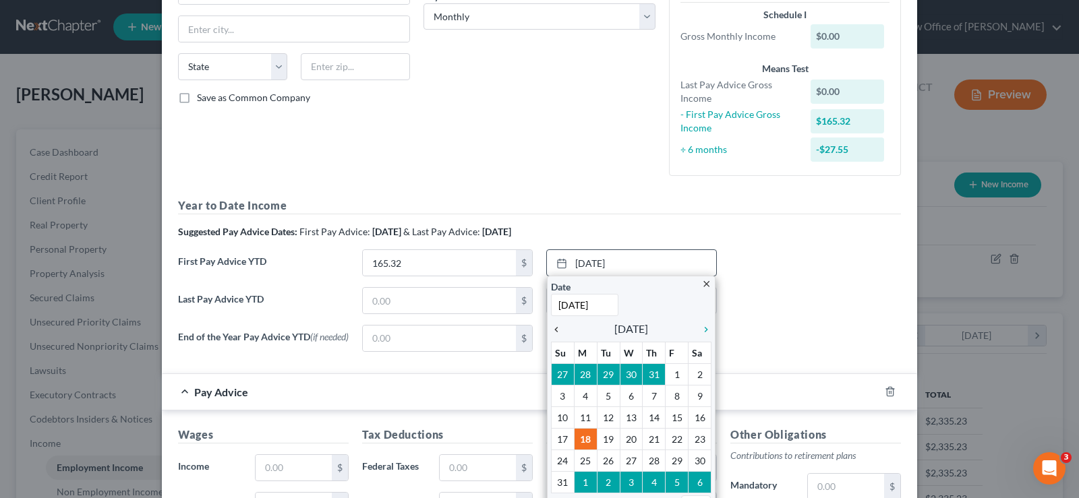
click at [553, 328] on icon "chevron_left" at bounding box center [560, 329] width 18 height 11
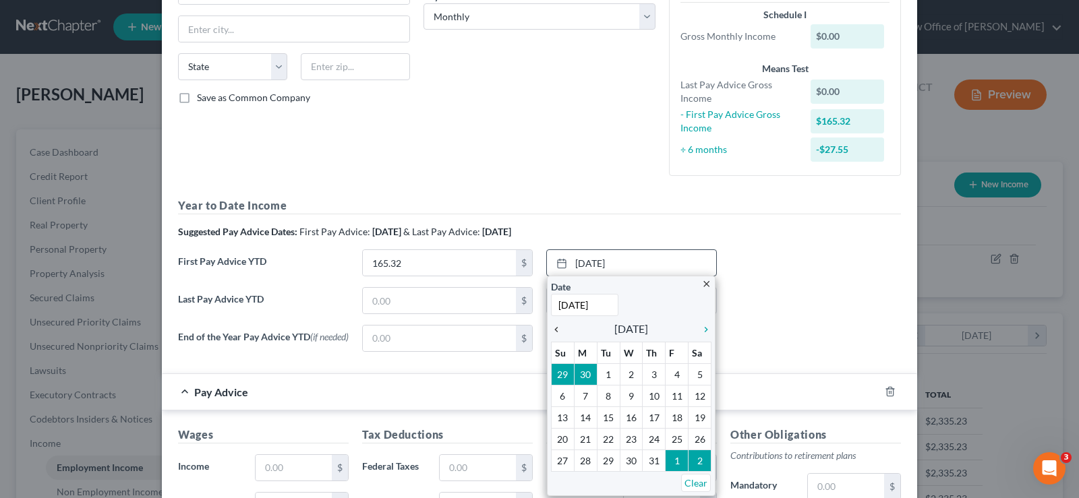
click at [553, 328] on icon "chevron_left" at bounding box center [560, 329] width 18 height 11
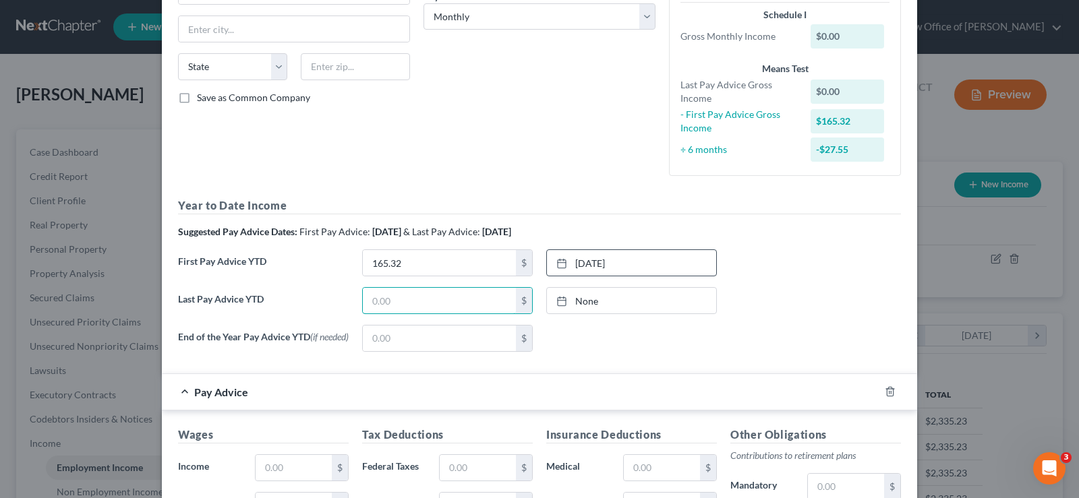
drag, startPoint x: 382, startPoint y: 308, endPoint x: 767, endPoint y: 228, distance: 393.4
click at [383, 308] on input "text" at bounding box center [439, 301] width 153 height 26
click at [380, 257] on input "165.32" at bounding box center [439, 263] width 153 height 26
click at [381, 256] on input "165.32" at bounding box center [439, 263] width 153 height 26
type input "1,651.32"
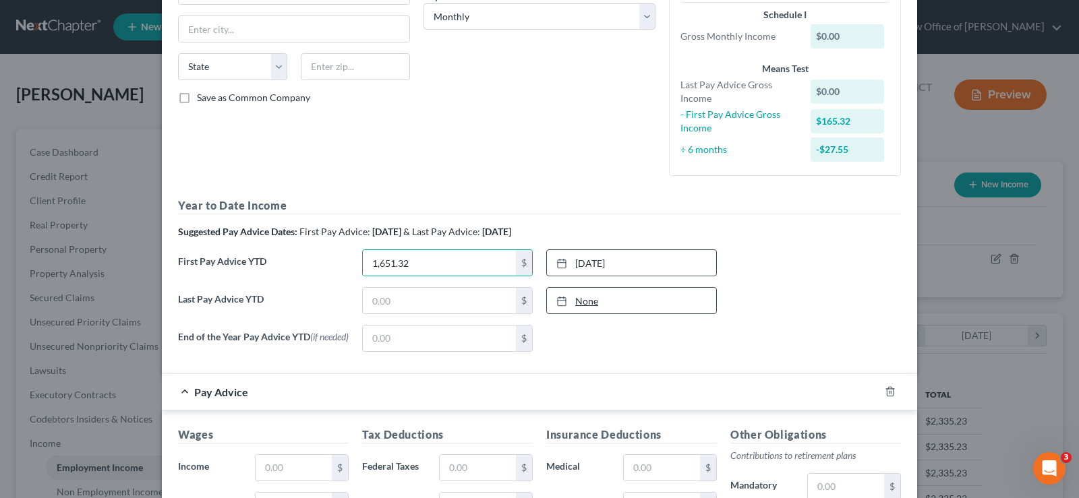
type input "[DATE]"
click at [585, 302] on link "None" at bounding box center [631, 301] width 169 height 26
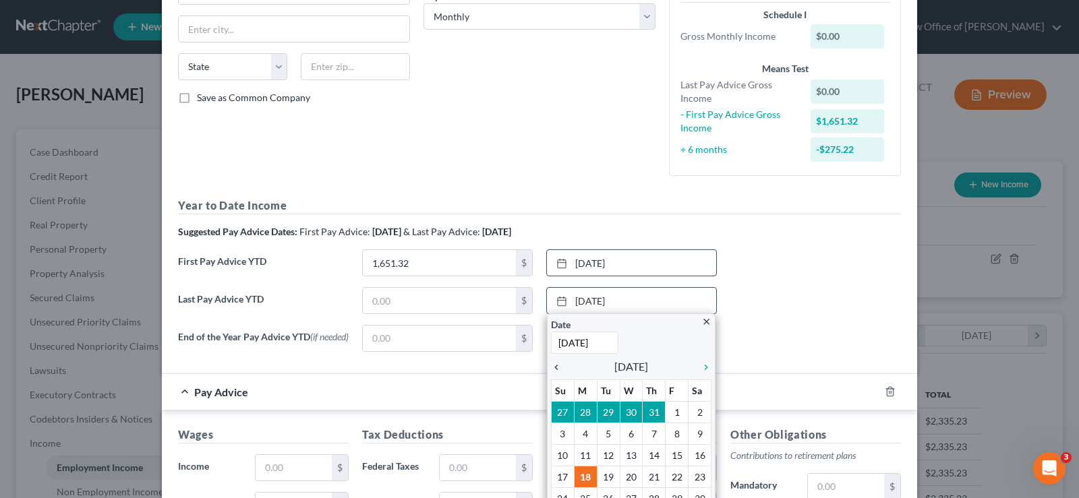
click at [551, 363] on icon "chevron_left" at bounding box center [560, 367] width 18 height 11
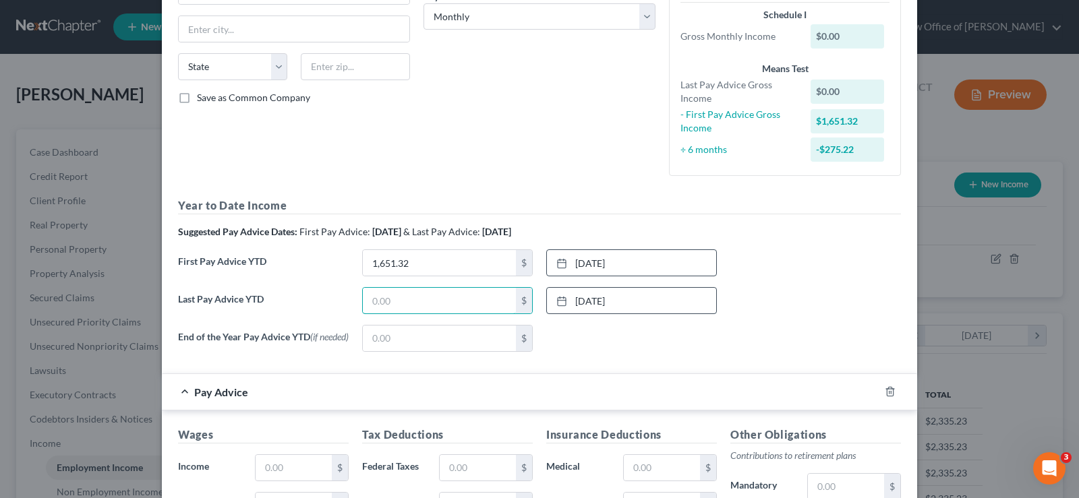
drag, startPoint x: 381, startPoint y: 301, endPoint x: 345, endPoint y: 321, distance: 41.3
click at [381, 301] on input "text" at bounding box center [439, 301] width 153 height 26
click at [384, 289] on input "text" at bounding box center [439, 301] width 153 height 26
type input "6,040.78"
click at [888, 389] on polyline "button" at bounding box center [890, 389] width 8 height 0
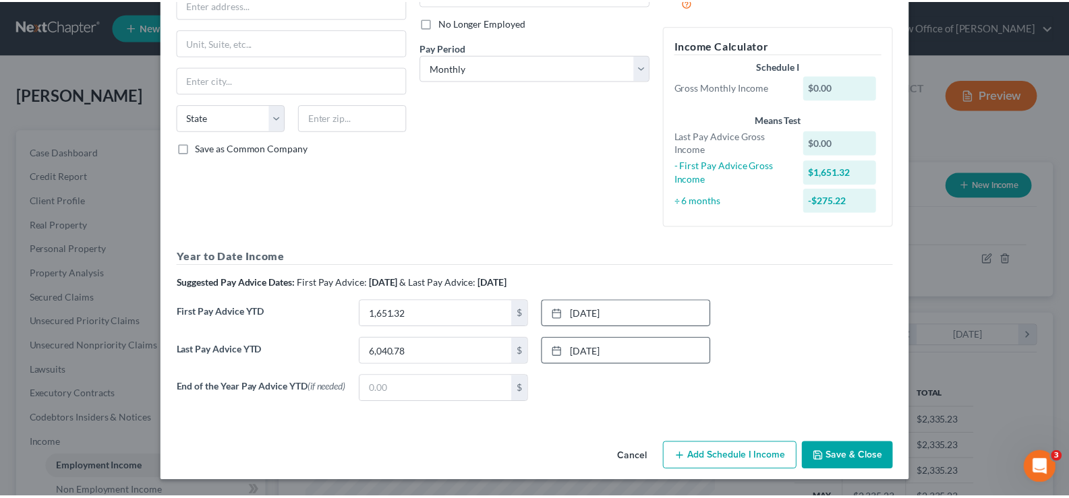
scroll to position [177, 0]
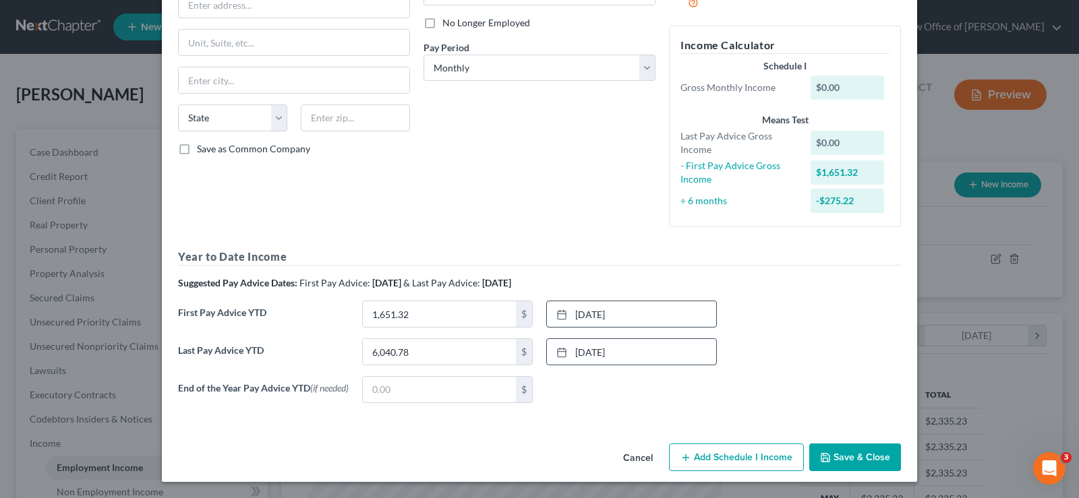
click at [852, 455] on button "Save & Close" at bounding box center [855, 458] width 92 height 28
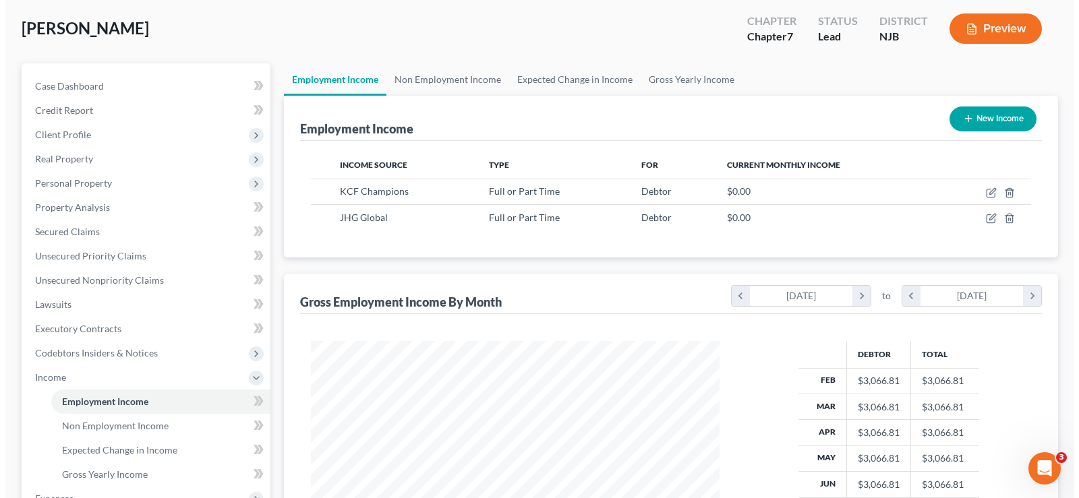
scroll to position [59, 0]
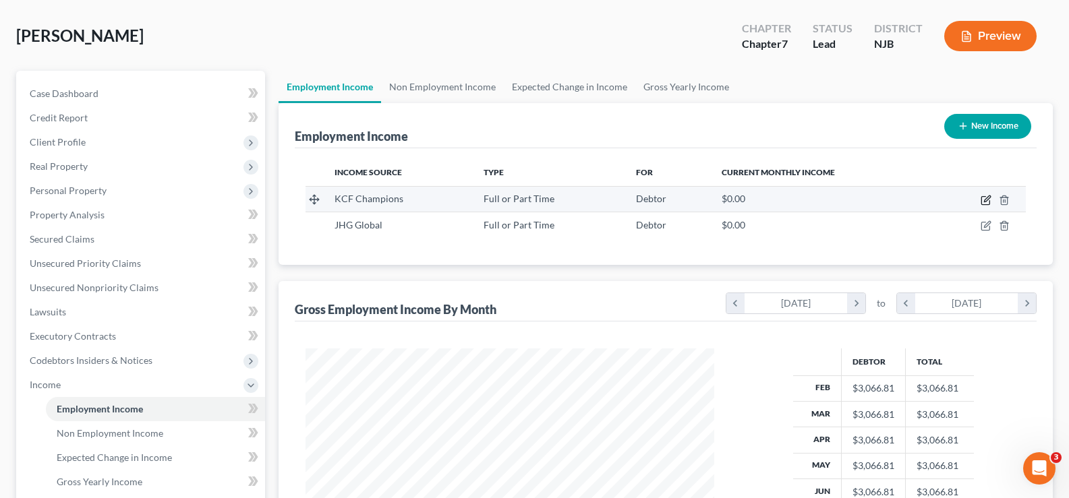
click at [985, 200] on icon "button" at bounding box center [986, 200] width 11 height 11
select select "0"
select select "2"
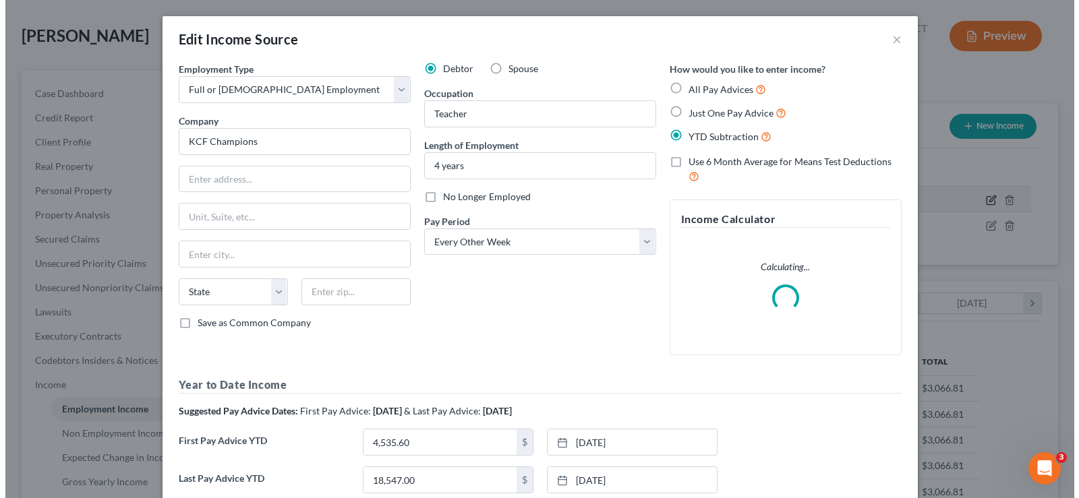
scroll to position [242, 440]
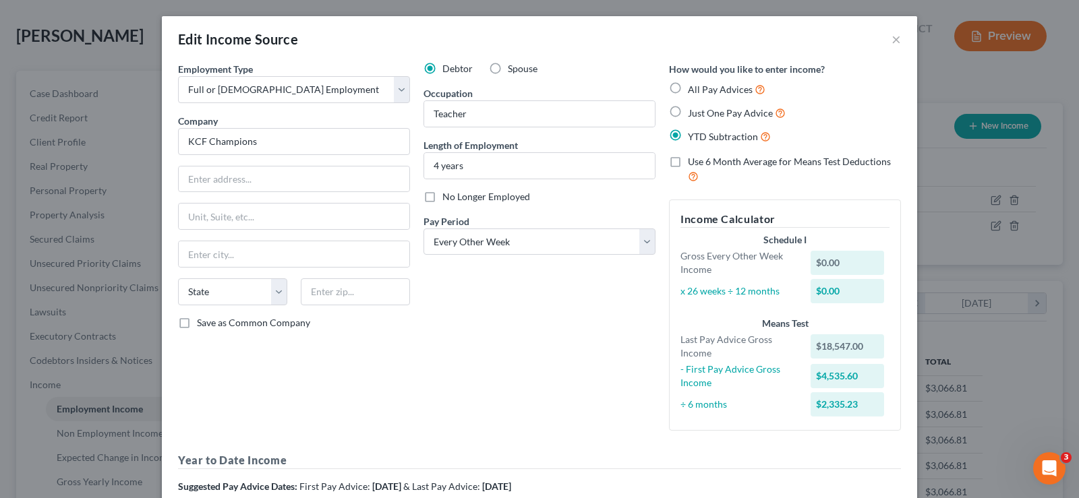
click at [688, 162] on label "Use 6 Month Average for Means Test Deductions" at bounding box center [794, 169] width 213 height 29
click at [693, 162] on input "Use 6 Month Average for Means Test Deductions" at bounding box center [697, 159] width 9 height 9
checkbox input "true"
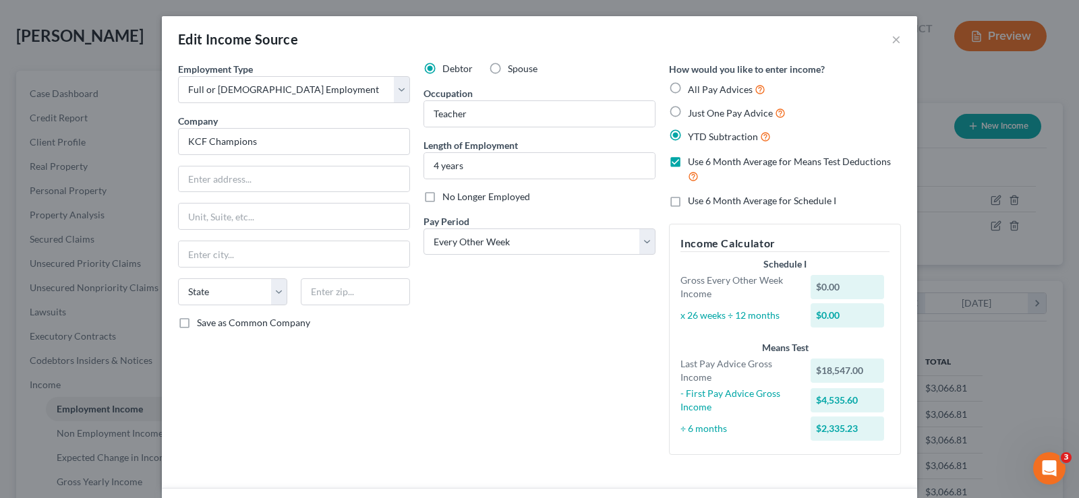
click at [688, 197] on label "Use 6 Month Average for Schedule I" at bounding box center [762, 200] width 148 height 13
click at [693, 197] on input "Use 6 Month Average for Schedule I" at bounding box center [697, 198] width 9 height 9
checkbox input "true"
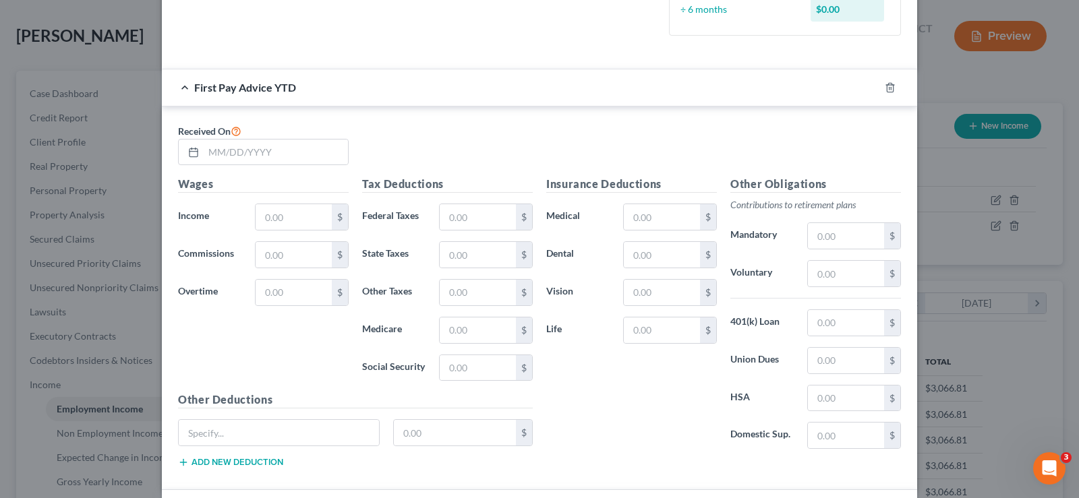
scroll to position [421, 0]
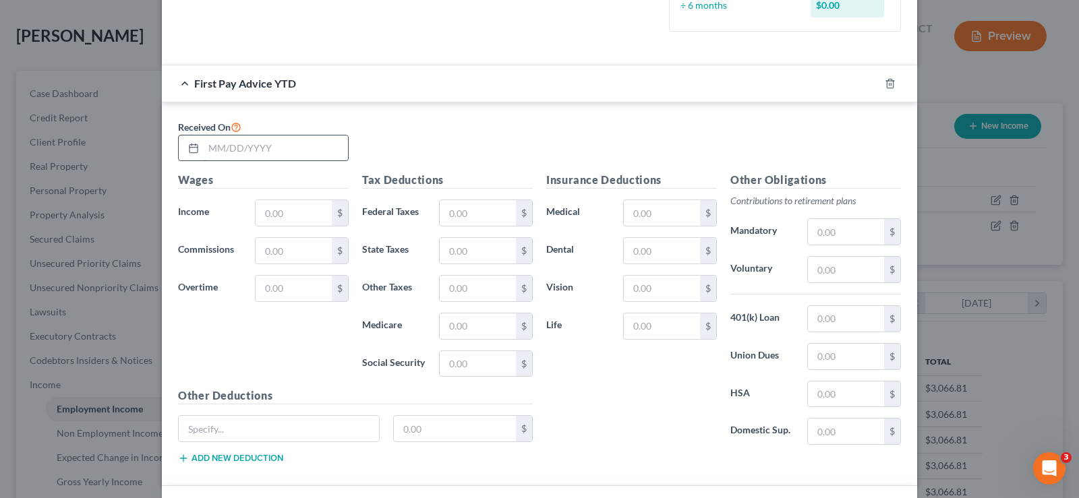
click at [204, 145] on input "text" at bounding box center [276, 149] width 144 height 26
type input "[DATE]"
type input "4,535.6"
click at [445, 212] on input "text" at bounding box center [478, 213] width 76 height 26
type input "719.20"
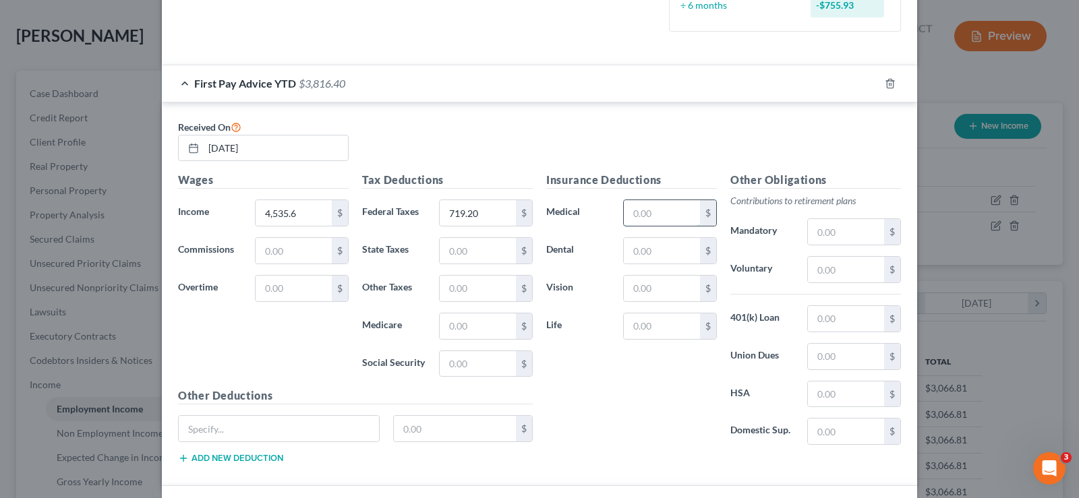
click at [645, 216] on input "text" at bounding box center [662, 213] width 76 height 26
type input "112.25"
click at [446, 252] on input "text" at bounding box center [478, 251] width 76 height 26
type input "336.75"
drag, startPoint x: 496, startPoint y: 251, endPoint x: 0, endPoint y: 252, distance: 496.4
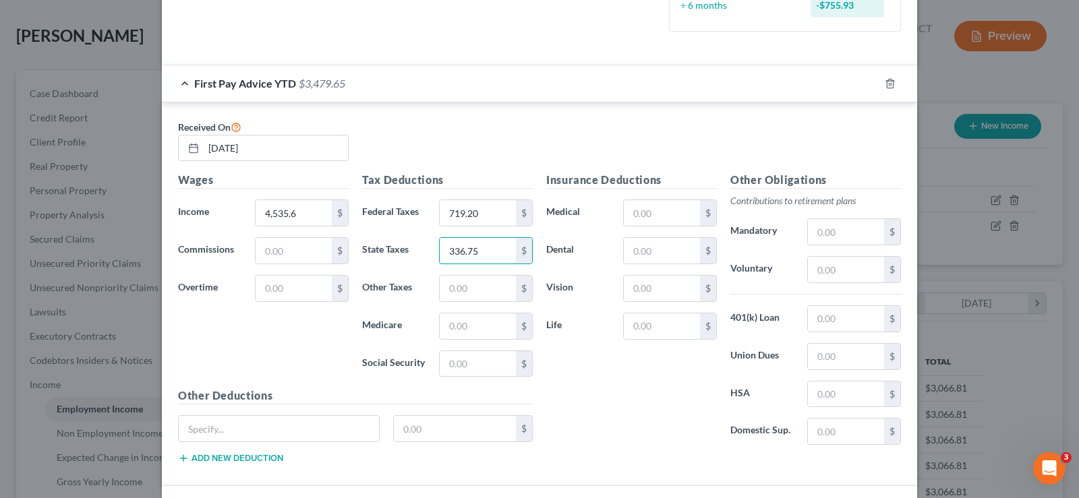
click at [0, 251] on div "Edit Income Source × Employment Type * Select Full or [DEMOGRAPHIC_DATA] Employ…" at bounding box center [539, 249] width 1079 height 498
click at [661, 215] on input "text" at bounding box center [662, 213] width 76 height 26
type input "33,675"
click at [828, 231] on input "text" at bounding box center [846, 232] width 76 height 26
type input "19.17"
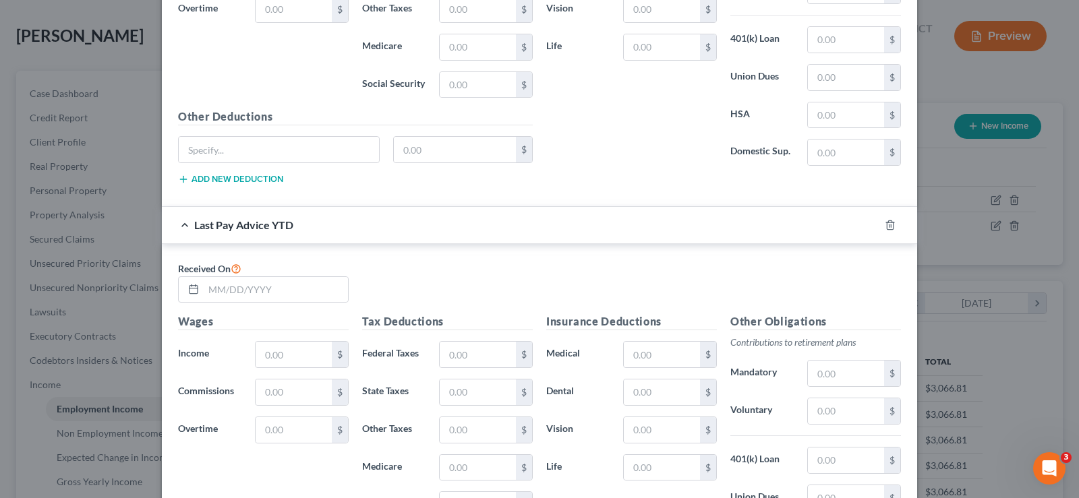
scroll to position [702, 0]
click at [210, 286] on input "text" at bounding box center [276, 288] width 144 height 26
type input "[DATE]"
type input "18,547.48"
click at [453, 345] on input "text" at bounding box center [478, 353] width 76 height 26
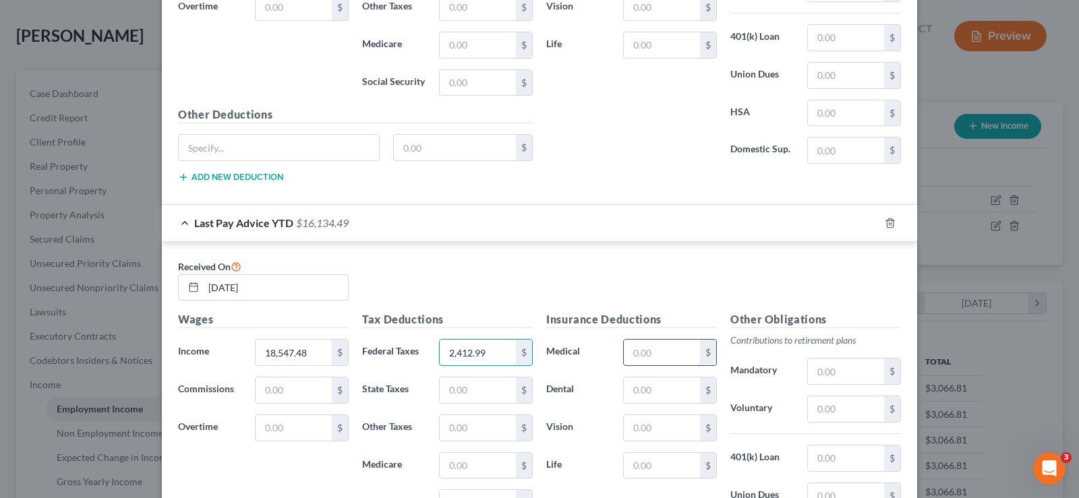
type input "2,412.99"
click at [639, 349] on input "text" at bounding box center [662, 353] width 76 height 26
type input "2,749.39"
click at [828, 374] on input "text" at bounding box center [846, 372] width 76 height 26
type input "83.07"
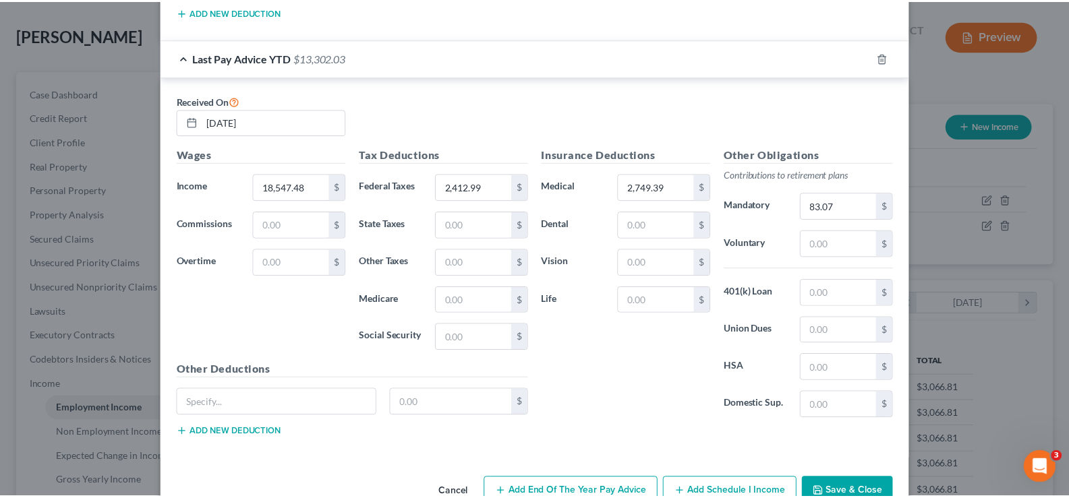
scroll to position [903, 0]
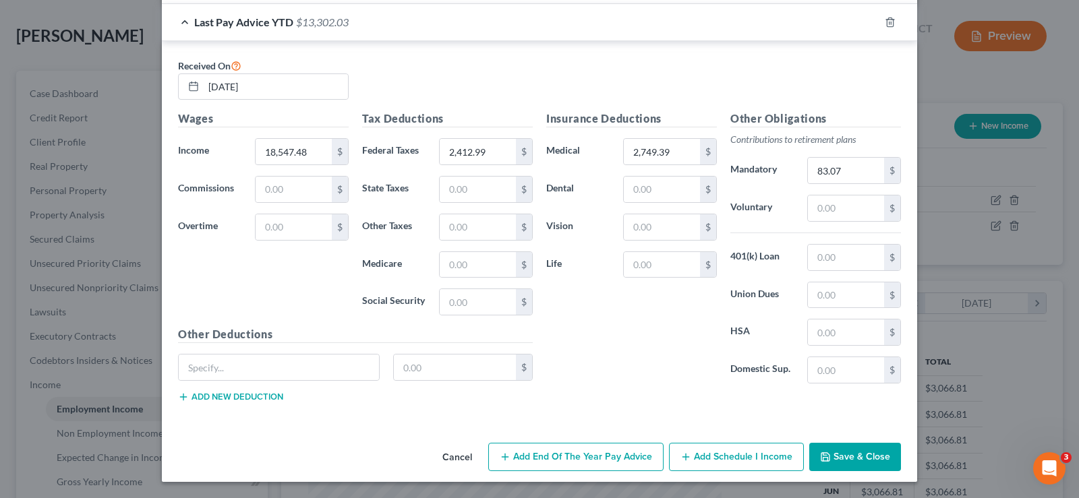
click at [838, 445] on button "Save & Close" at bounding box center [855, 457] width 92 height 28
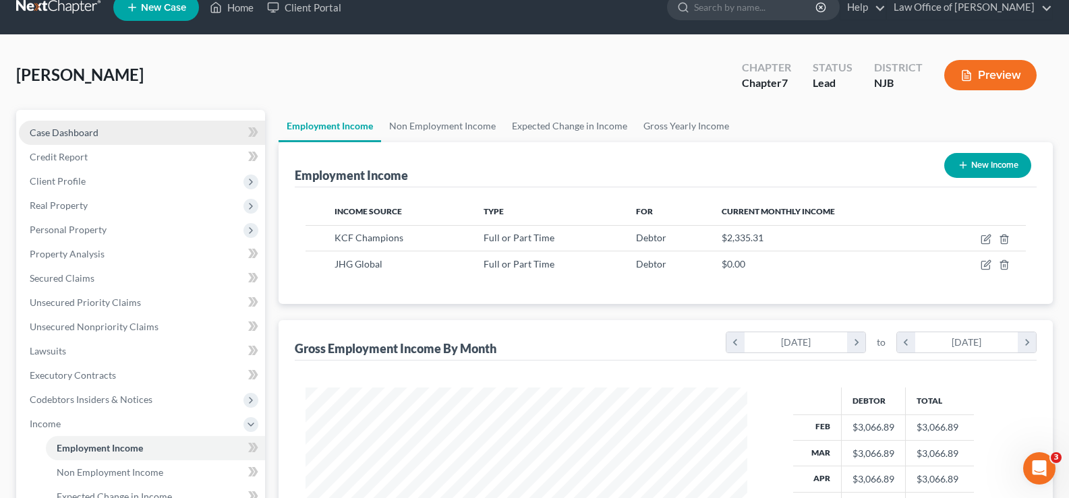
scroll to position [242, 436]
